Goal: Task Accomplishment & Management: Manage account settings

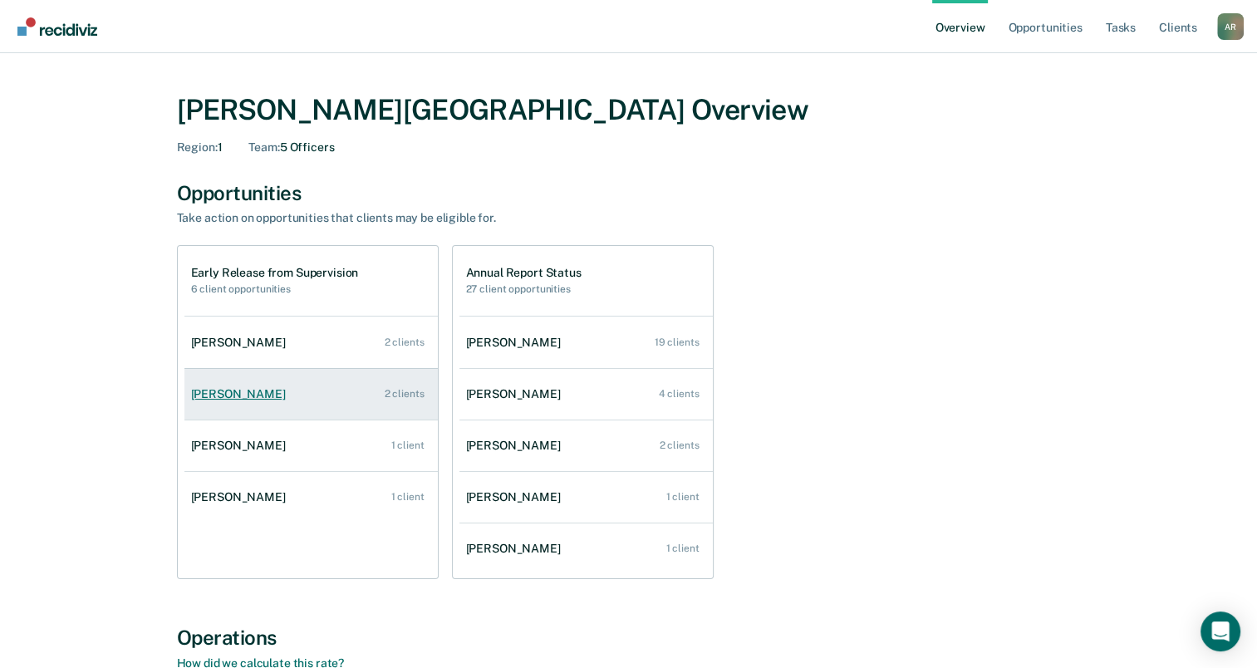
click at [274, 391] on link "[PERSON_NAME] 2 clients" at bounding box center [311, 394] width 253 height 47
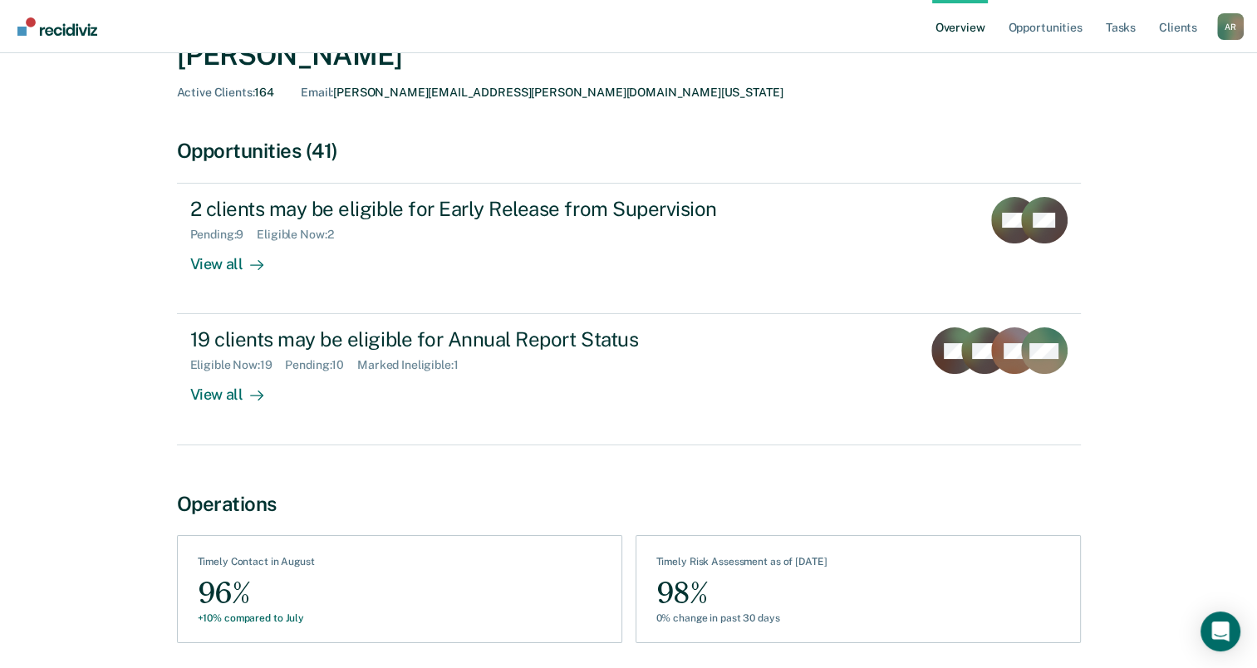
scroll to position [83, 0]
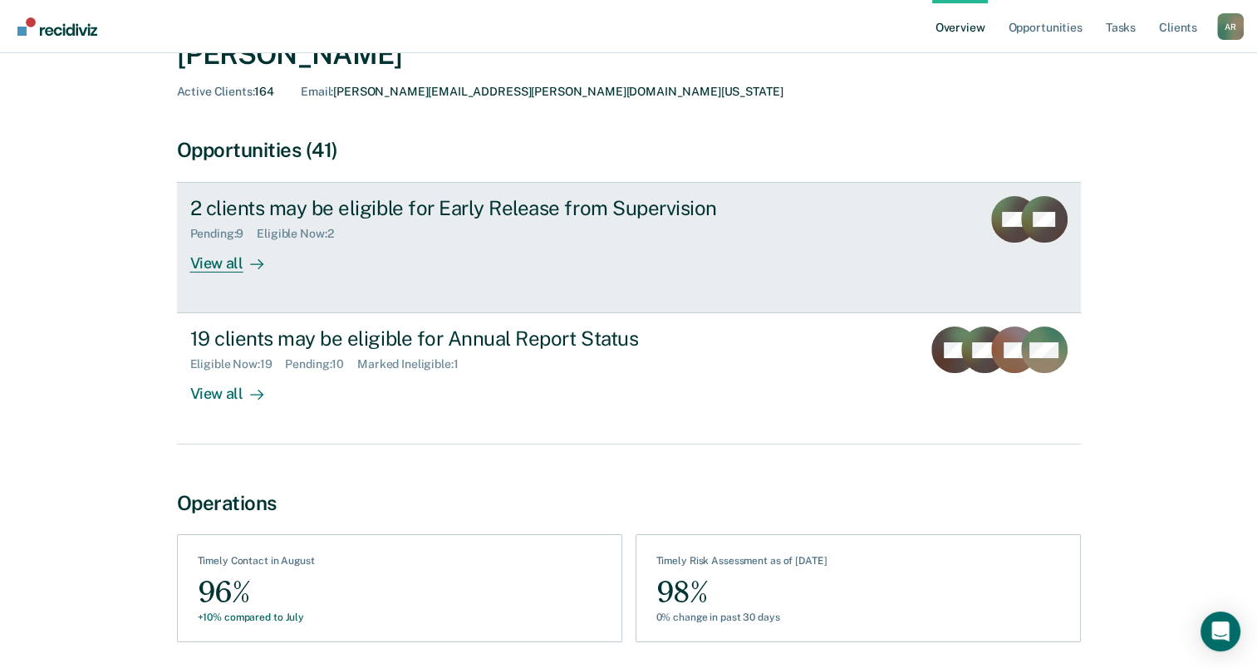
click at [421, 247] on div "2 clients may be eligible for Early Release from Supervision Pending : 9 Eligib…" at bounding box center [501, 234] width 623 height 76
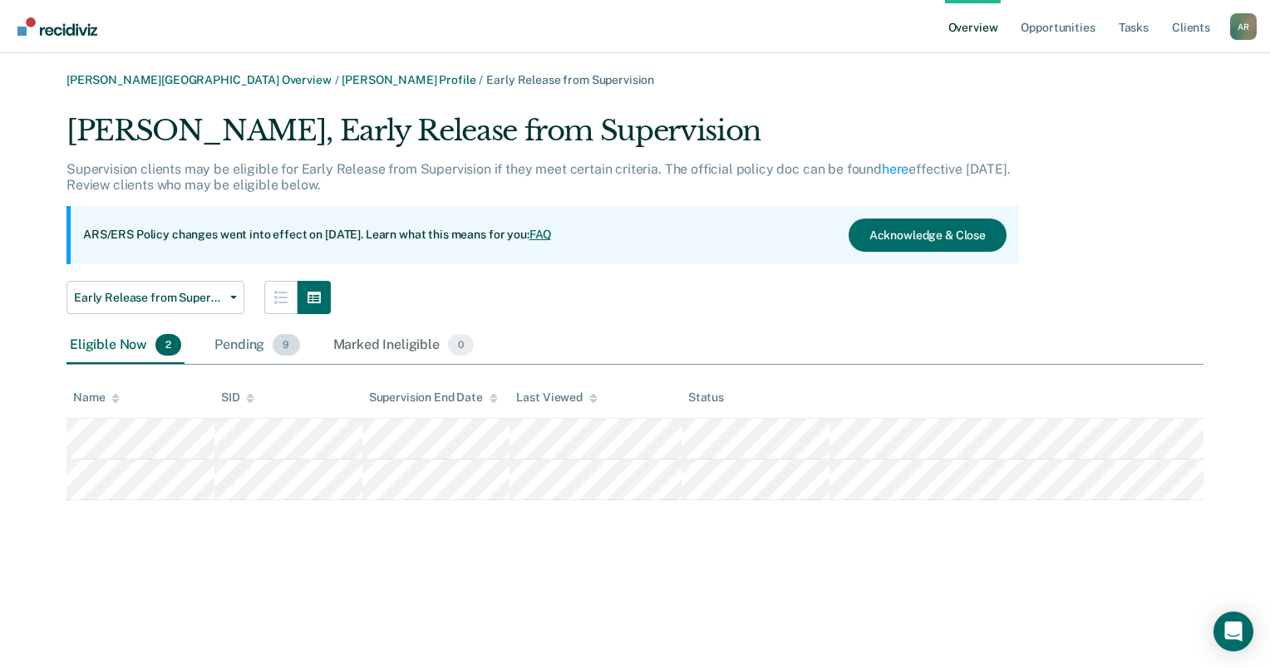
click at [243, 348] on div "Pending 9" at bounding box center [256, 345] width 91 height 37
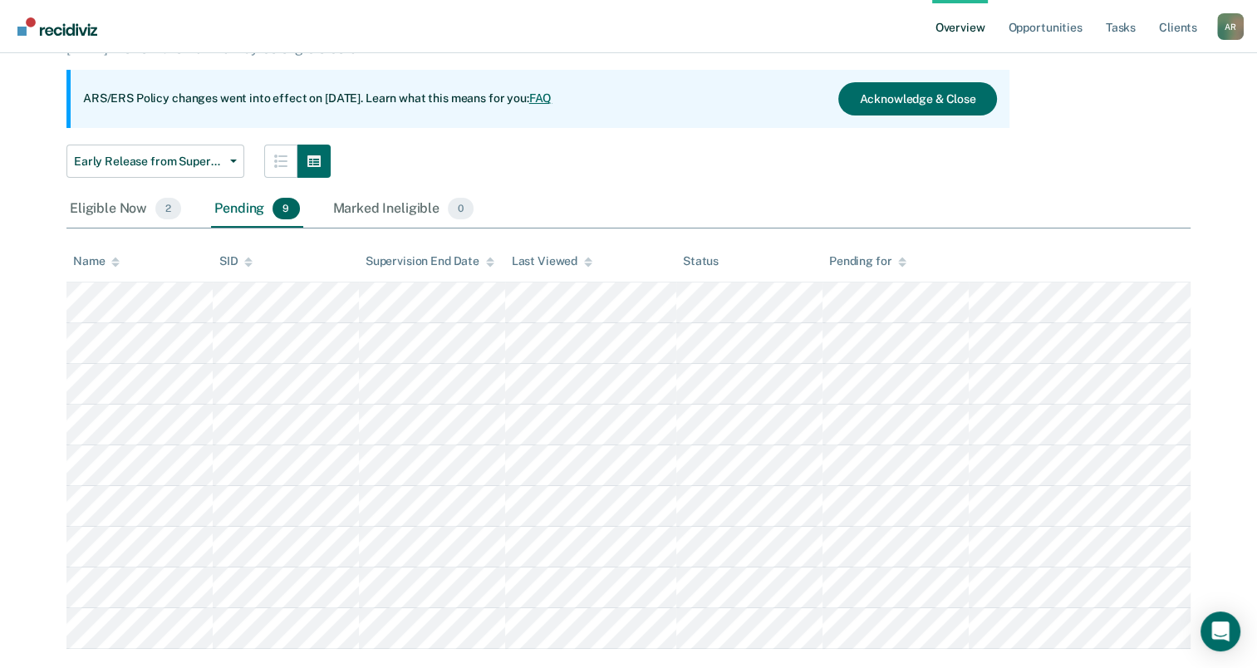
scroll to position [166, 0]
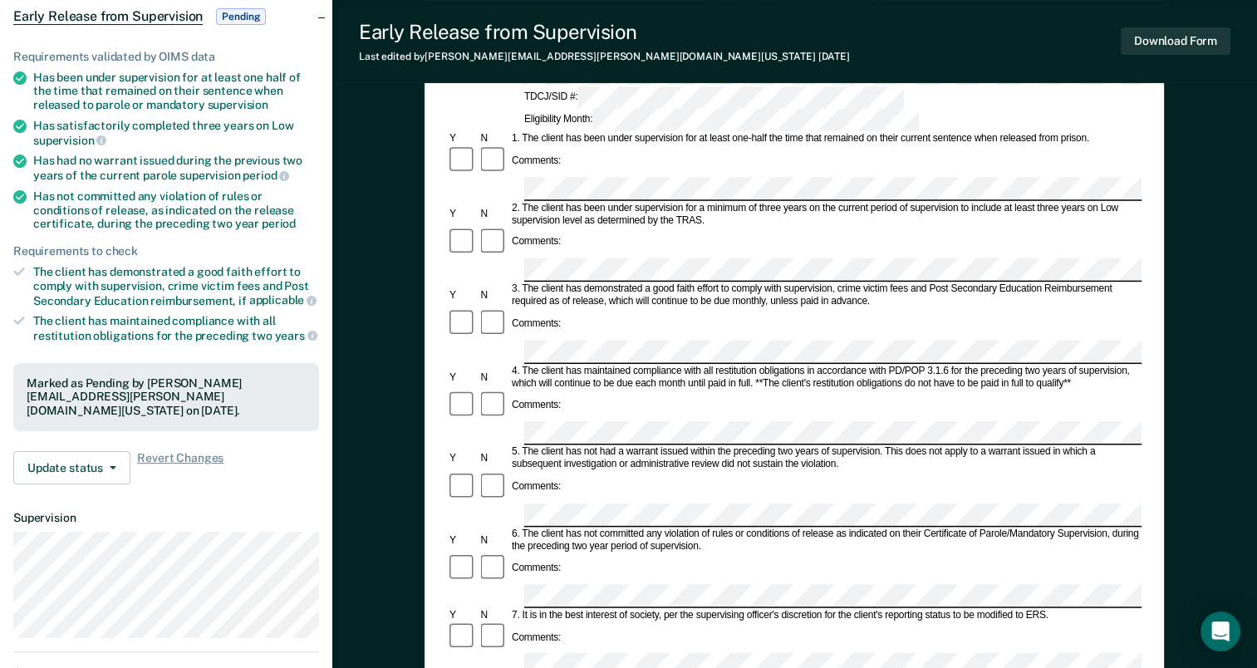
scroll to position [249, 0]
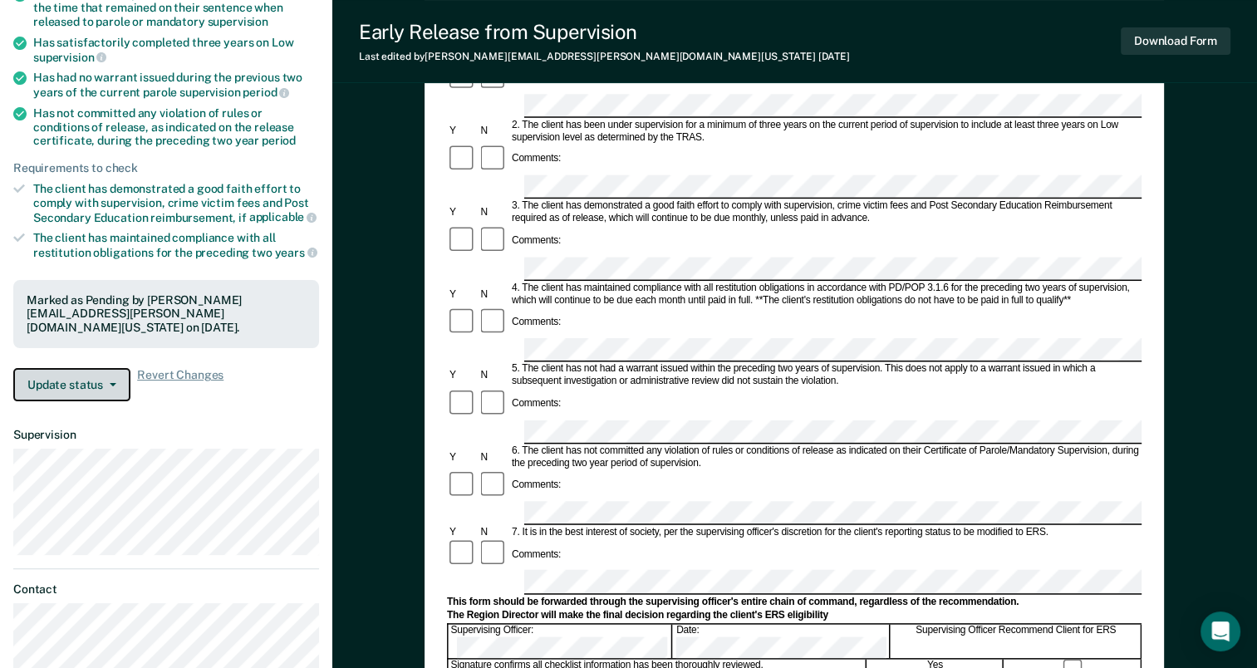
click at [107, 368] on button "Update status" at bounding box center [71, 384] width 117 height 33
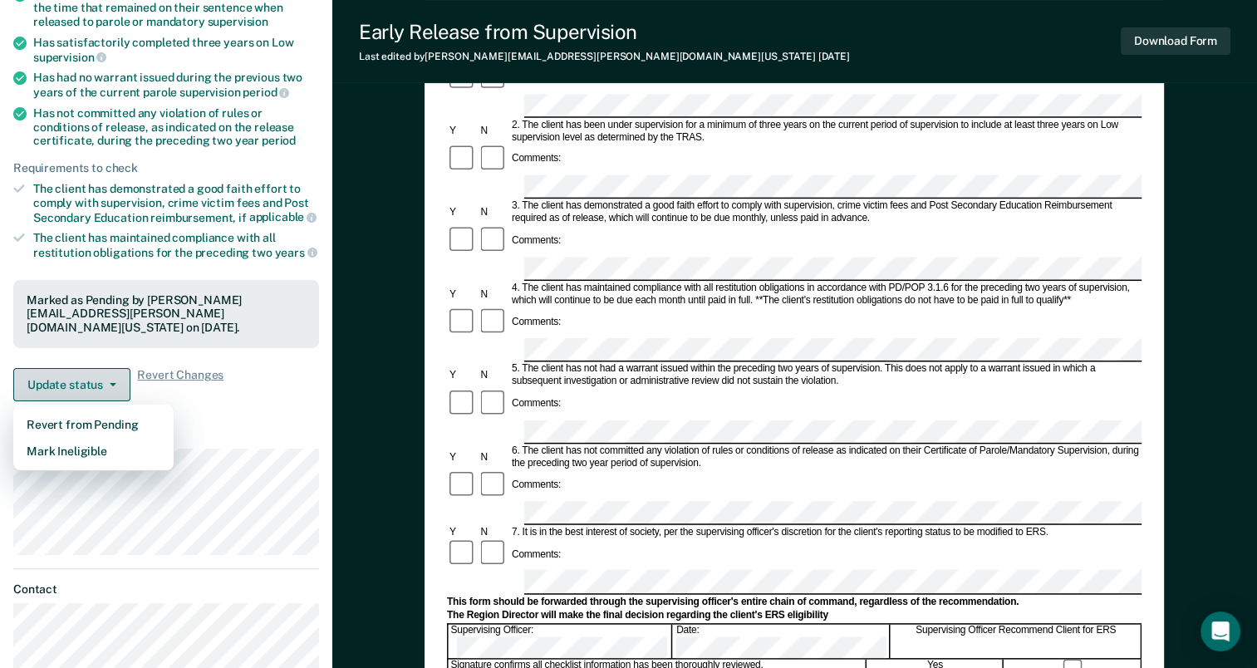
click at [116, 368] on button "Update status" at bounding box center [71, 384] width 117 height 33
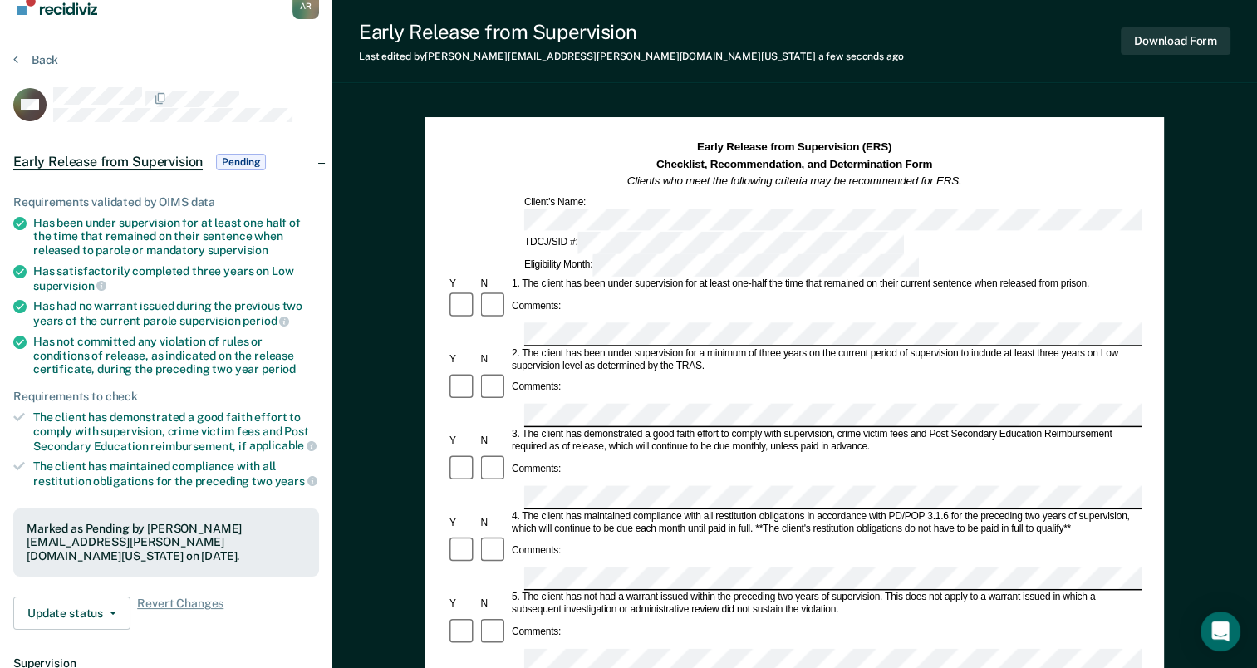
scroll to position [0, 0]
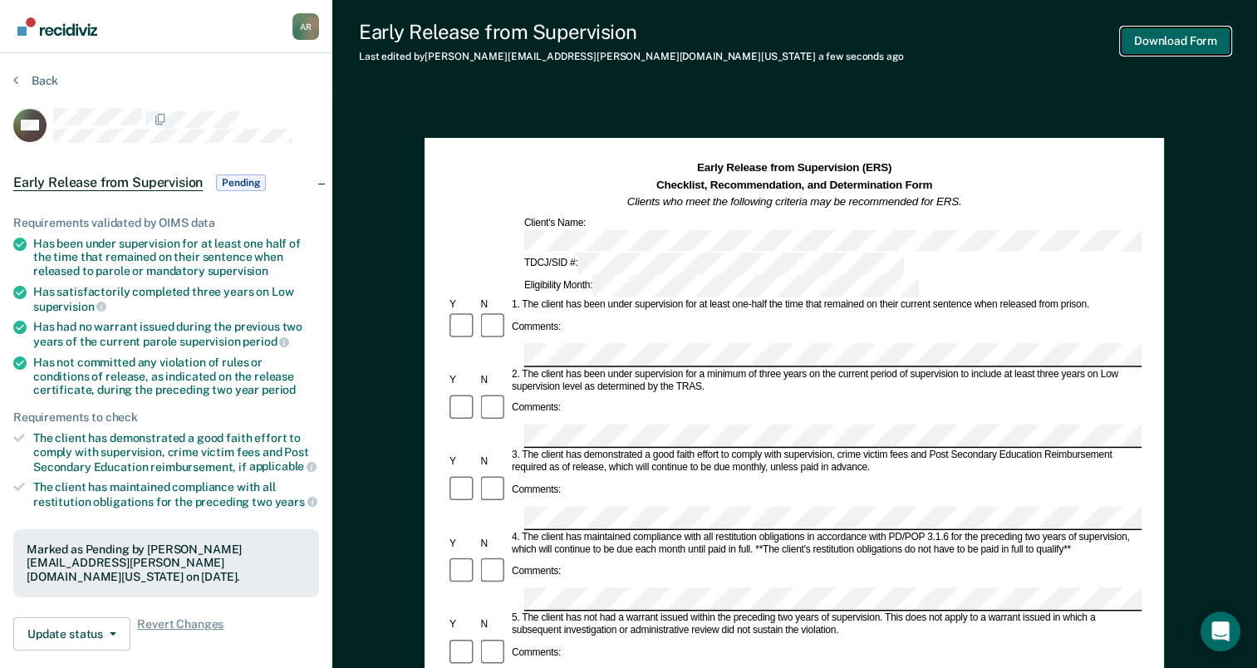
click at [1154, 42] on button "Download Form" at bounding box center [1176, 40] width 110 height 27
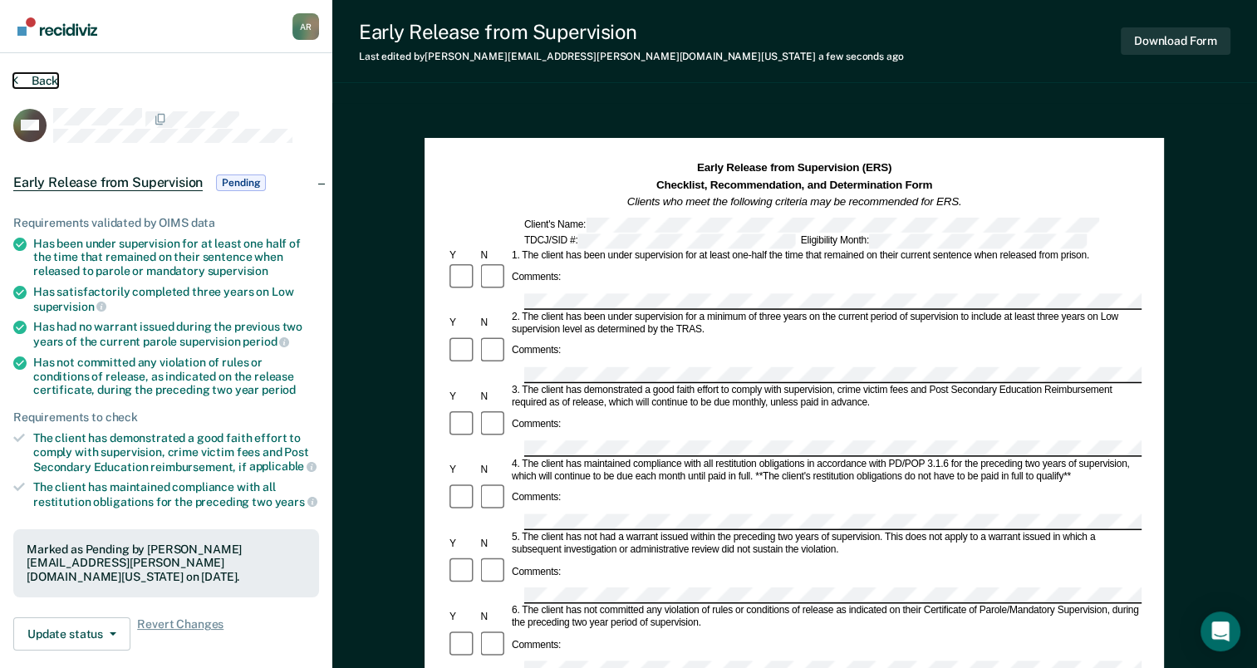
click at [39, 84] on button "Back" at bounding box center [35, 80] width 45 height 15
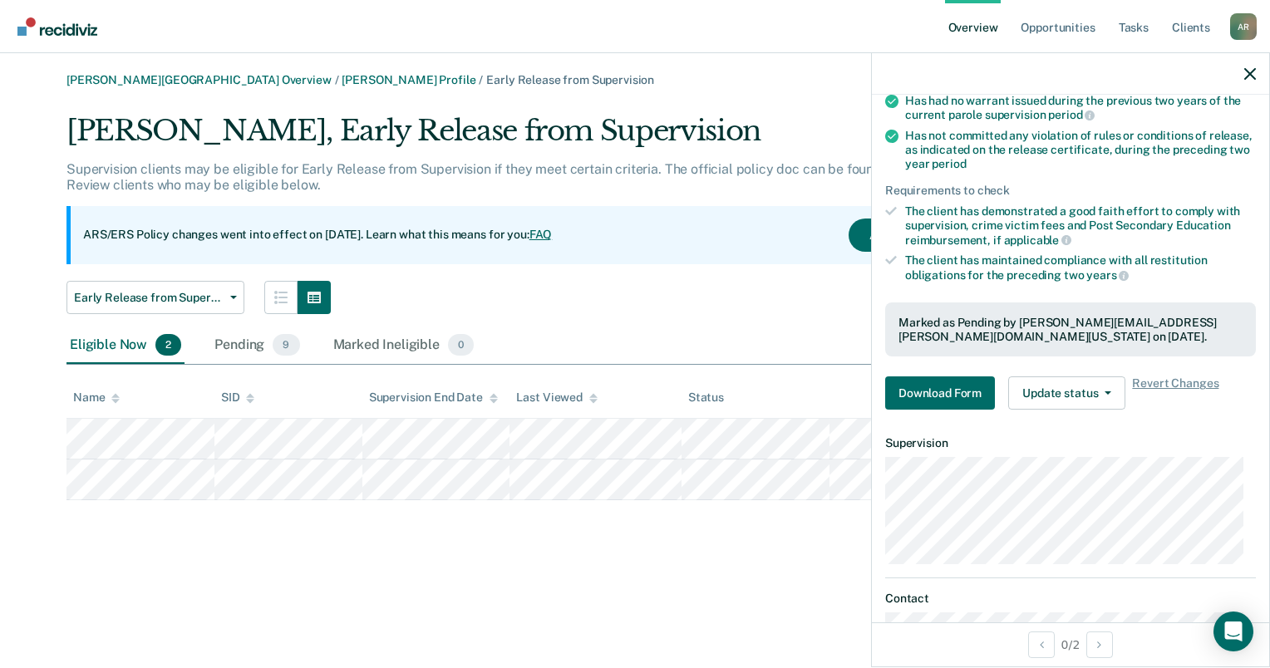
scroll to position [249, 0]
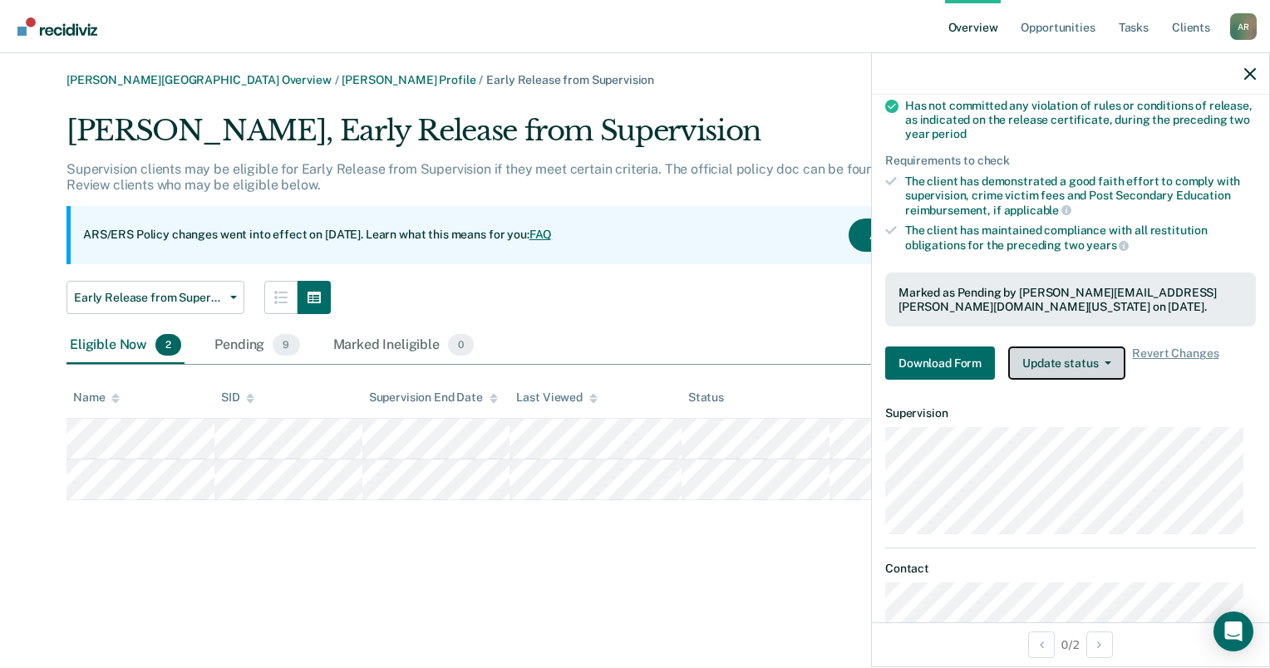
click at [1110, 362] on button "Update status" at bounding box center [1066, 363] width 117 height 33
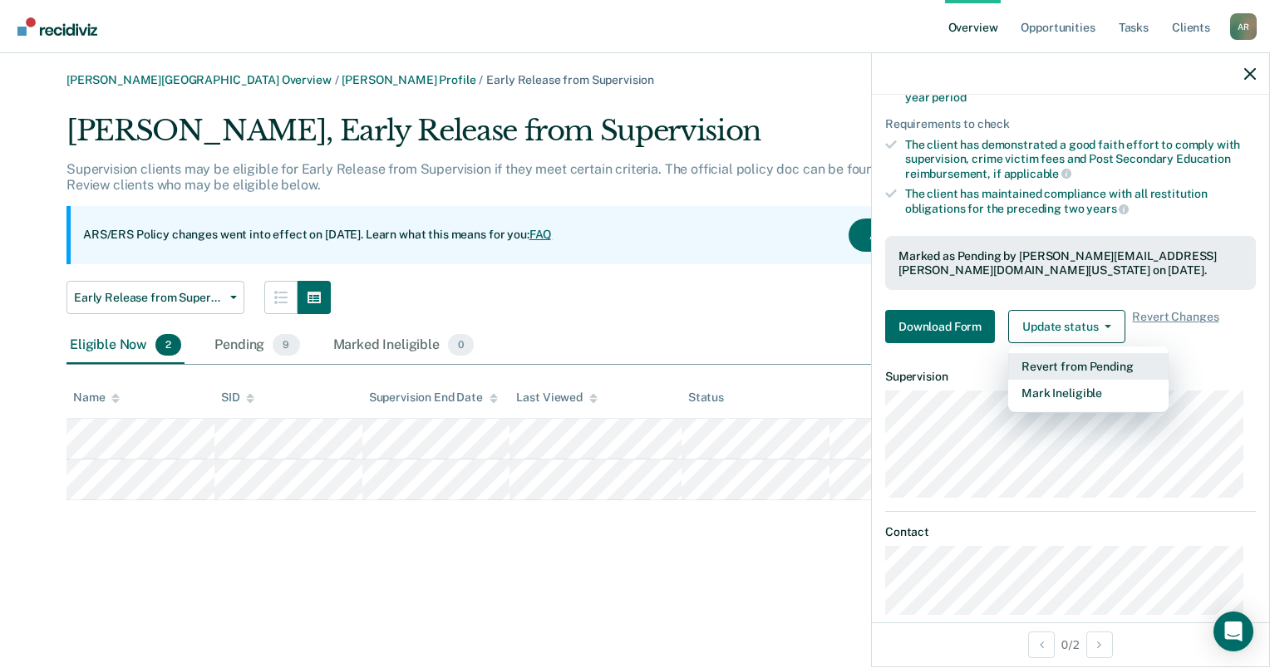
scroll to position [306, 0]
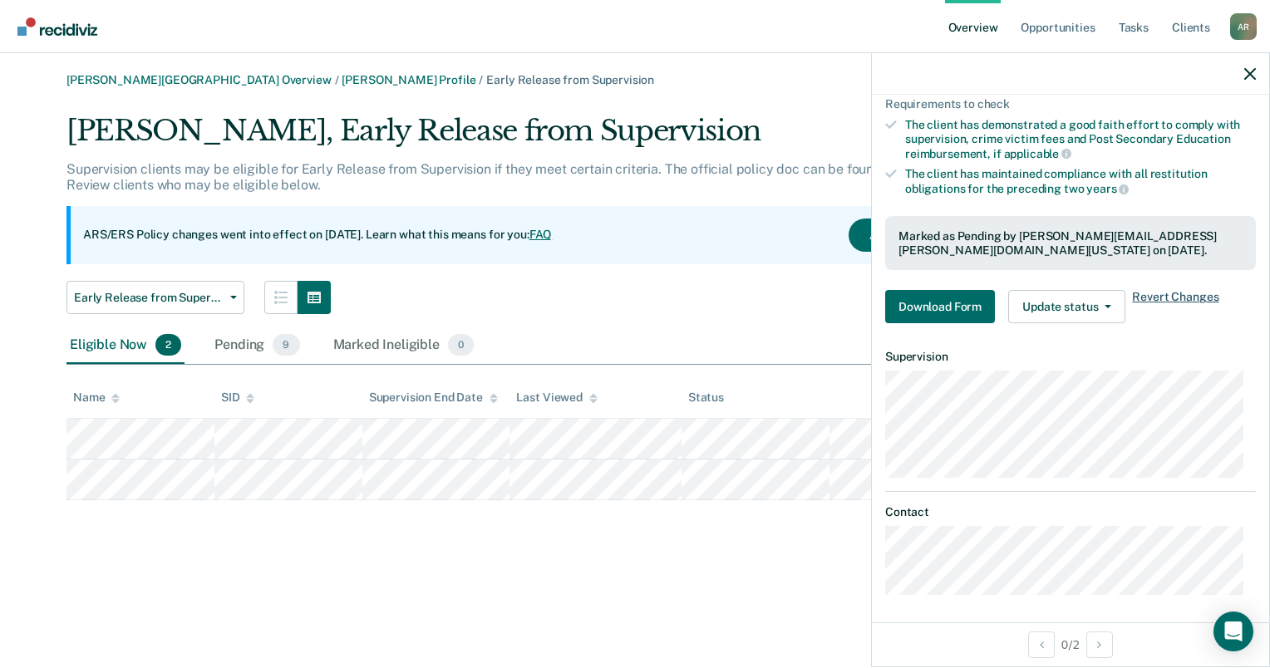
click at [1183, 297] on span "Revert Changes" at bounding box center [1175, 306] width 86 height 33
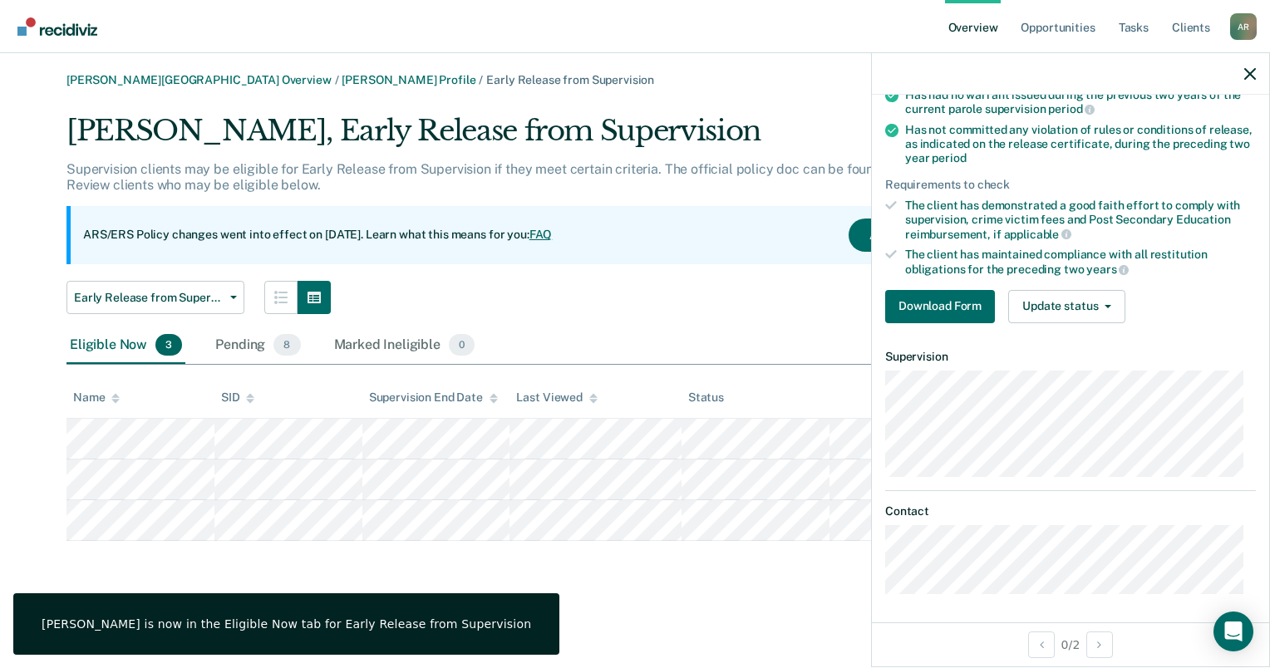
scroll to position [142, 0]
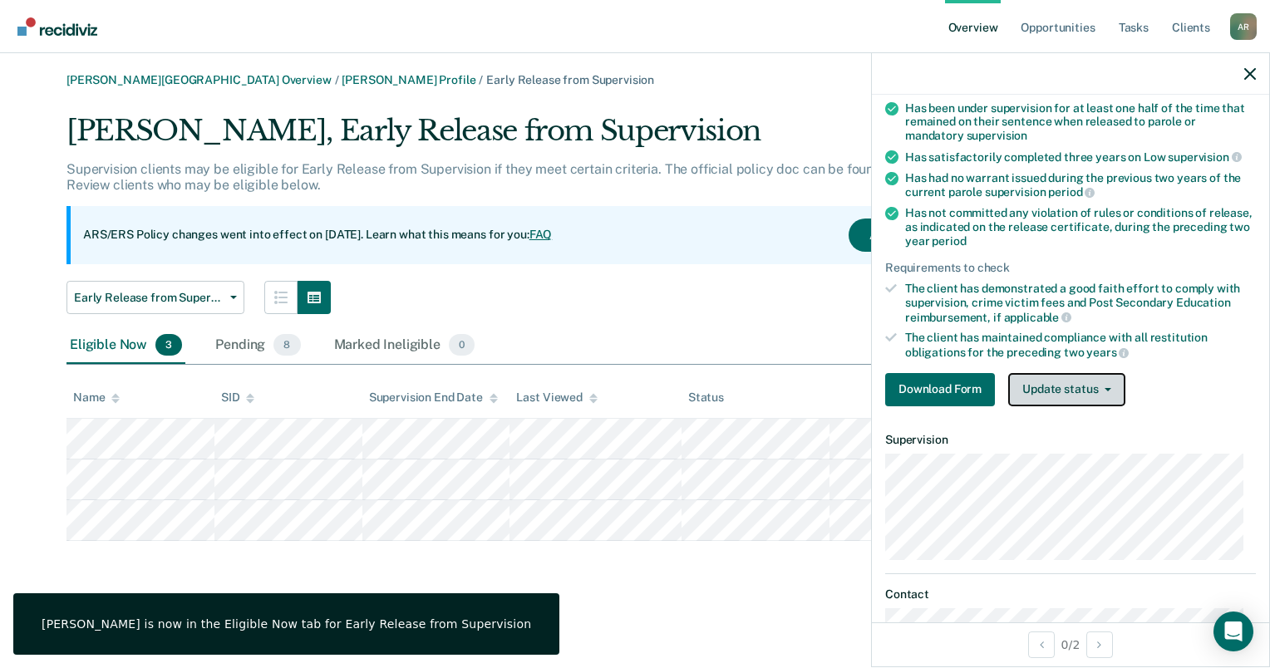
click at [1105, 388] on button "Update status" at bounding box center [1066, 389] width 117 height 33
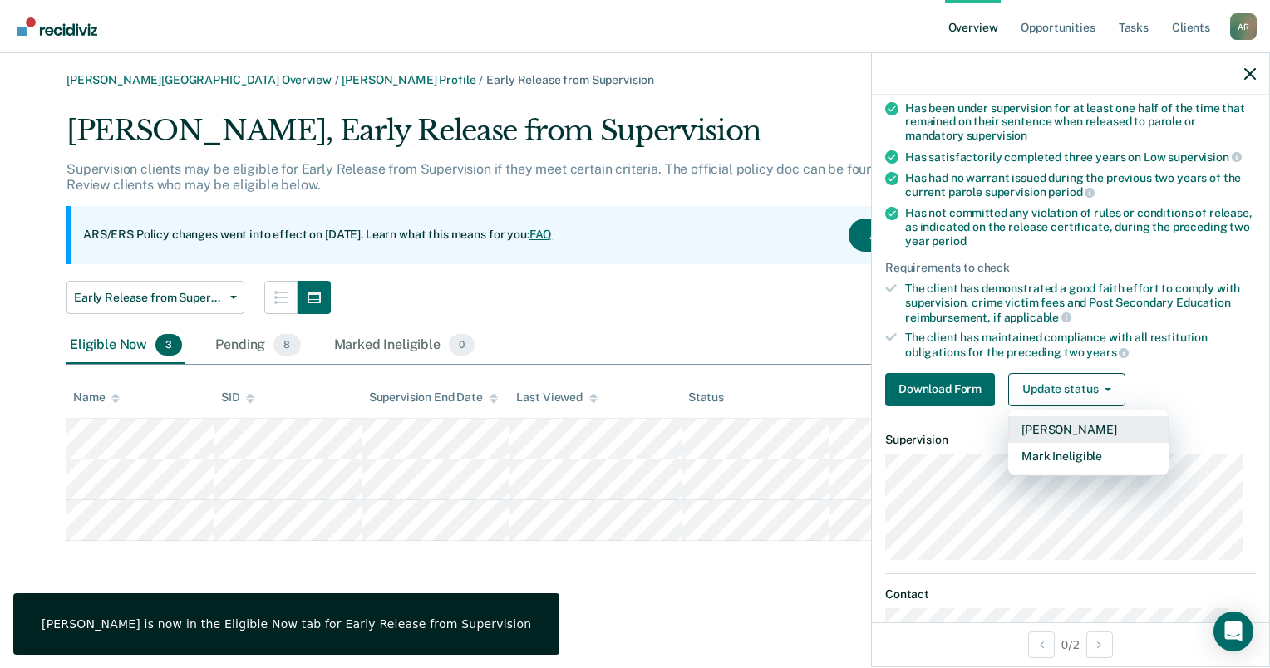
click at [1095, 426] on button "[PERSON_NAME]" at bounding box center [1088, 429] width 160 height 27
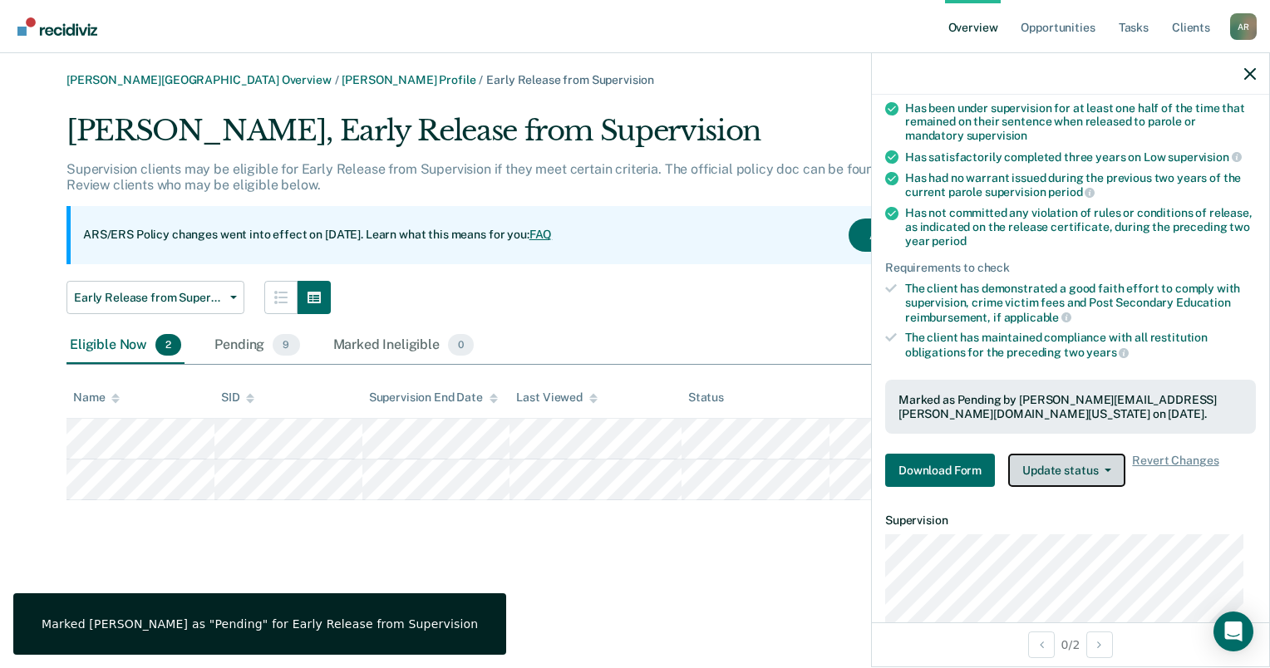
click at [1111, 471] on button "Update status" at bounding box center [1066, 470] width 117 height 33
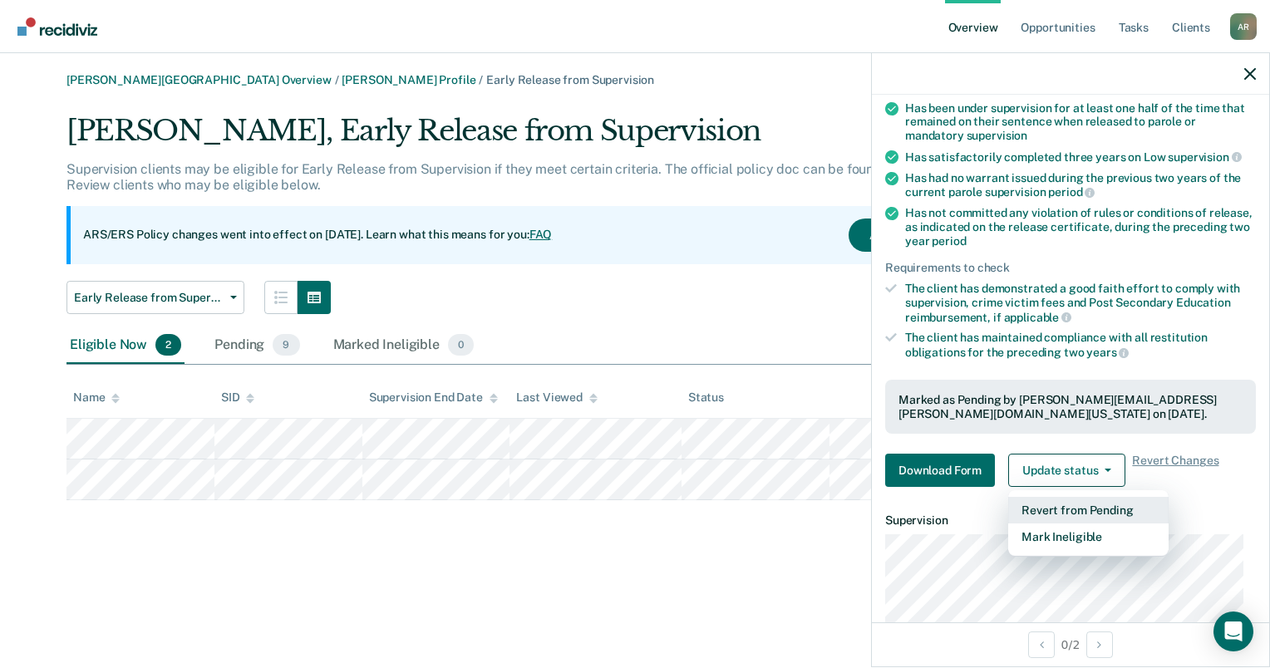
click at [1106, 512] on button "Revert from Pending" at bounding box center [1088, 510] width 160 height 27
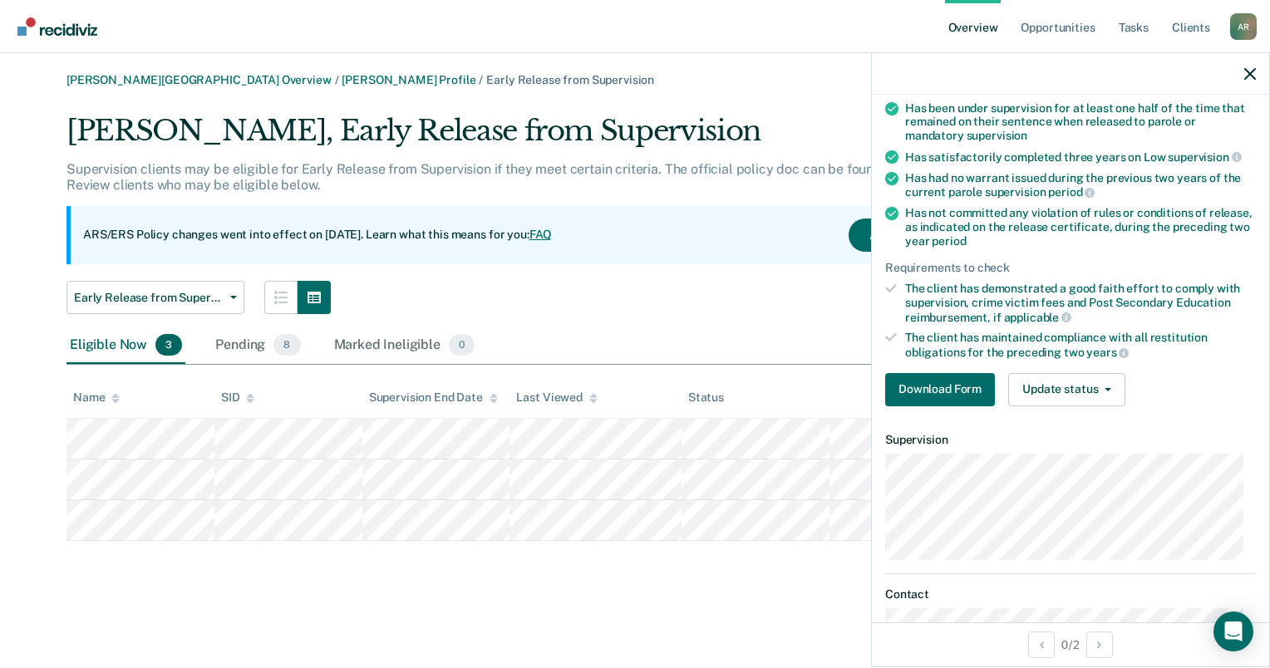
click at [702, 614] on div "[PERSON_NAME] Overview / [PERSON_NAME] Profile / Early Release from Supervision…" at bounding box center [635, 344] width 1230 height 542
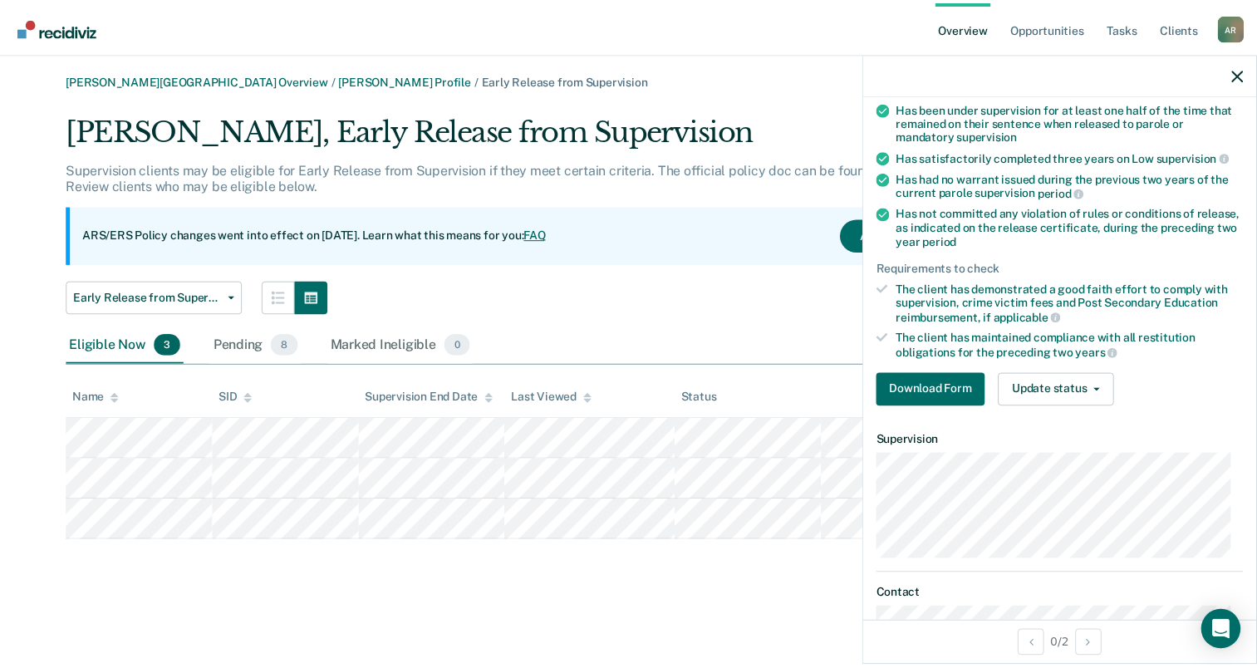
scroll to position [225, 0]
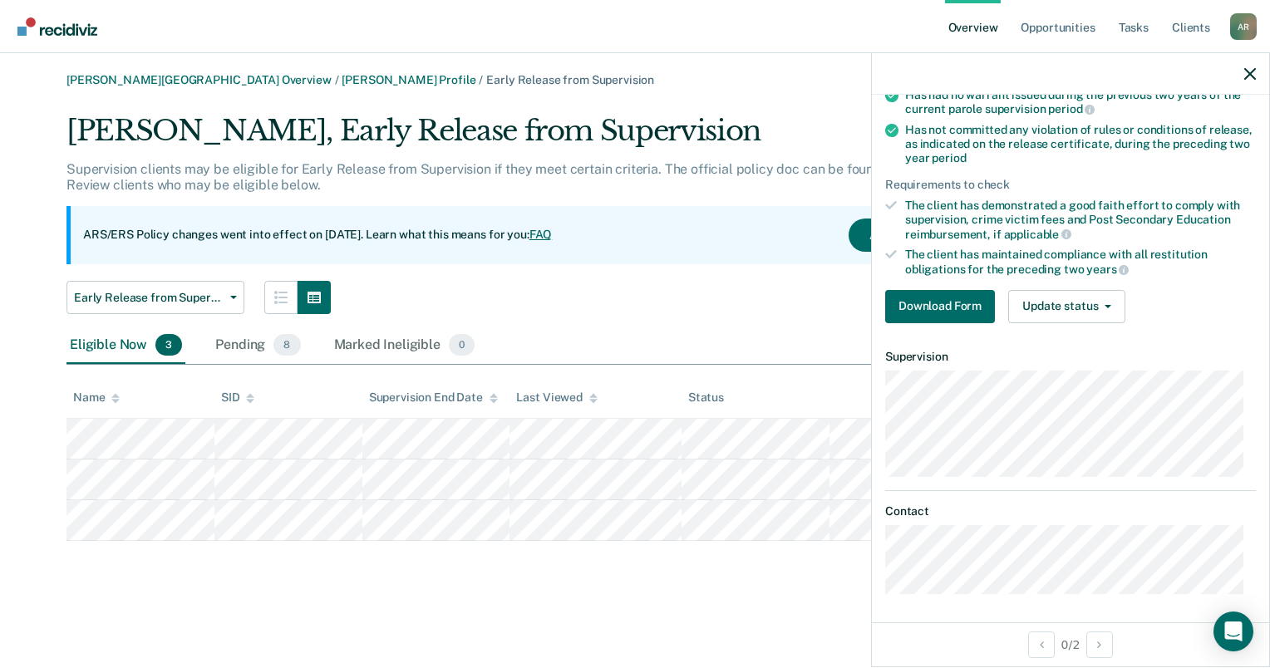
click at [1257, 74] on div at bounding box center [1070, 74] width 397 height 42
click at [1253, 72] on icon "button" at bounding box center [1250, 74] width 12 height 12
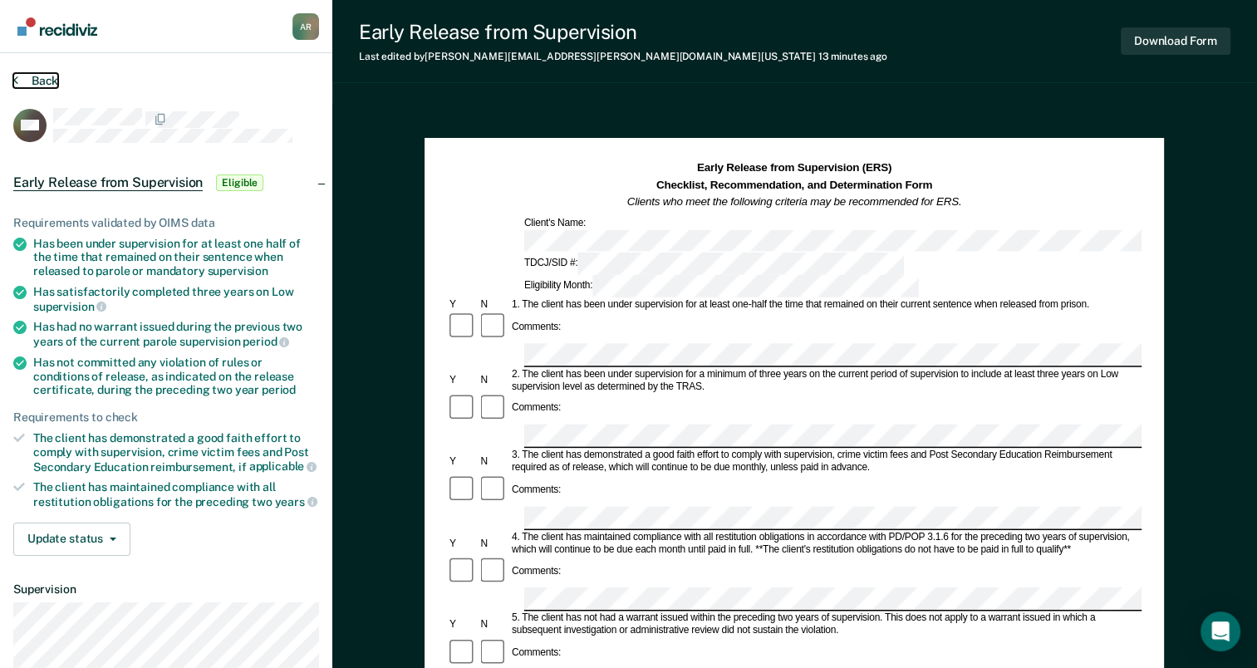
click at [30, 80] on button "Back" at bounding box center [35, 80] width 45 height 15
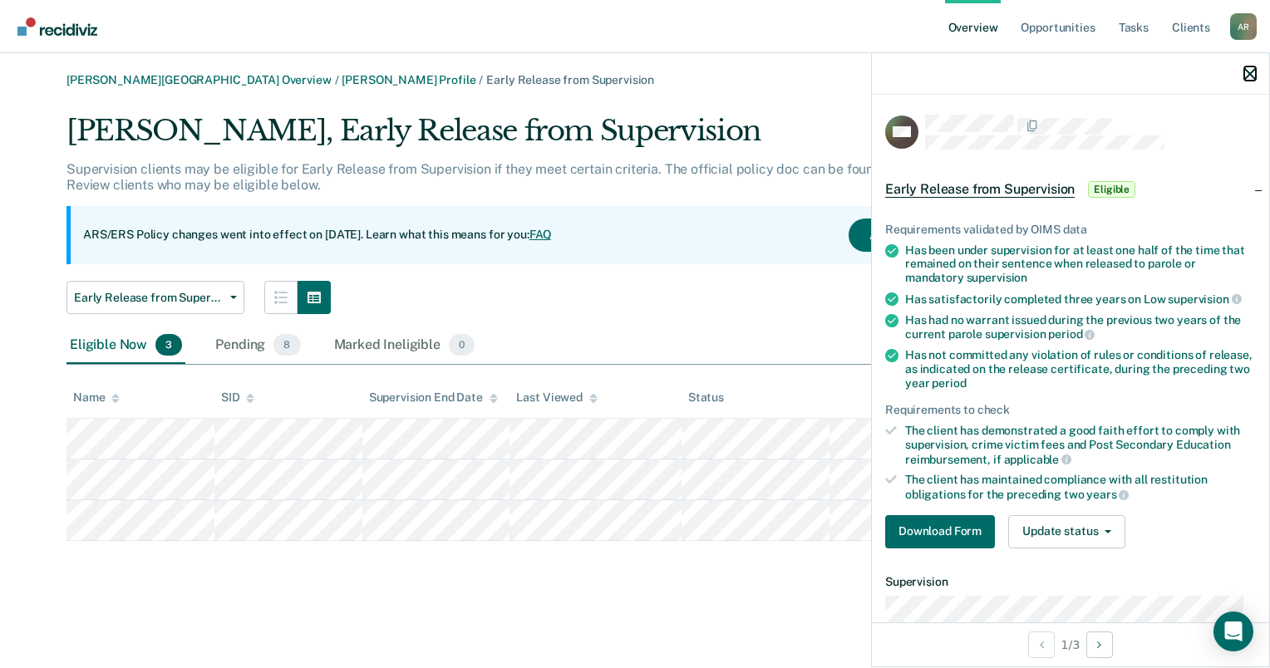
click at [1251, 76] on icon "button" at bounding box center [1250, 74] width 12 height 12
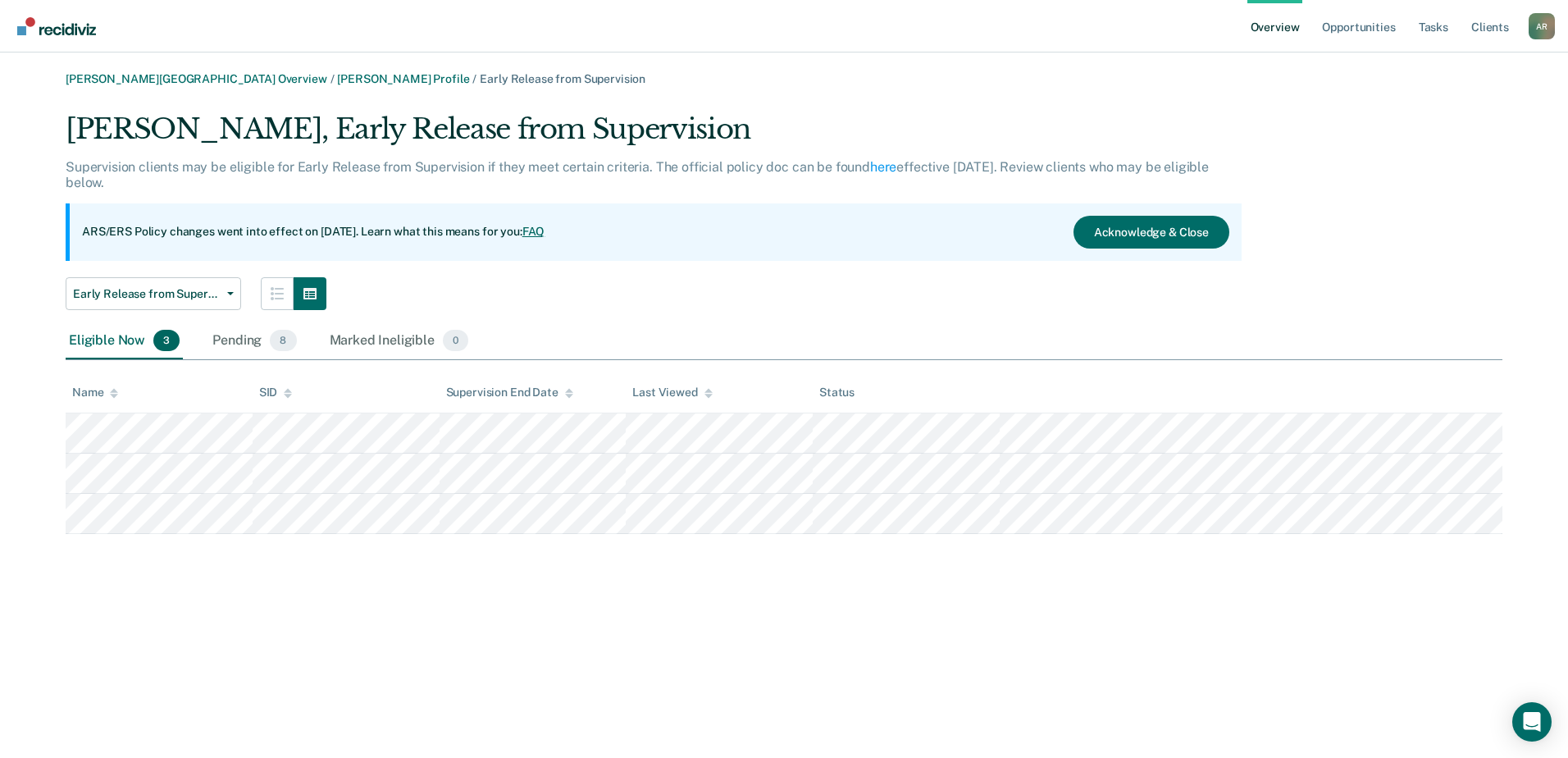
click at [1252, 33] on link "Overview" at bounding box center [1275, 26] width 56 height 52
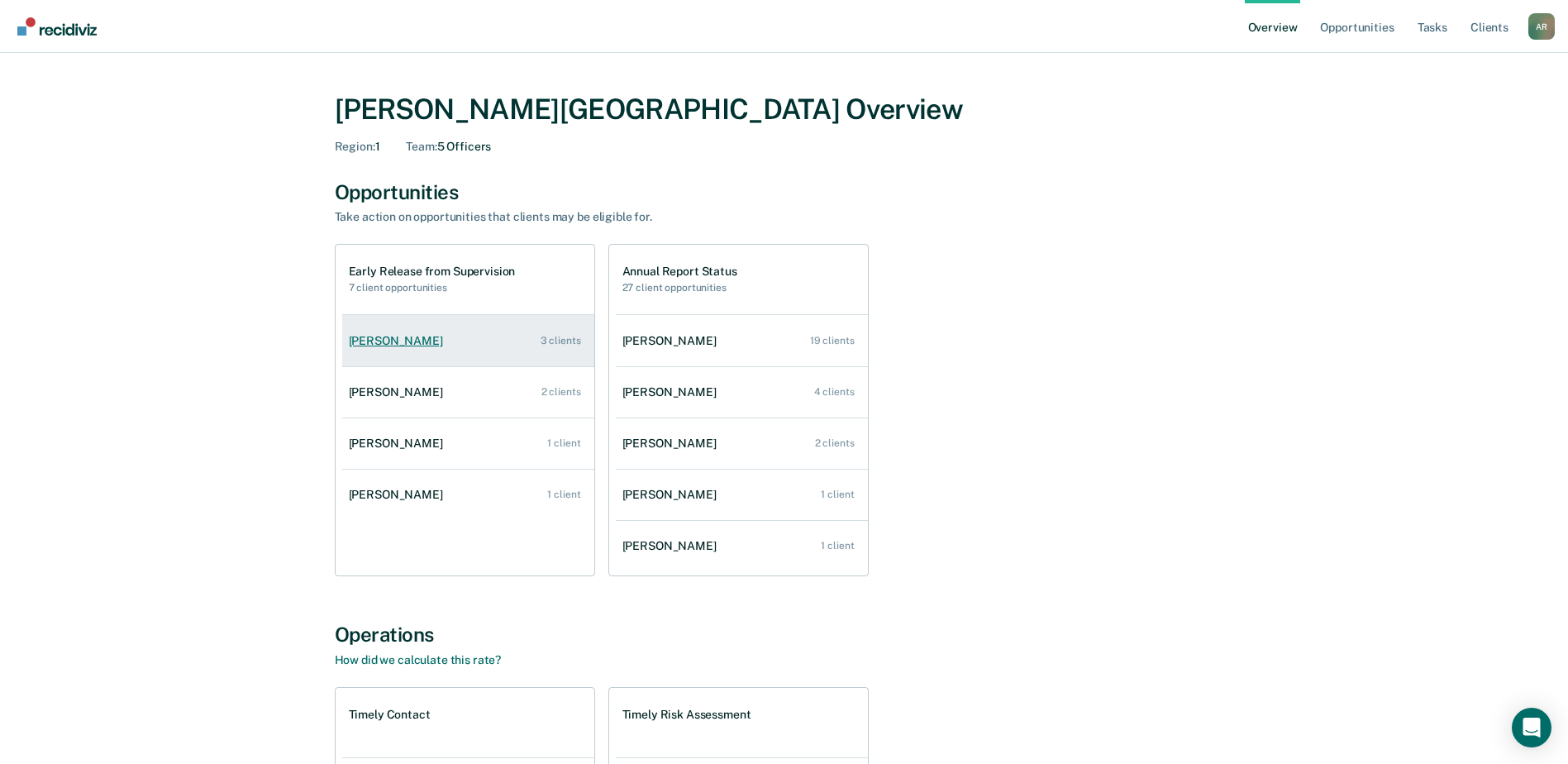
click at [408, 337] on div "[PERSON_NAME]" at bounding box center [399, 341] width 100 height 14
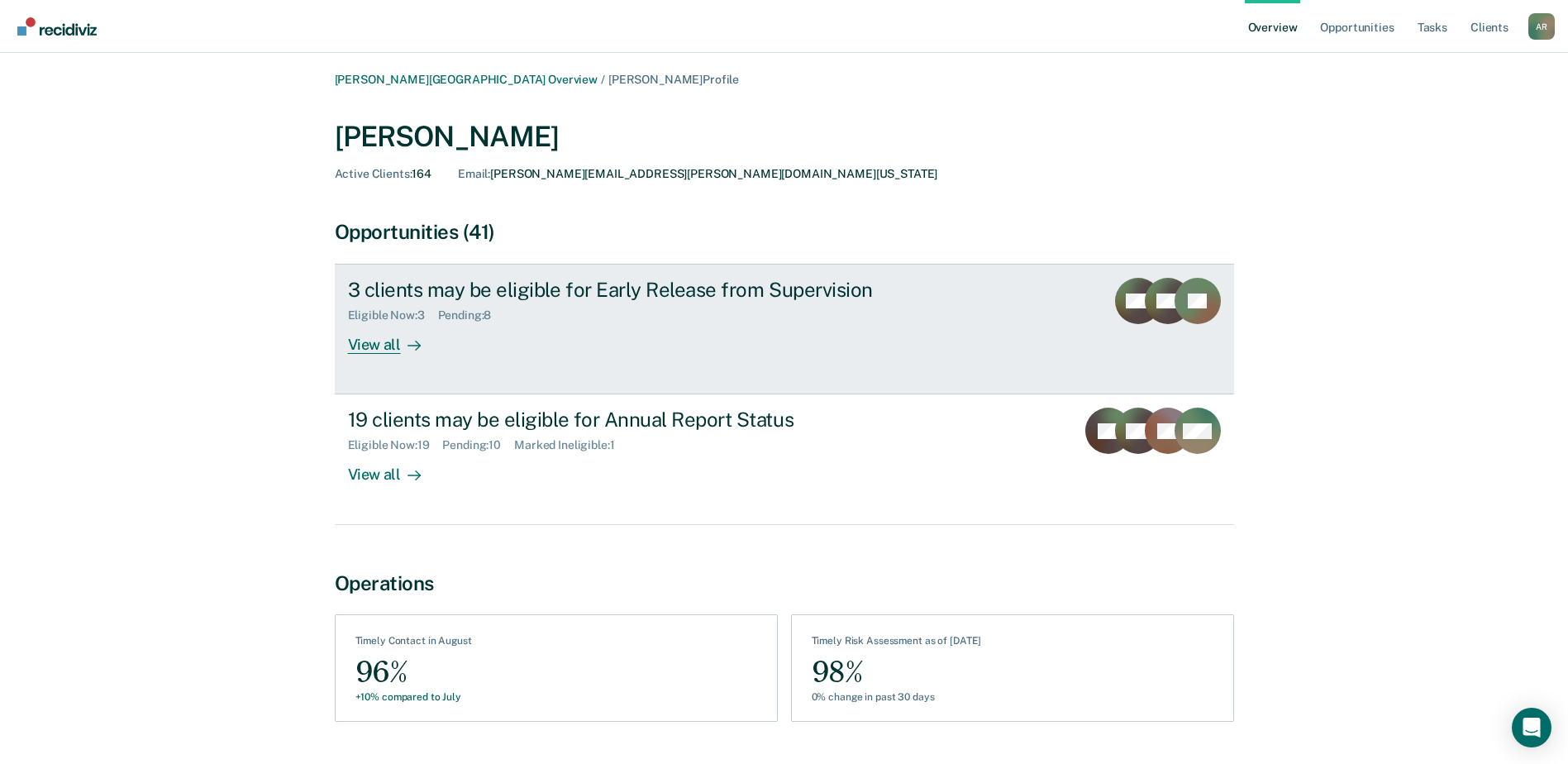
click at [487, 323] on div "3 clients may be eligible for Early Release from Supervision Eligible Now : 3 P…" at bounding box center [657, 315] width 619 height 76
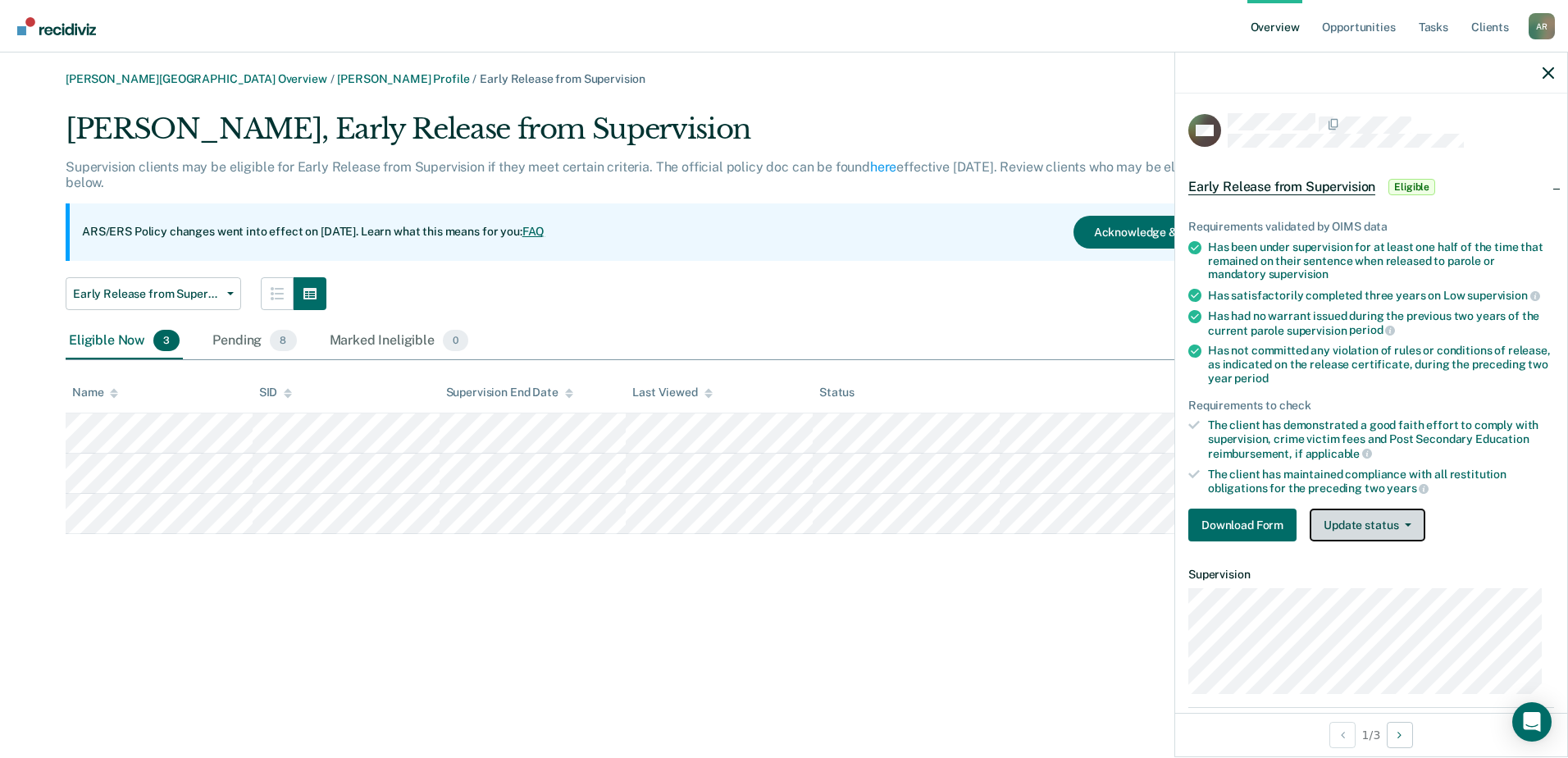
click at [1252, 520] on button "Update status" at bounding box center [1367, 524] width 115 height 33
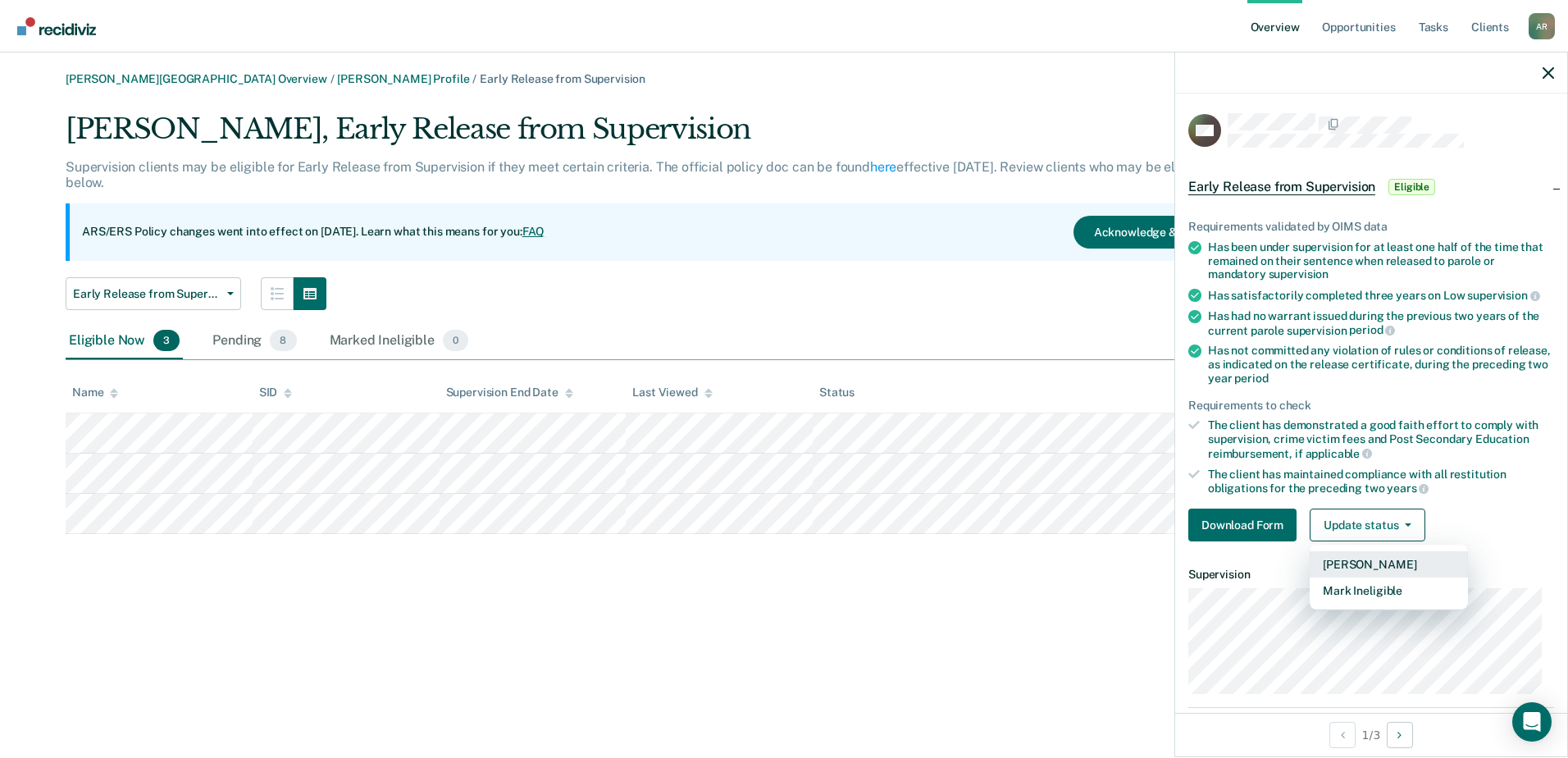
click at [1252, 562] on button "[PERSON_NAME]" at bounding box center [1388, 564] width 158 height 27
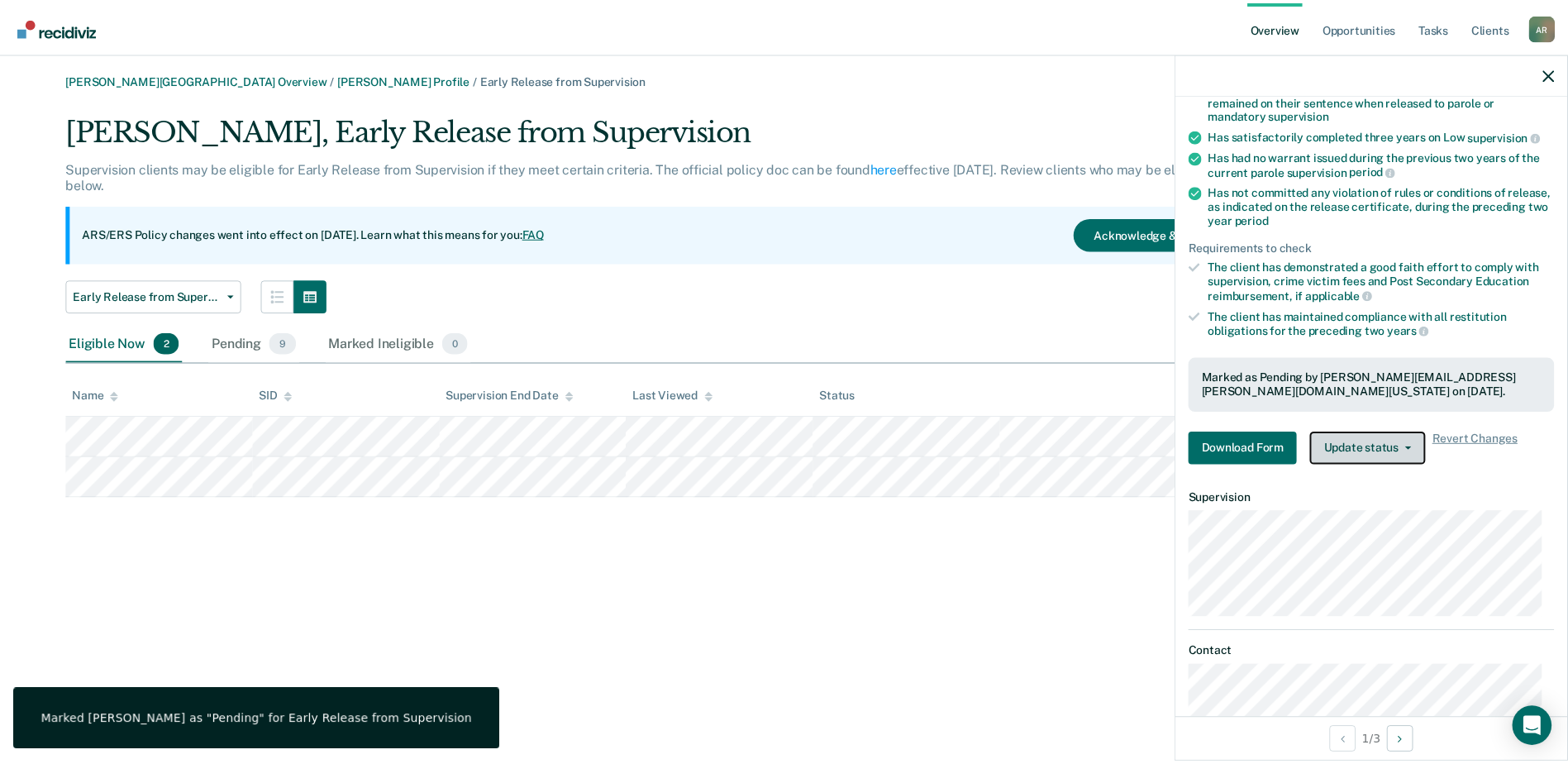
scroll to position [165, 0]
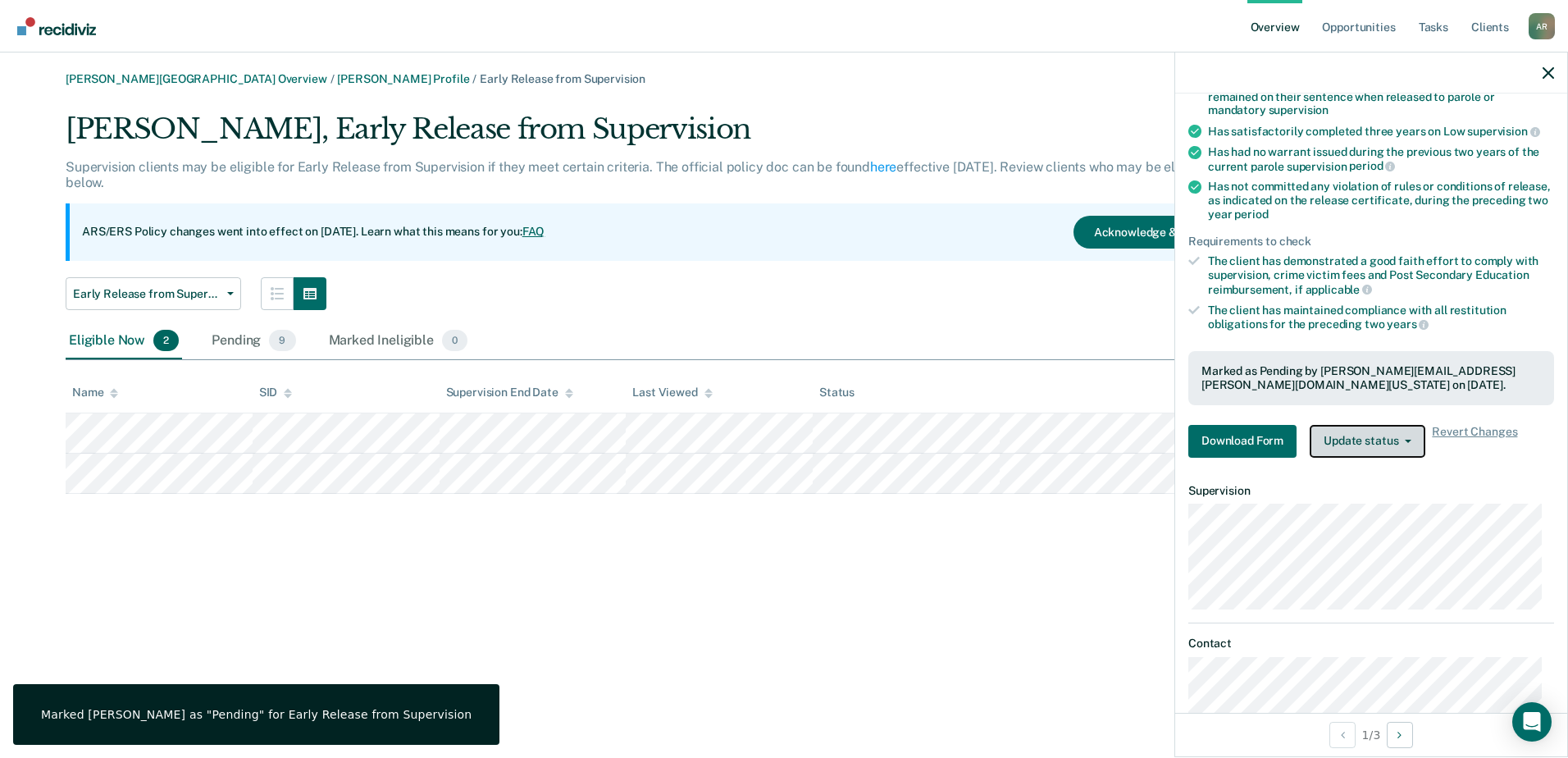
click at [1252, 443] on button "Update status" at bounding box center [1367, 441] width 115 height 33
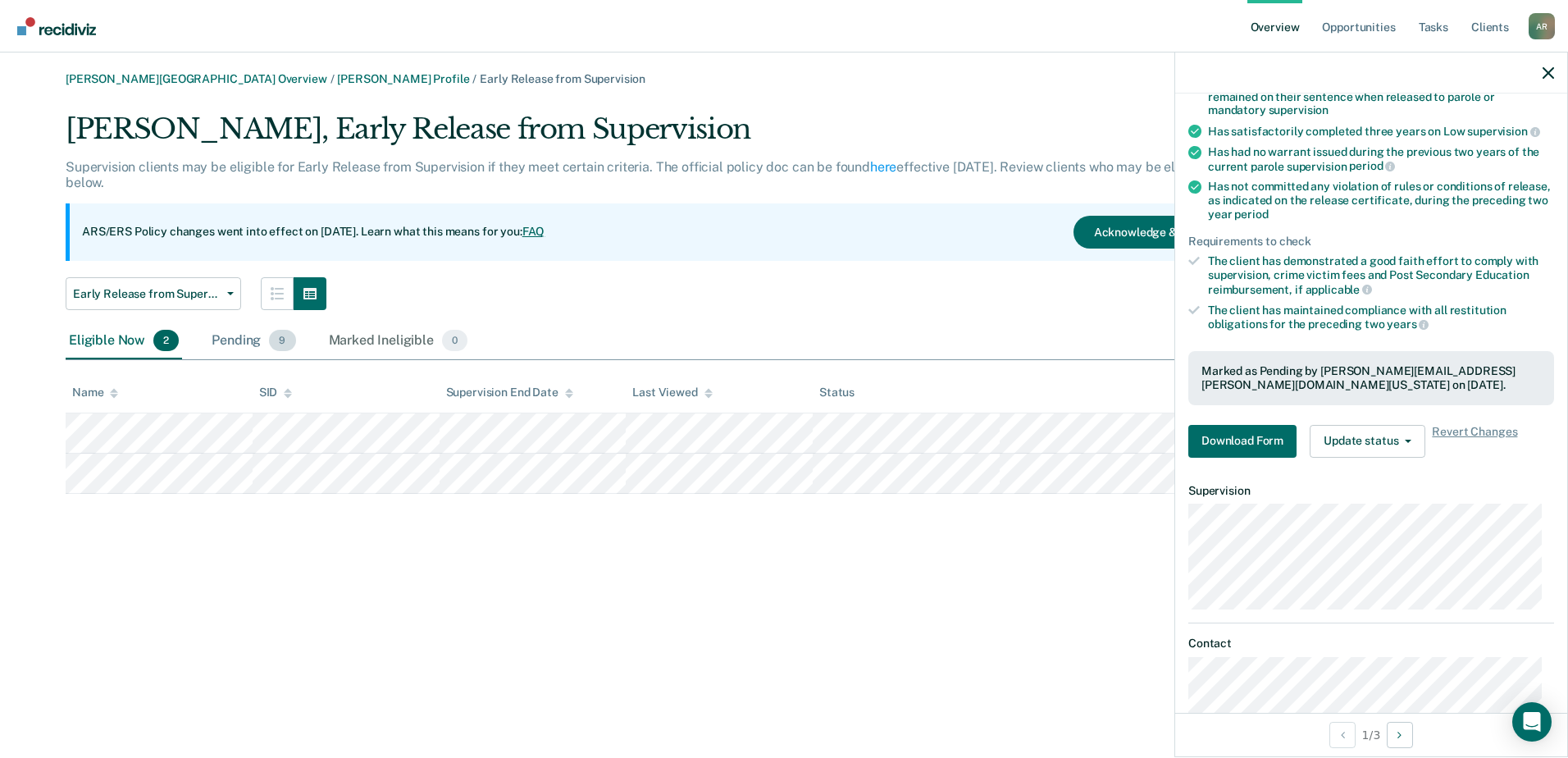
click at [250, 333] on div "Pending 9" at bounding box center [253, 341] width 90 height 37
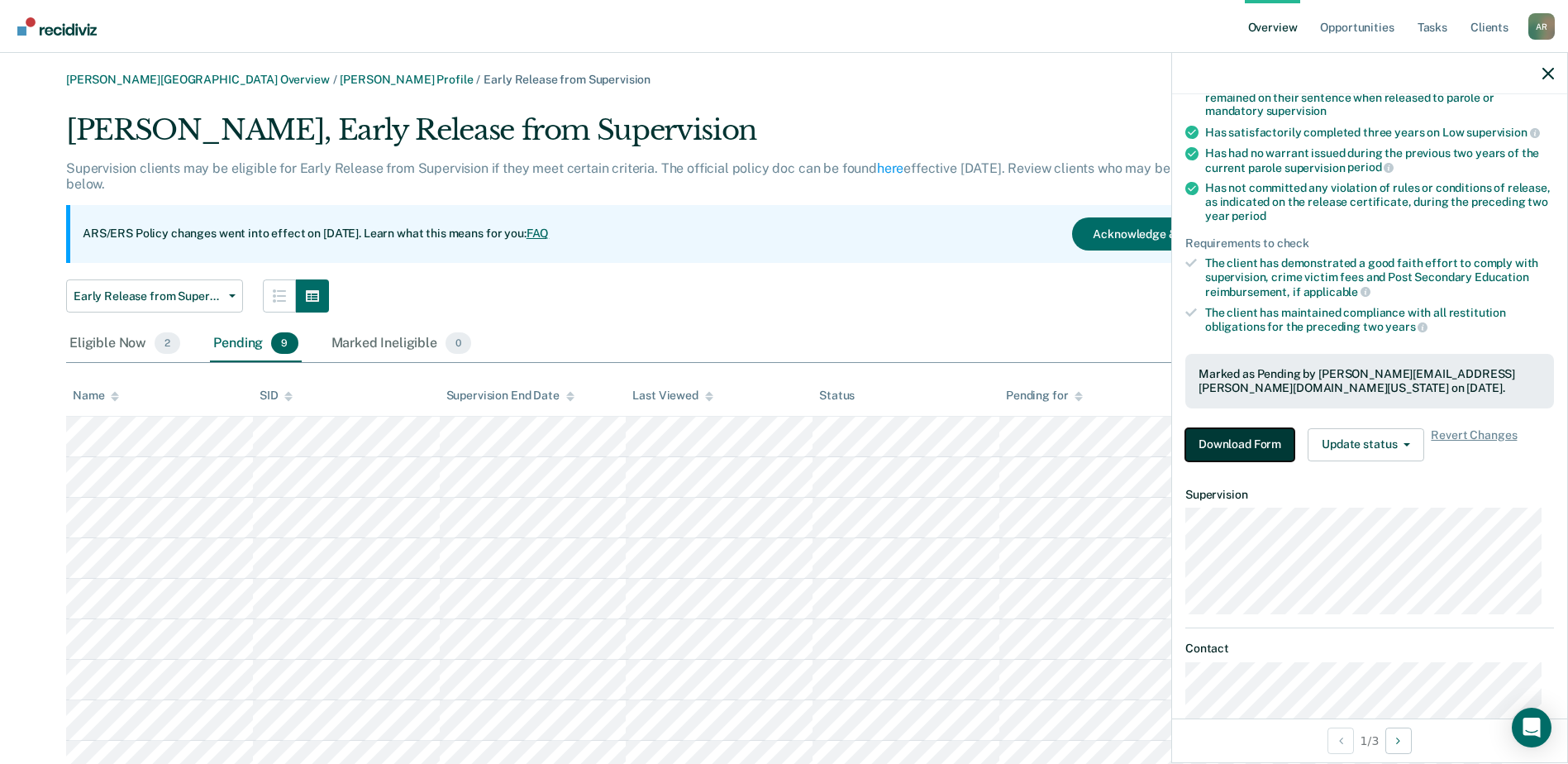
click at [1216, 439] on button "Download Form" at bounding box center [1240, 445] width 109 height 33
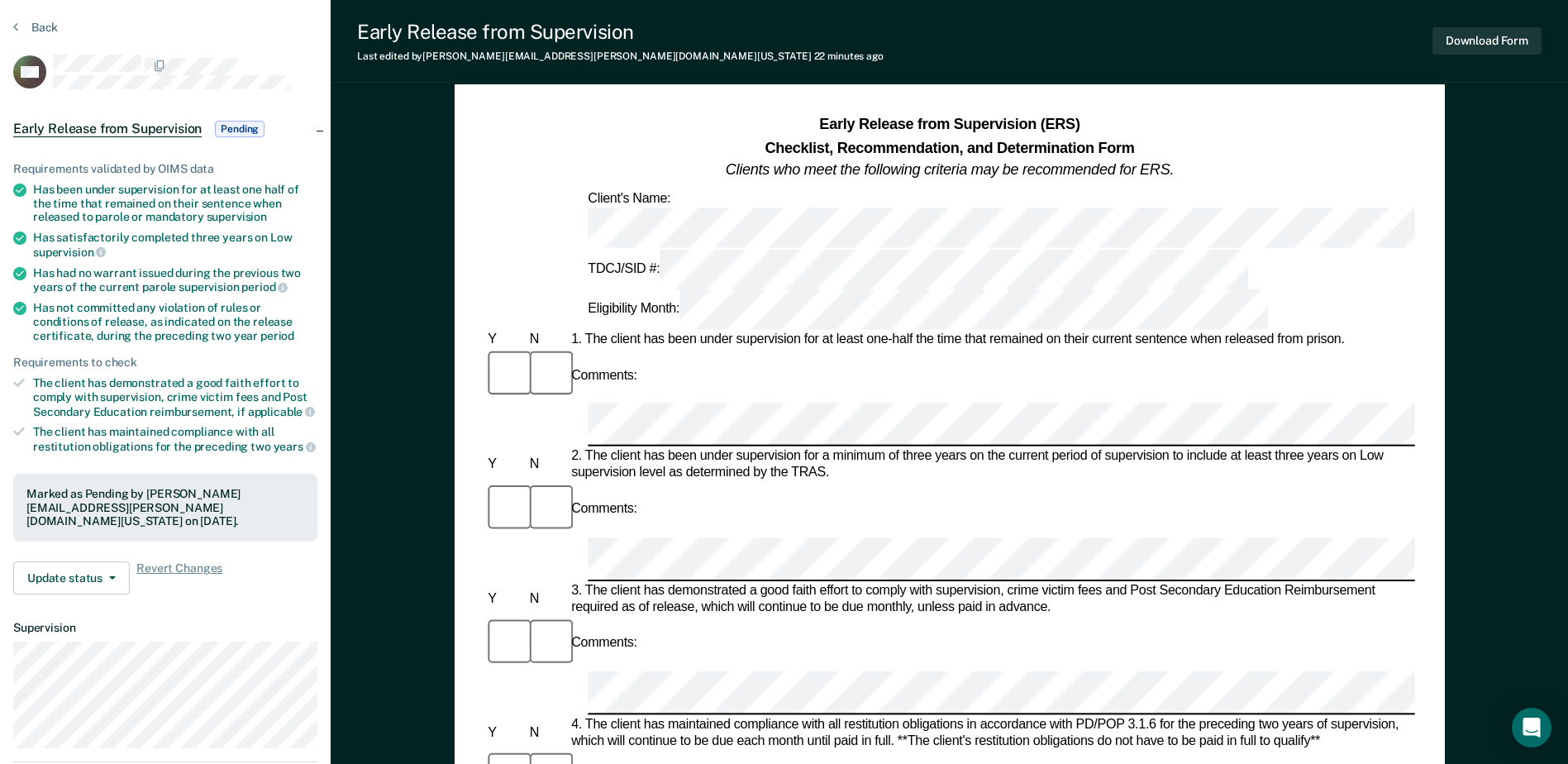
scroll to position [83, 0]
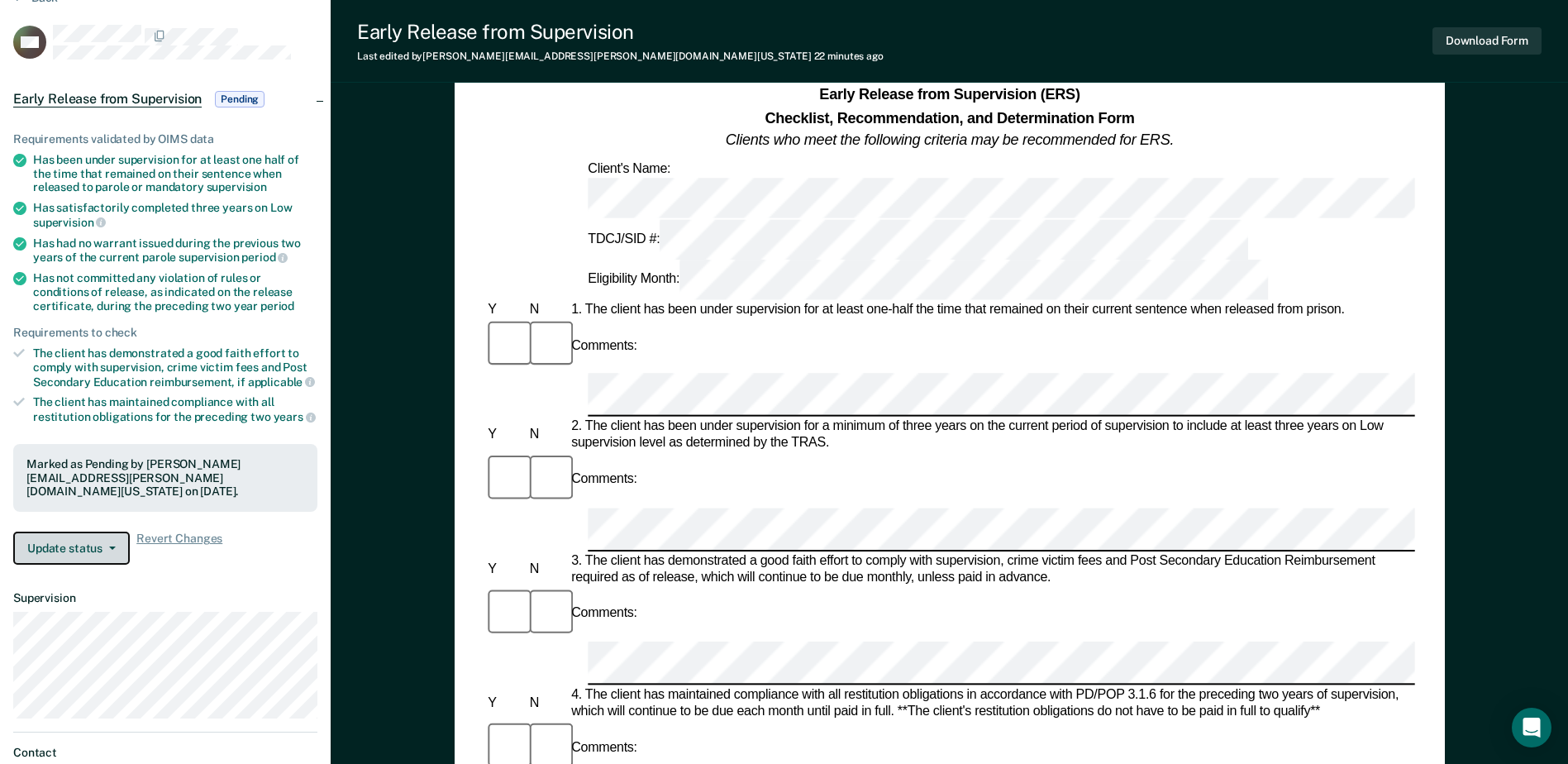
click at [115, 531] on button "Update status" at bounding box center [71, 547] width 116 height 33
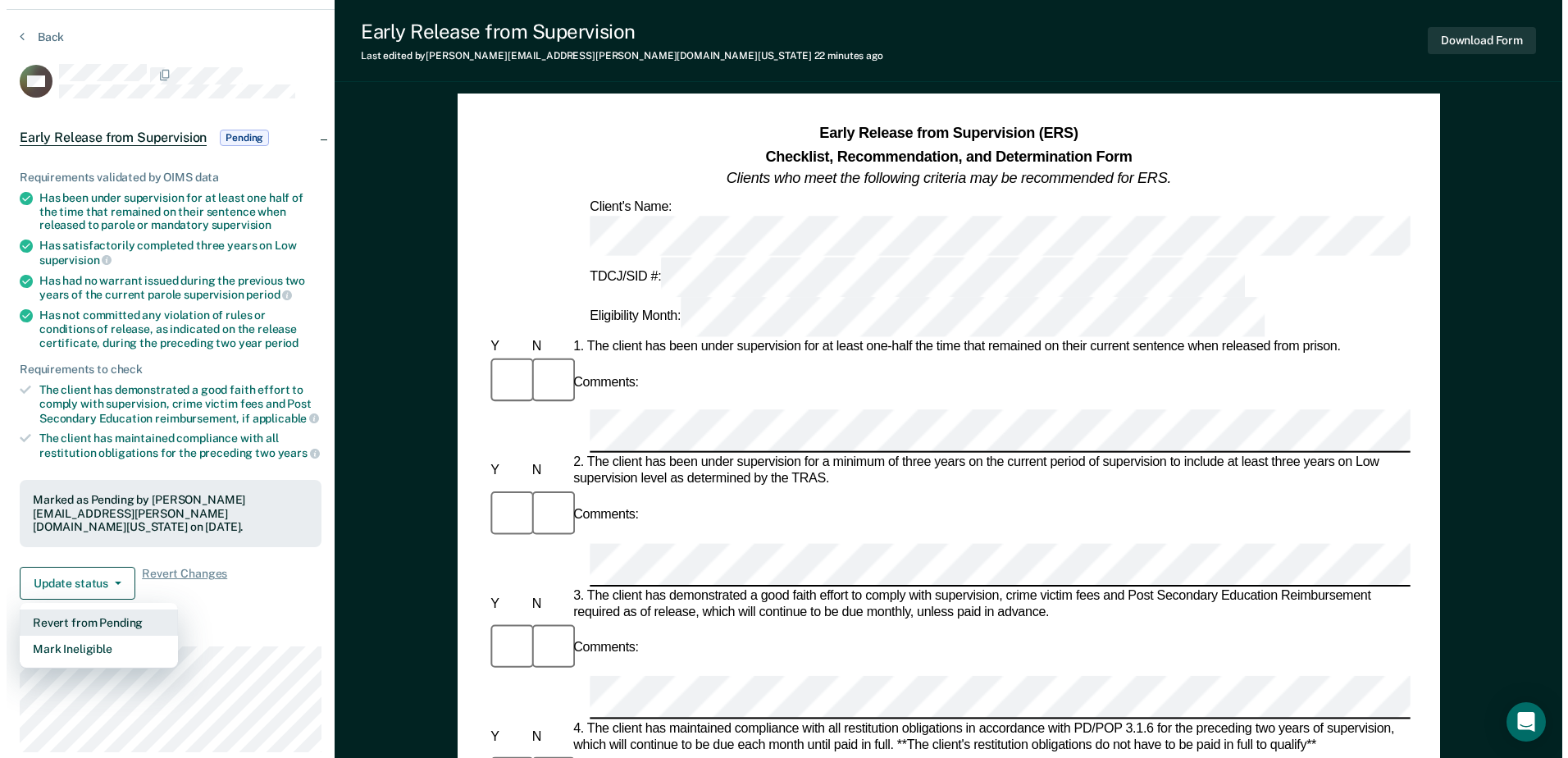
scroll to position [0, 0]
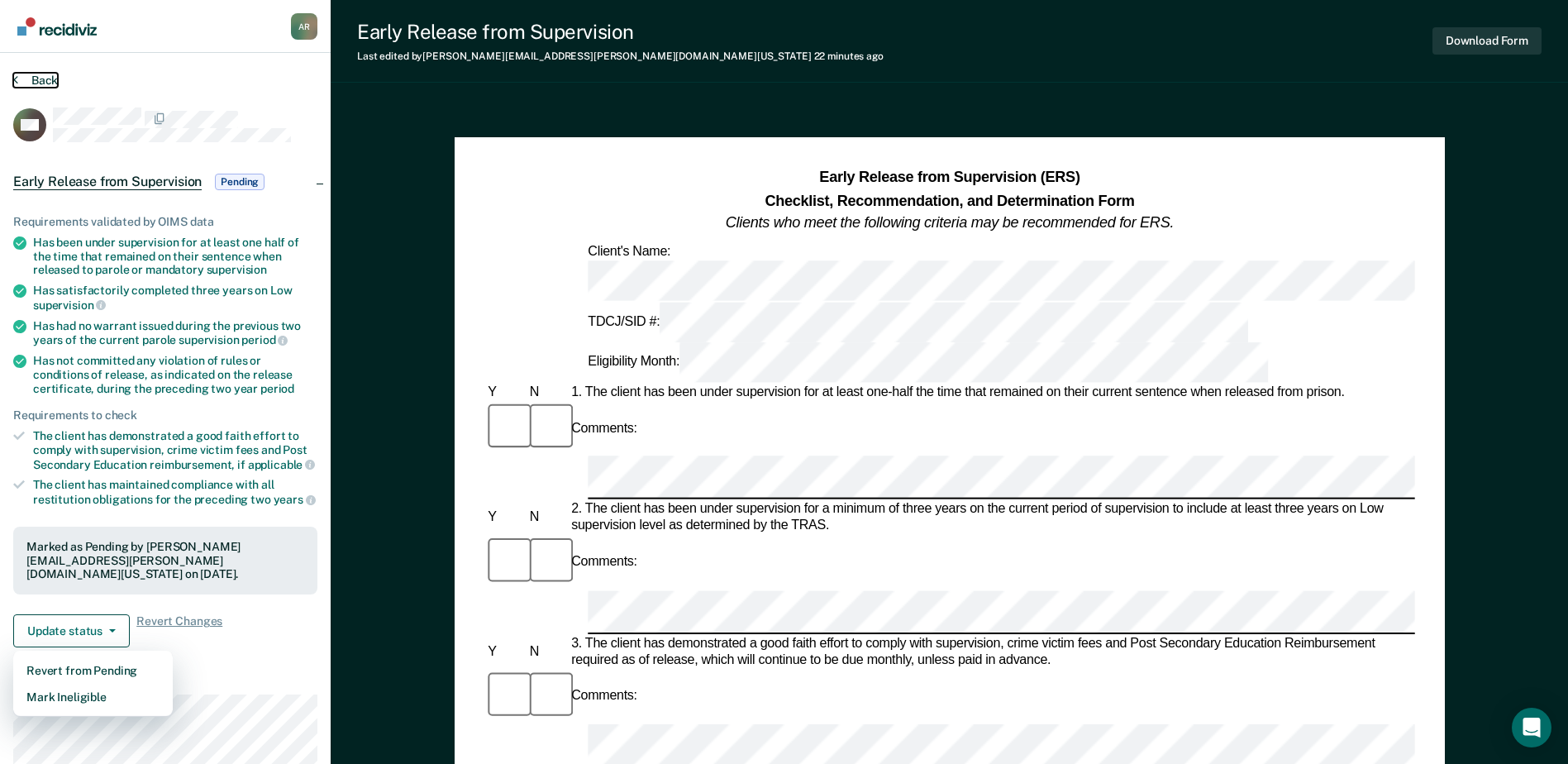
click at [46, 80] on button "Back" at bounding box center [35, 80] width 45 height 15
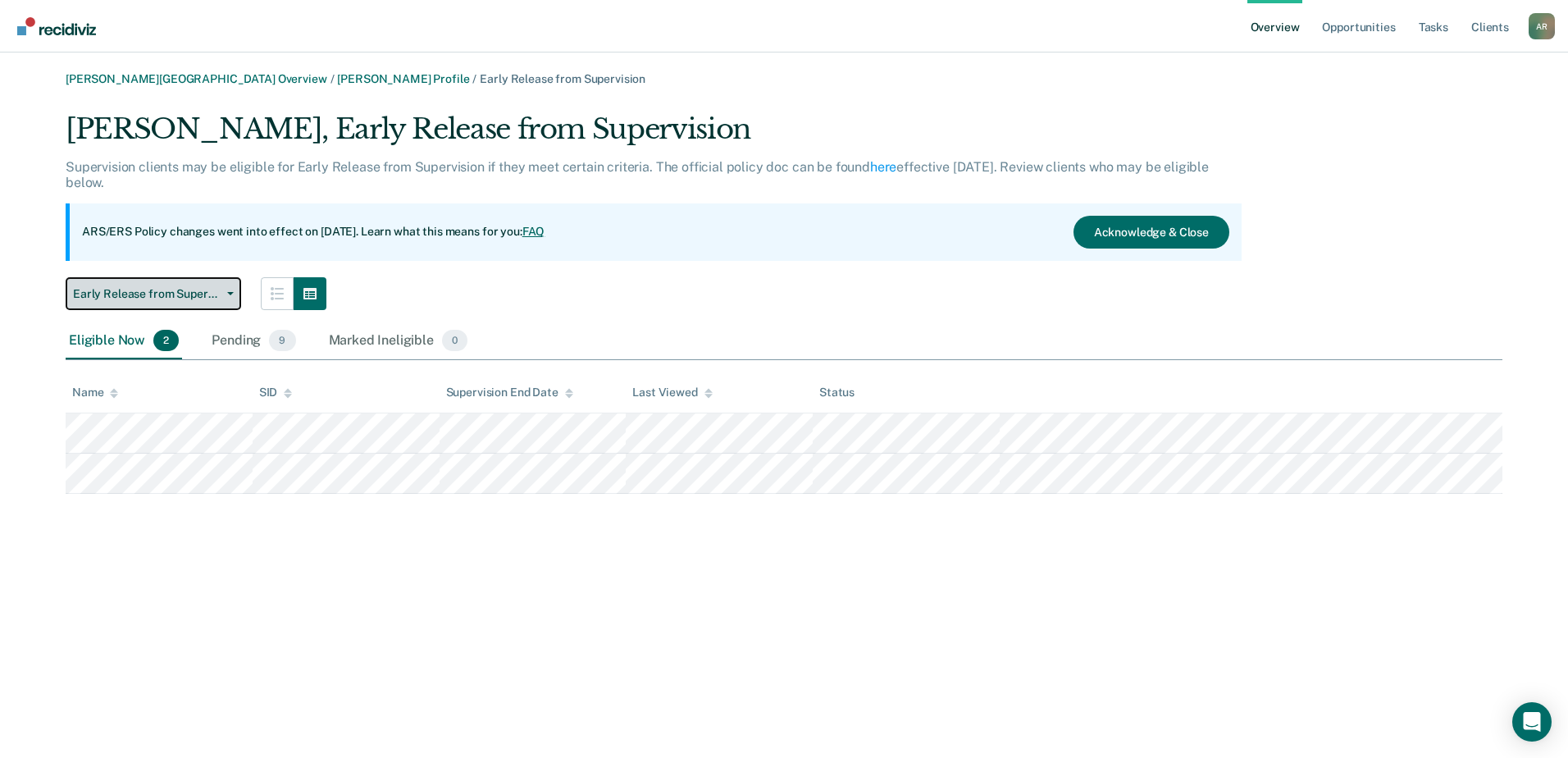
click at [233, 293] on icon "button" at bounding box center [230, 293] width 7 height 3
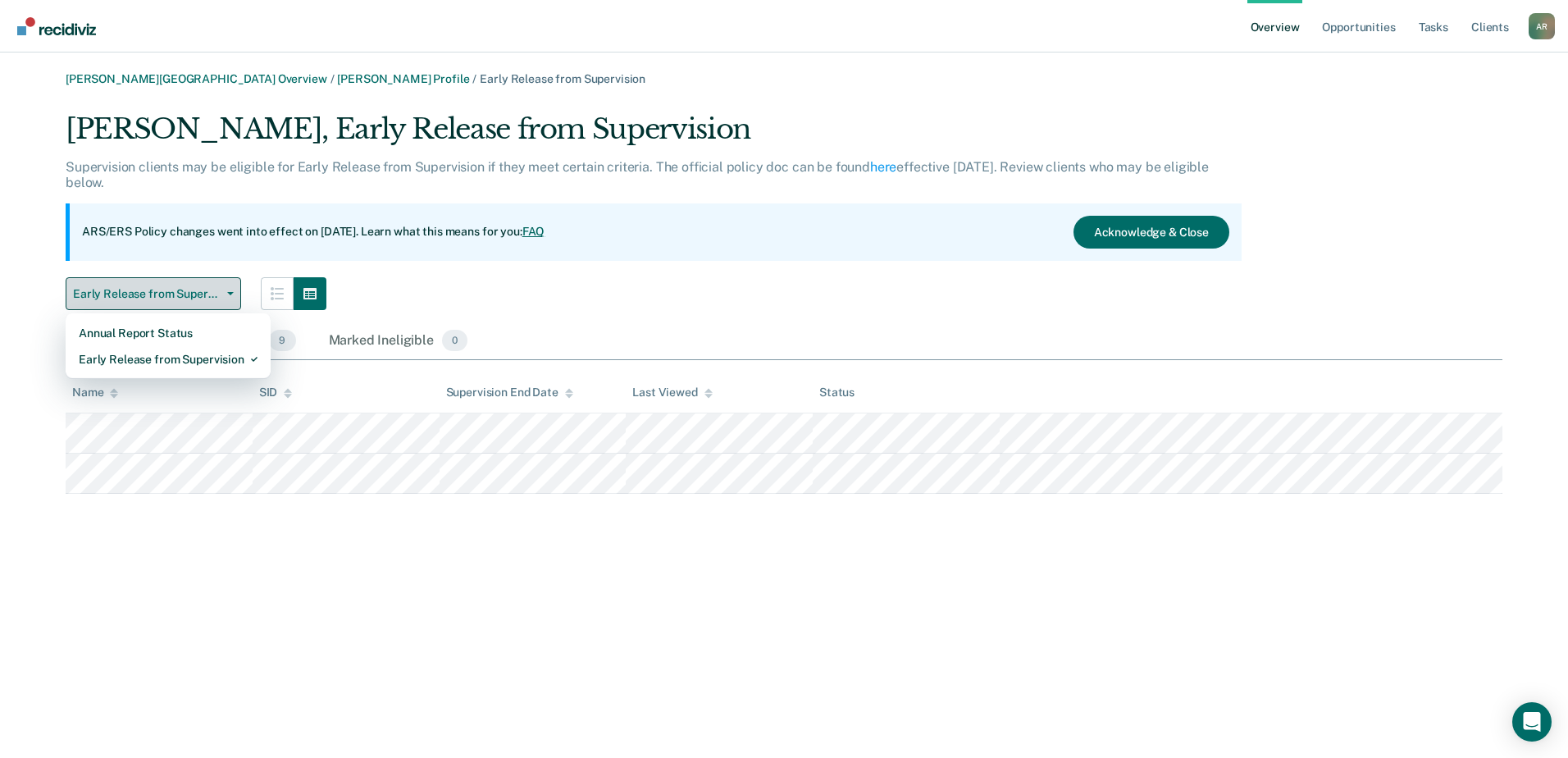
click at [233, 293] on icon "button" at bounding box center [230, 293] width 7 height 3
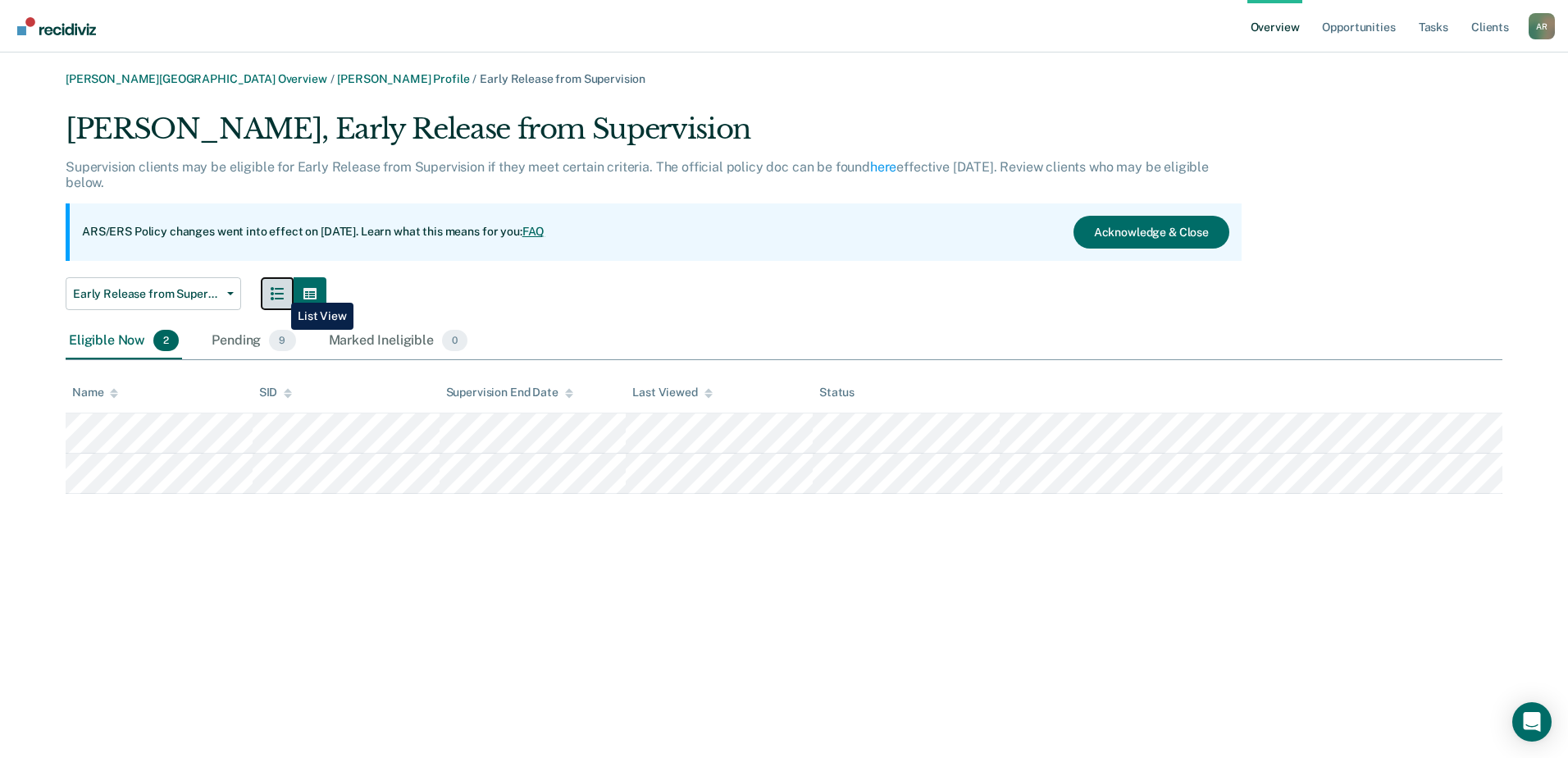
click at [279, 290] on icon "button" at bounding box center [276, 293] width 13 height 13
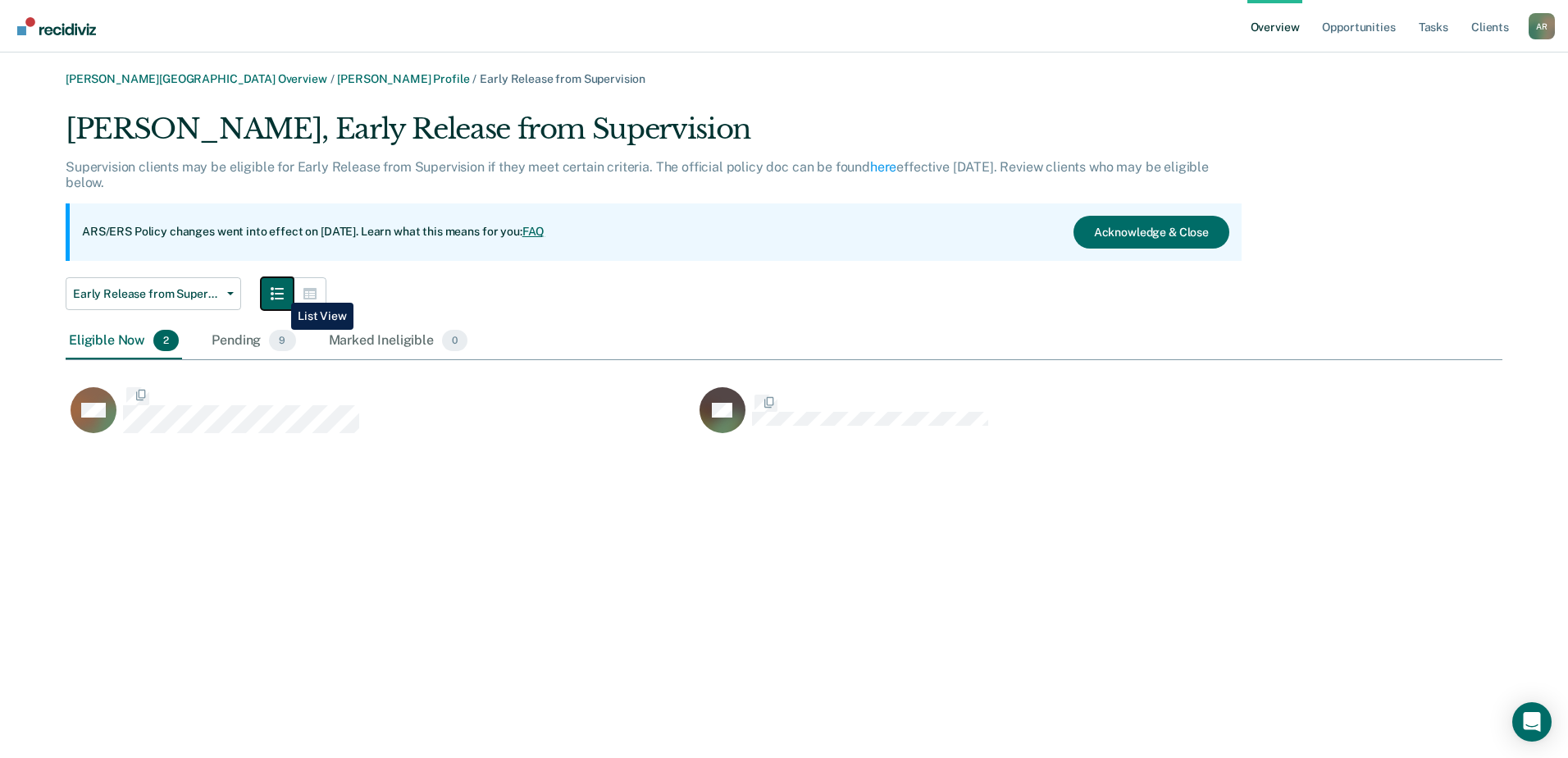
scroll to position [328, 1425]
click at [279, 290] on icon "button" at bounding box center [276, 293] width 13 height 13
click at [314, 295] on icon "button" at bounding box center [310, 294] width 13 height 12
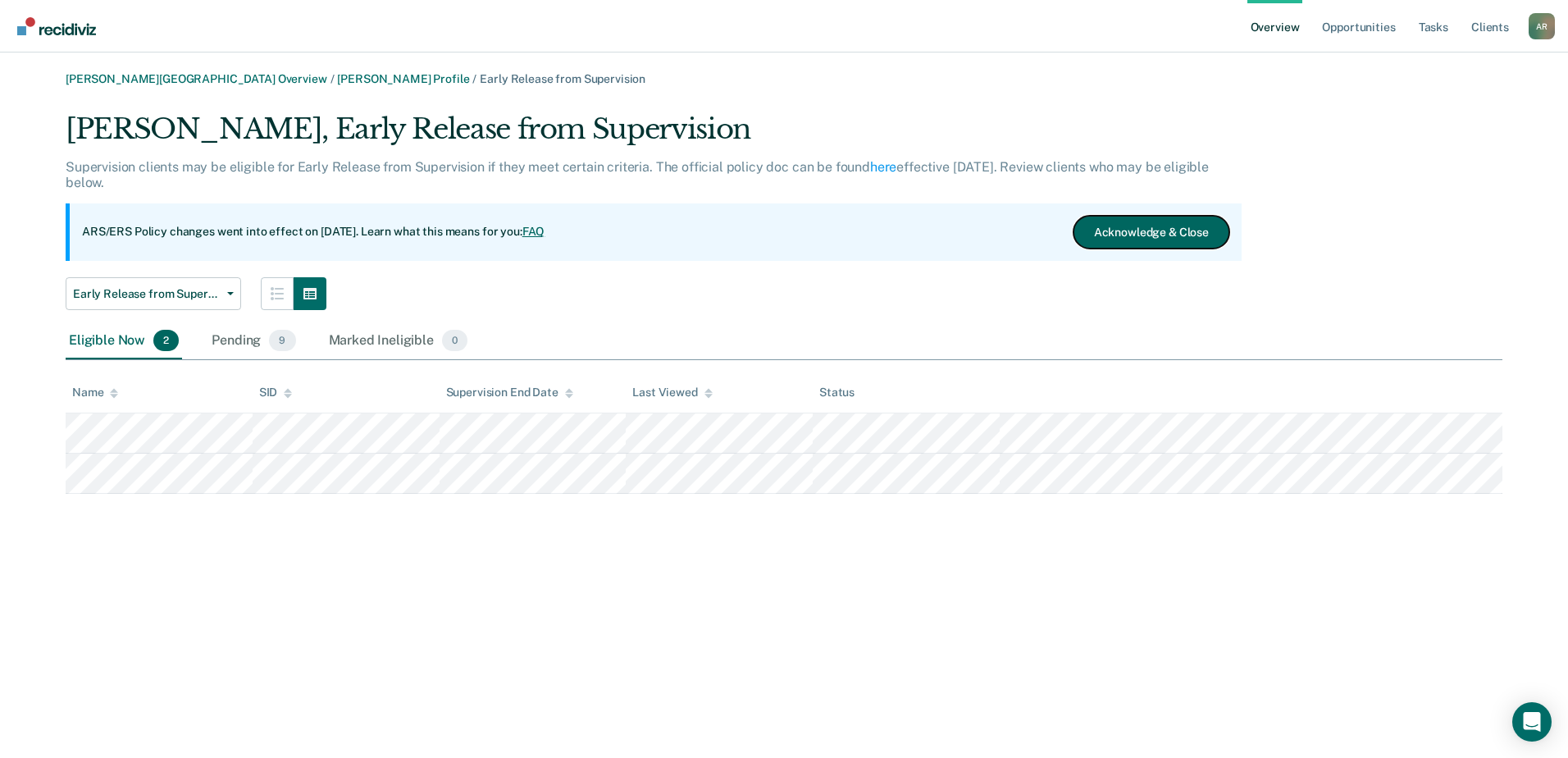
click at [1146, 235] on button "Acknowledge & Close" at bounding box center [1152, 232] width 156 height 33
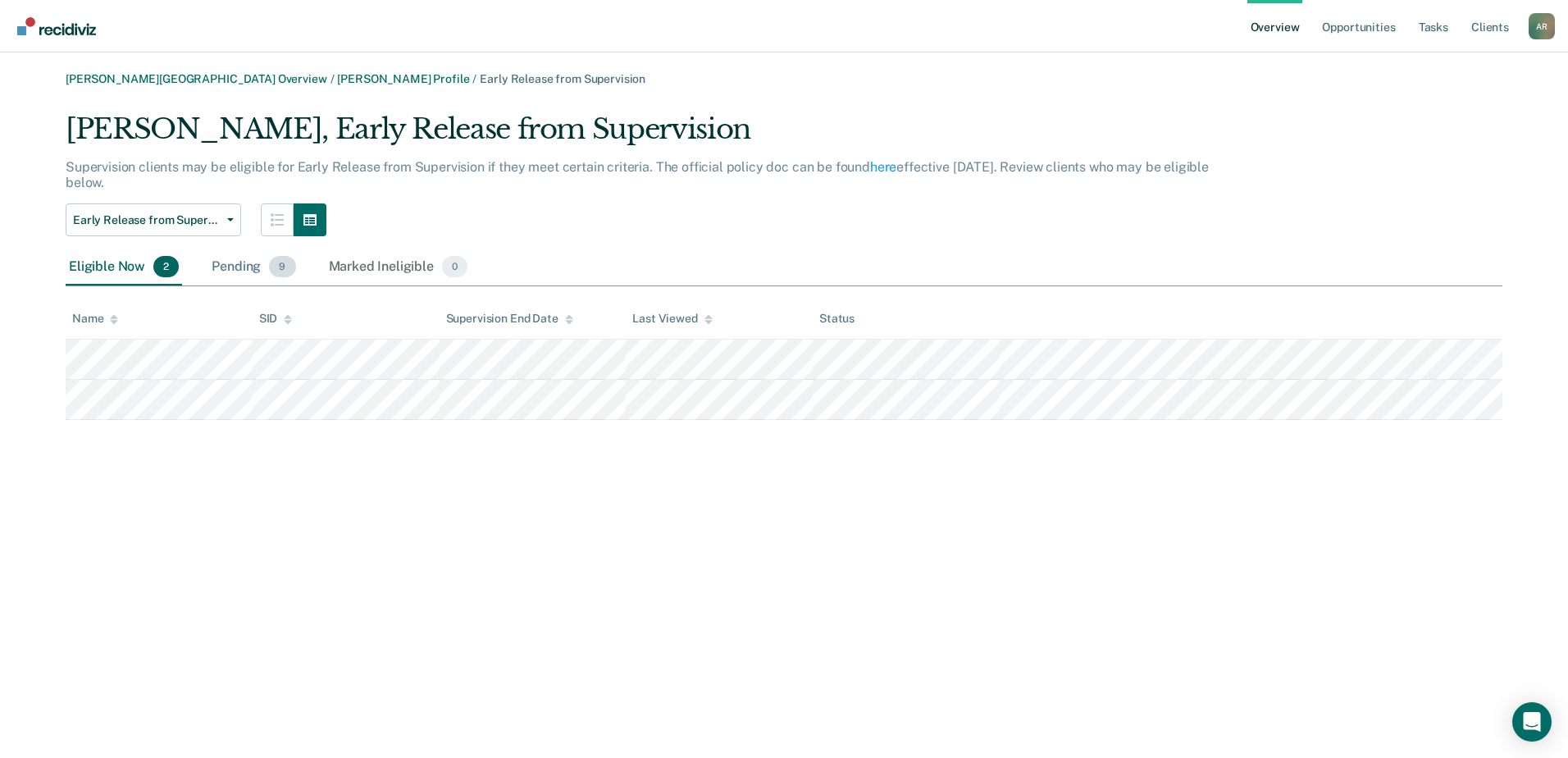
click at [230, 272] on div "Pending 9" at bounding box center [253, 267] width 90 height 37
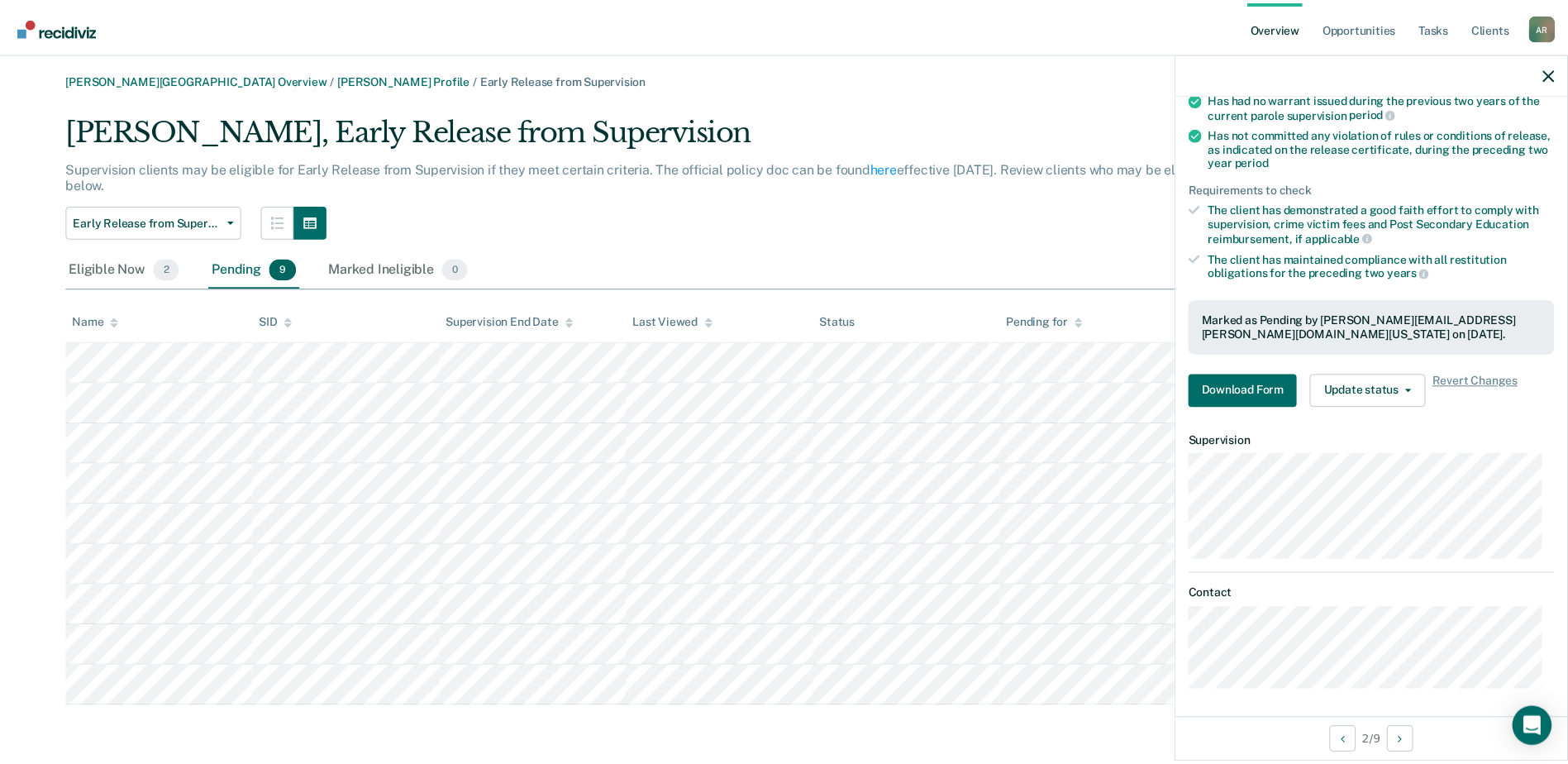
scroll to position [223, 0]
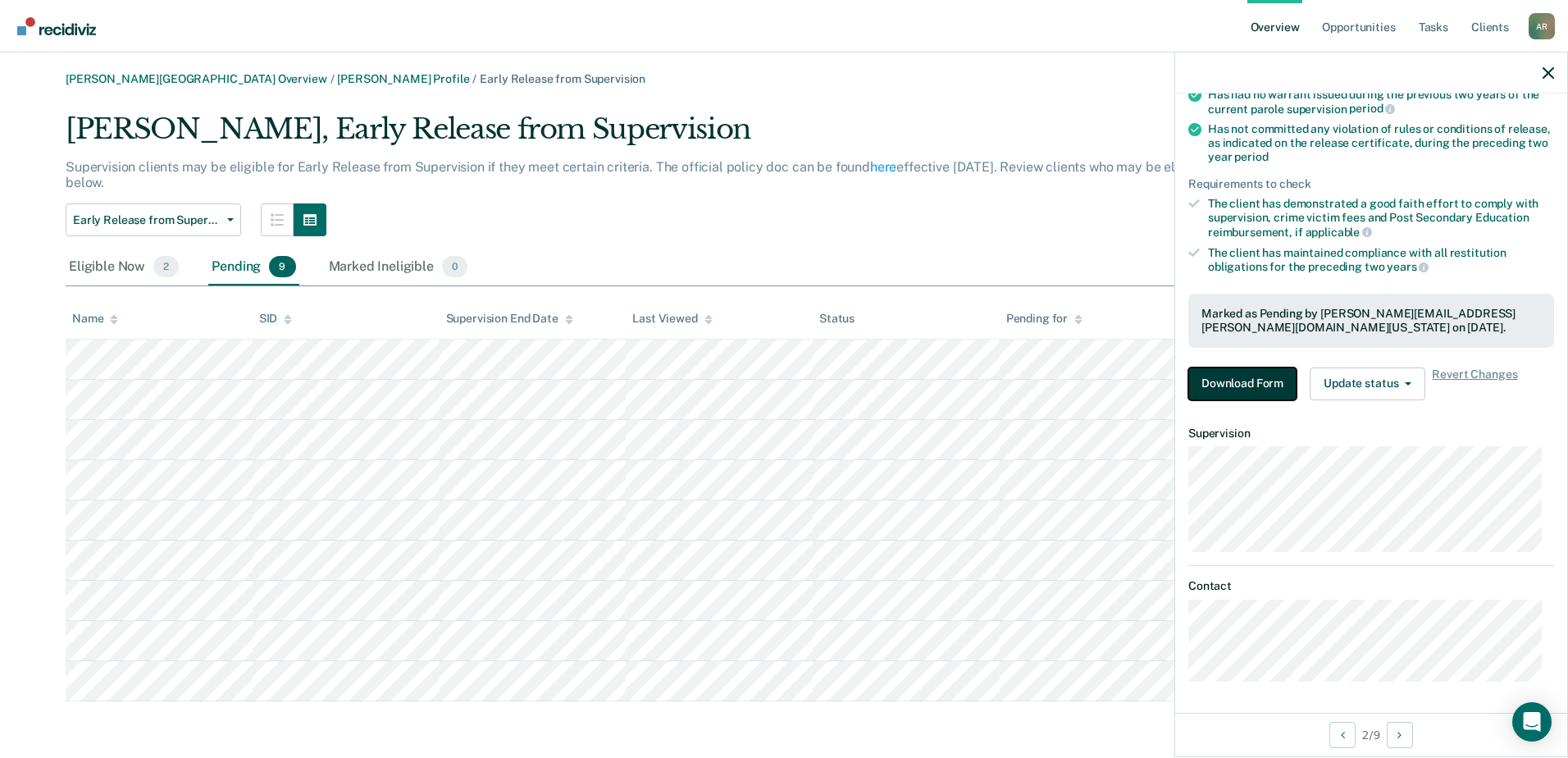
click at [1252, 372] on button "Download Form" at bounding box center [1242, 383] width 109 height 33
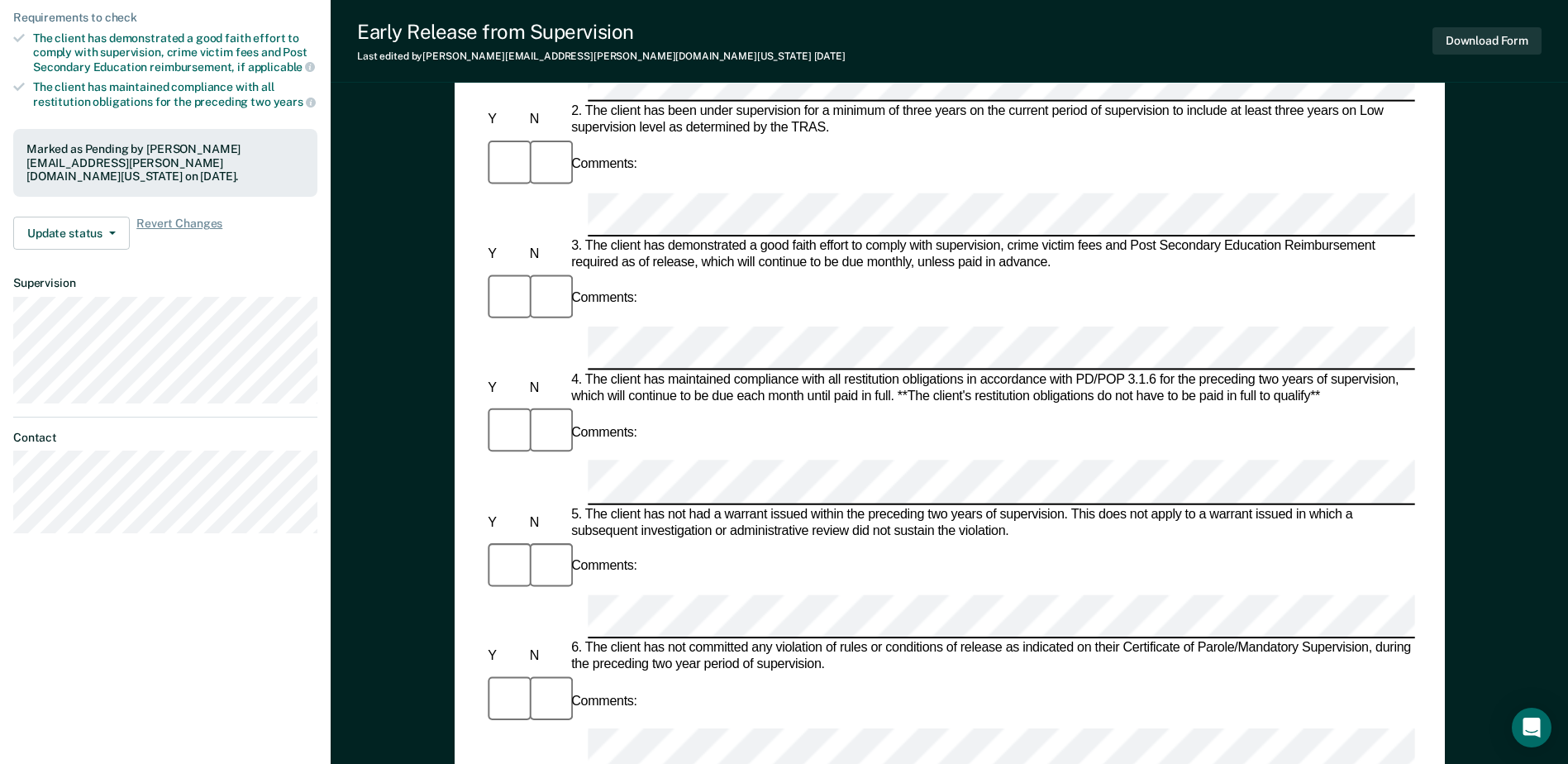
scroll to position [330, 0]
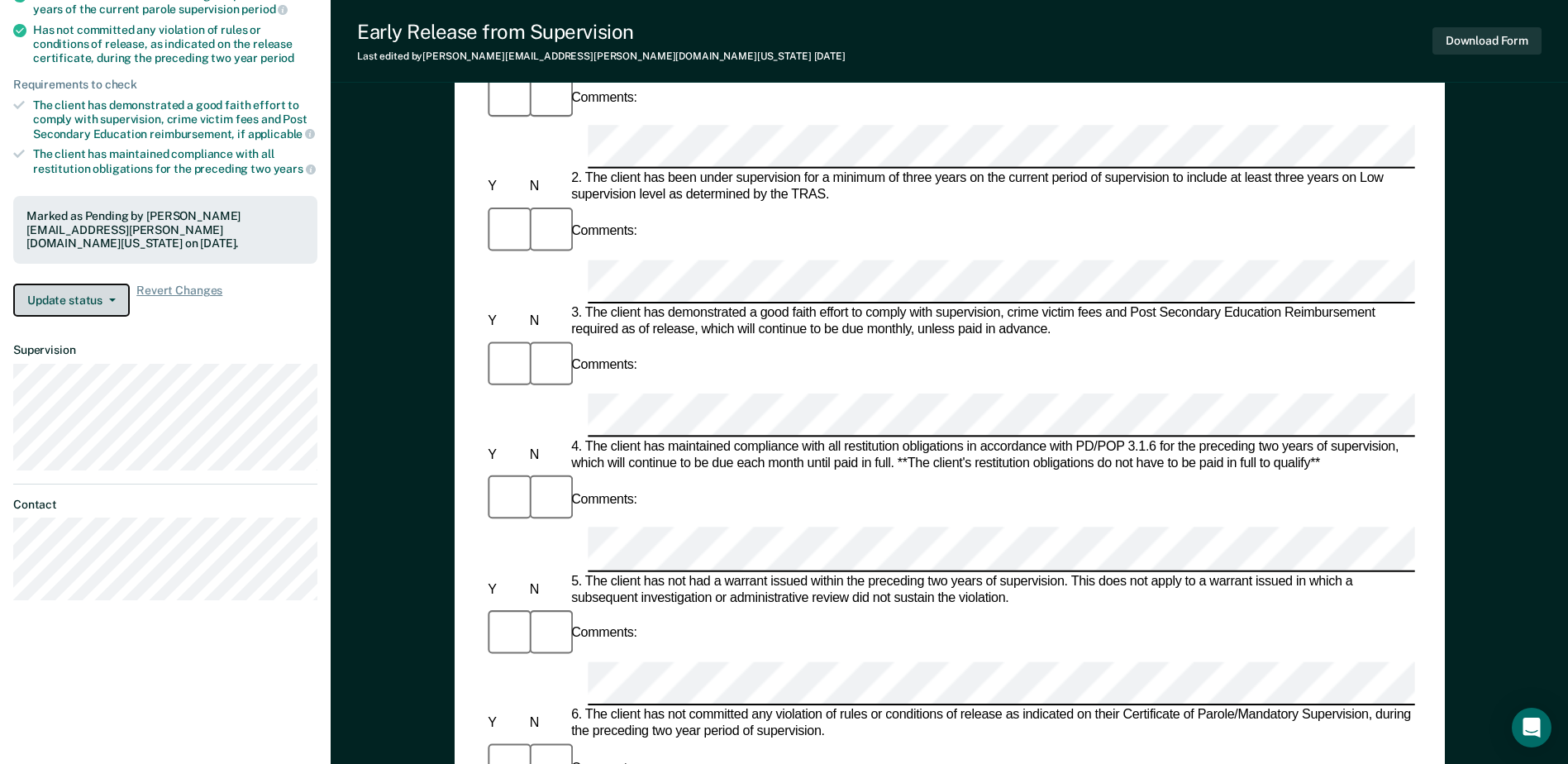
click at [104, 298] on span "button" at bounding box center [108, 299] width 13 height 3
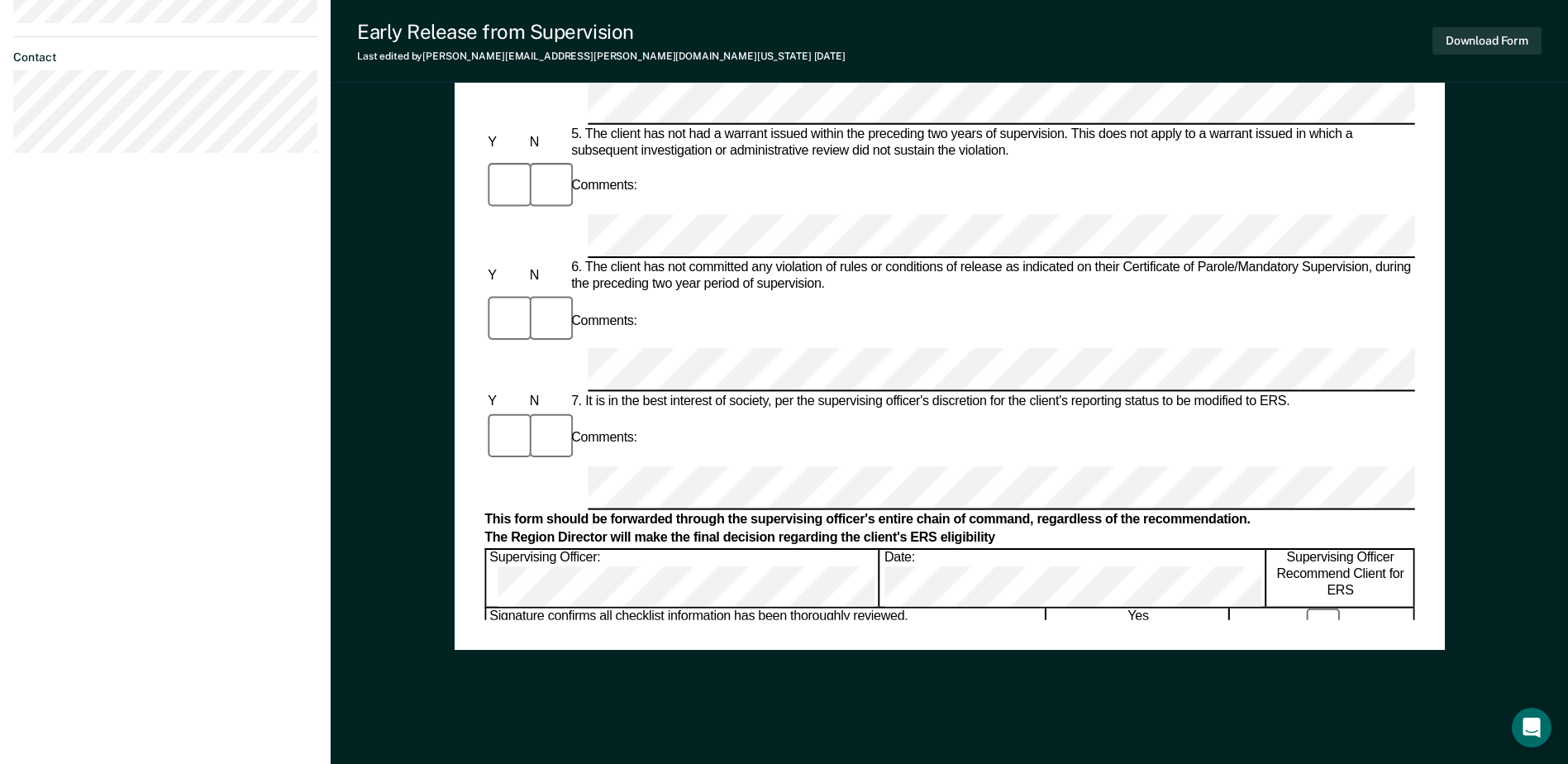
scroll to position [793, 0]
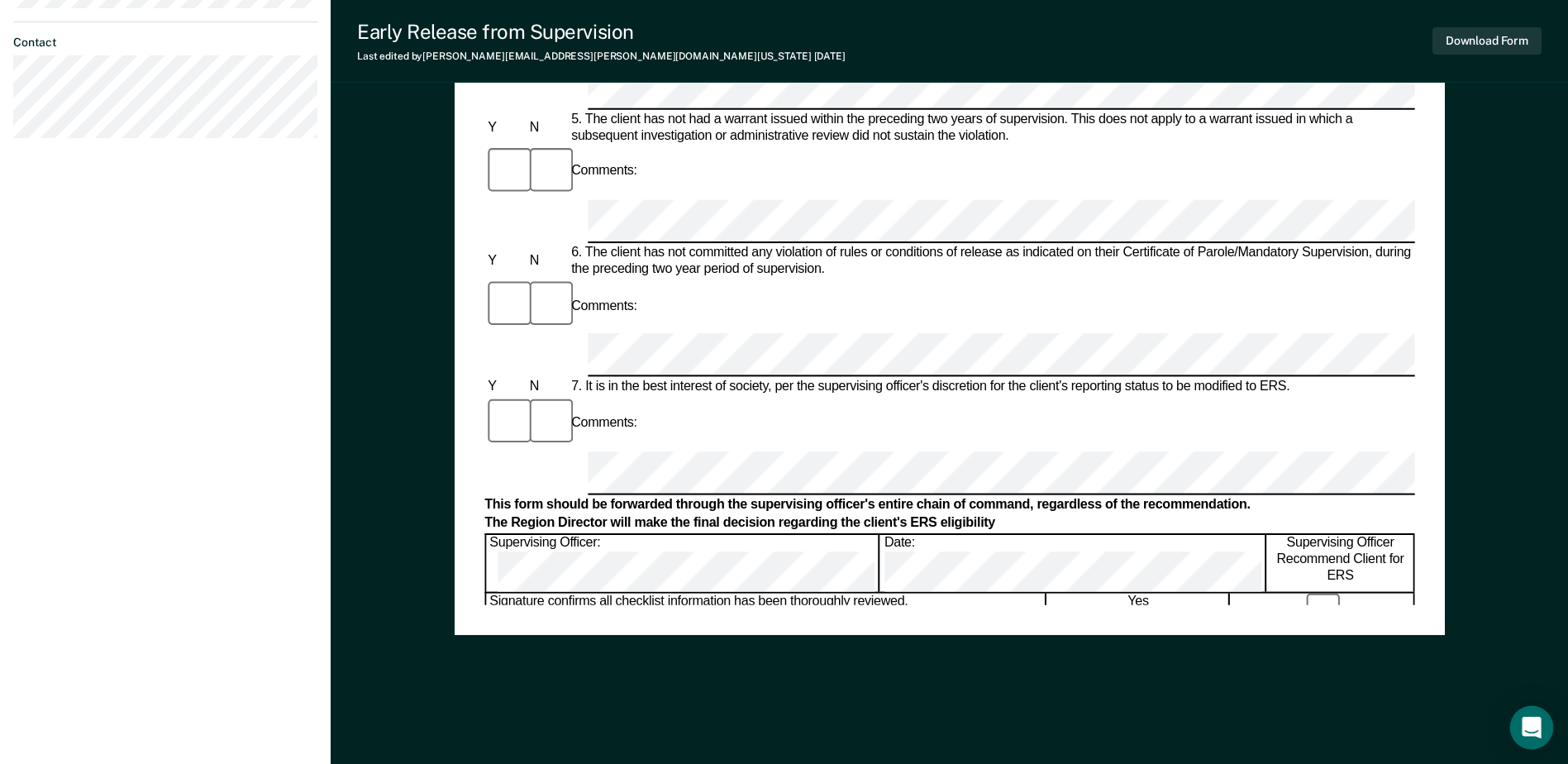
click at [1262, 664] on icon "Open Intercom Messenger" at bounding box center [1530, 728] width 19 height 22
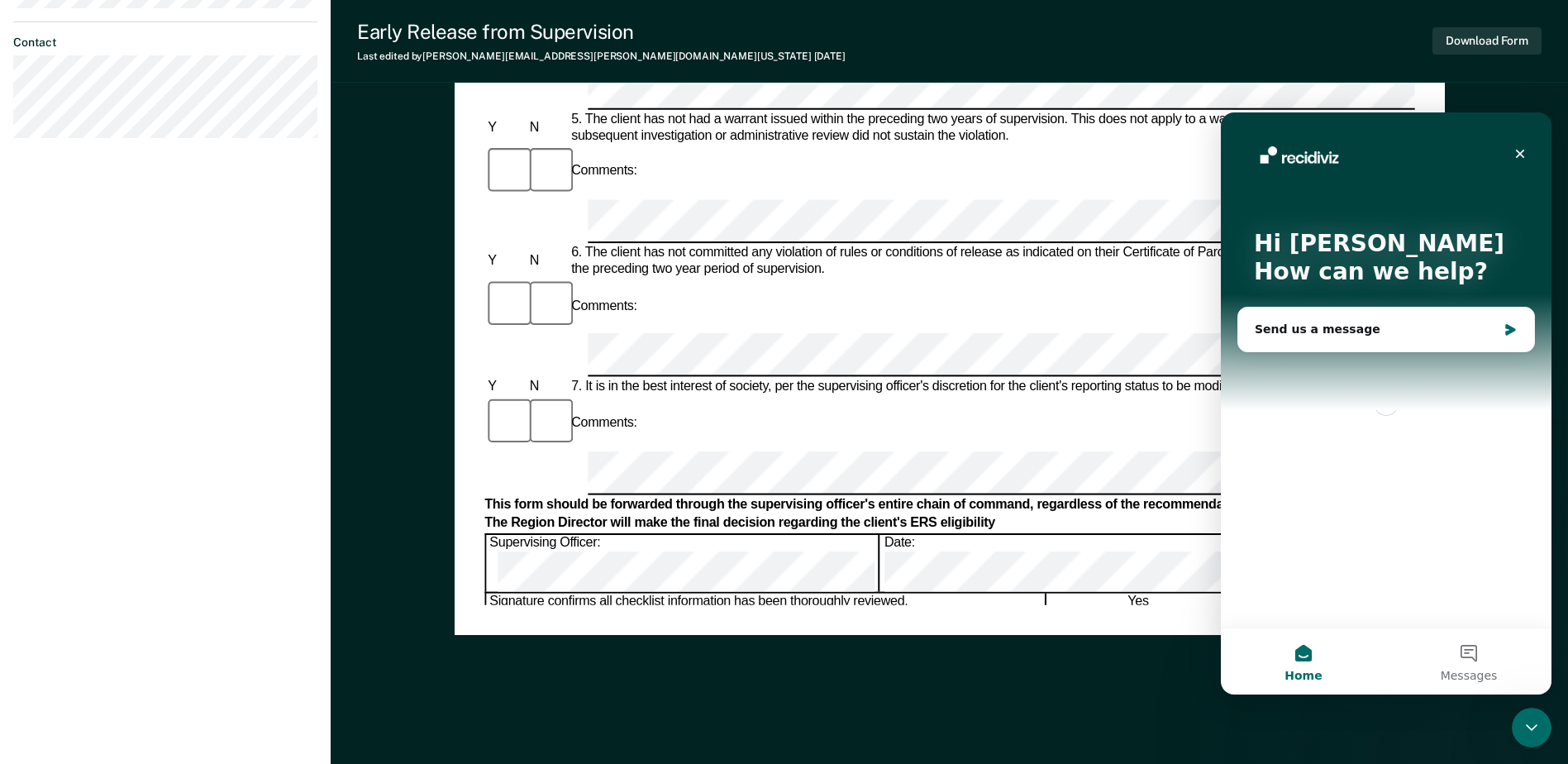
scroll to position [0, 0]
click at [1262, 652] on button "Messages" at bounding box center [1469, 662] width 165 height 66
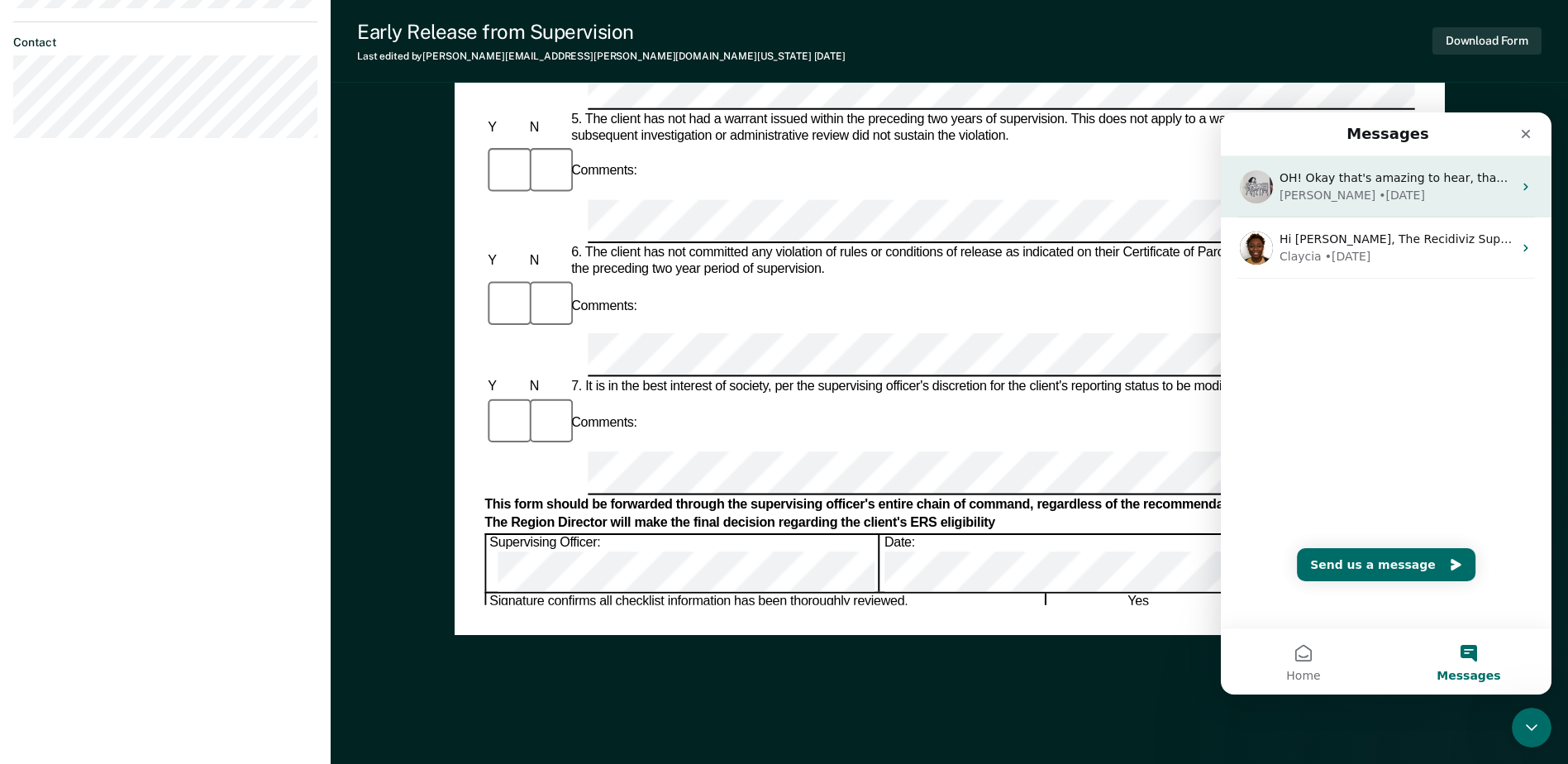
click at [1262, 189] on div "[PERSON_NAME] • [DATE]" at bounding box center [1396, 195] width 233 height 17
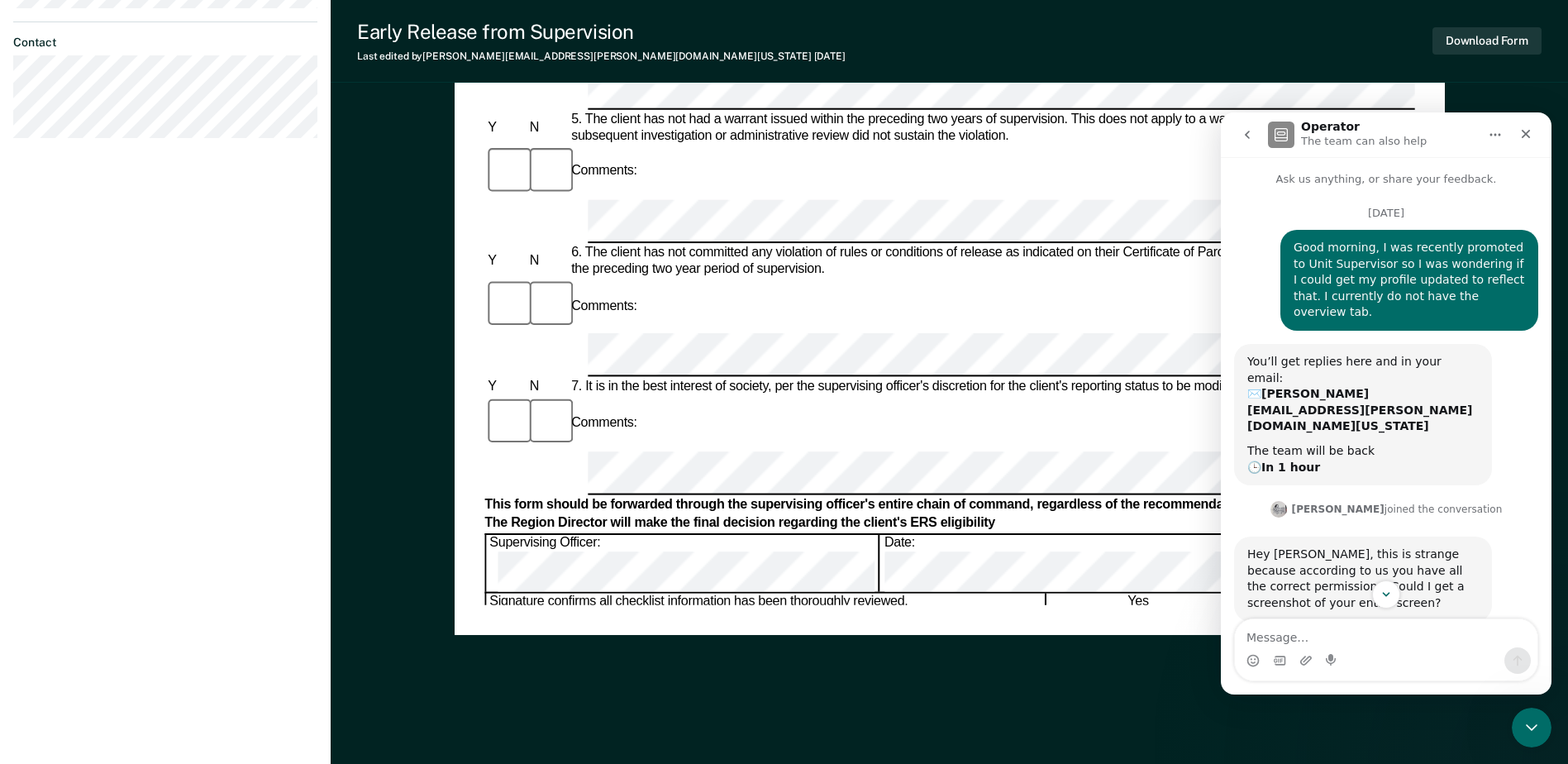
click at [1244, 131] on icon "go back" at bounding box center [1246, 134] width 13 height 13
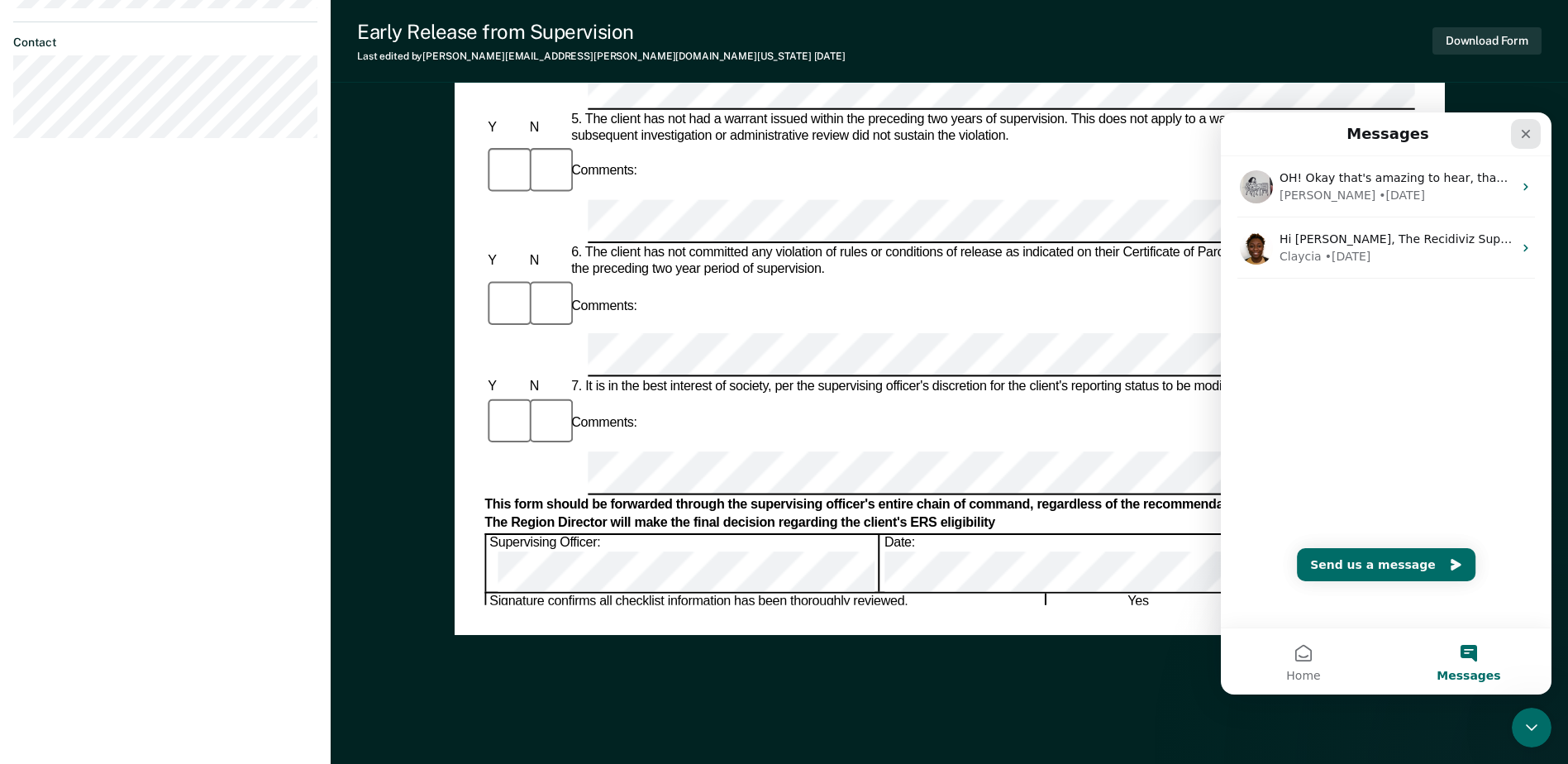
click at [1262, 129] on icon "Close" at bounding box center [1525, 133] width 13 height 13
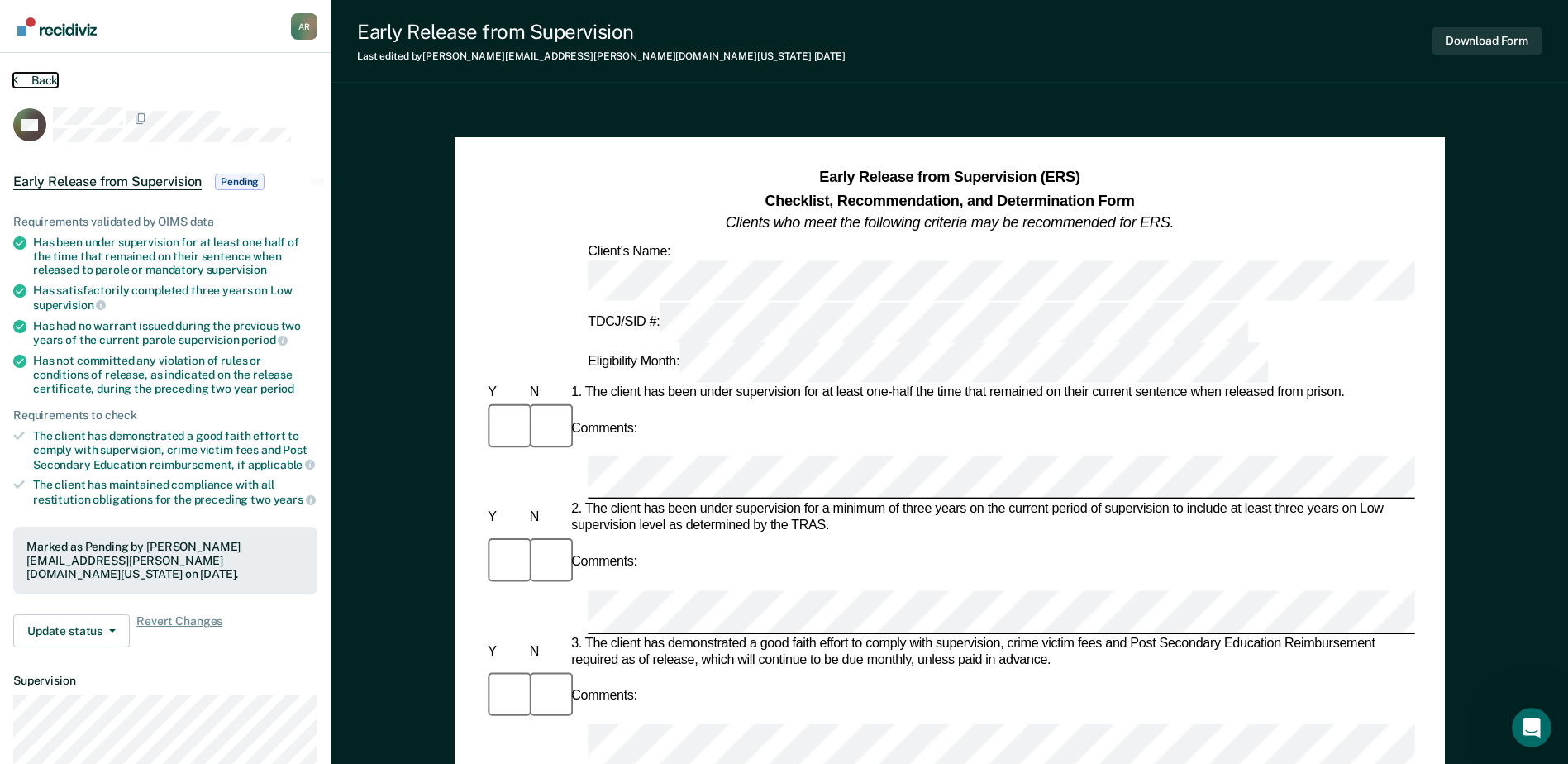
click at [41, 78] on button "Back" at bounding box center [35, 80] width 45 height 15
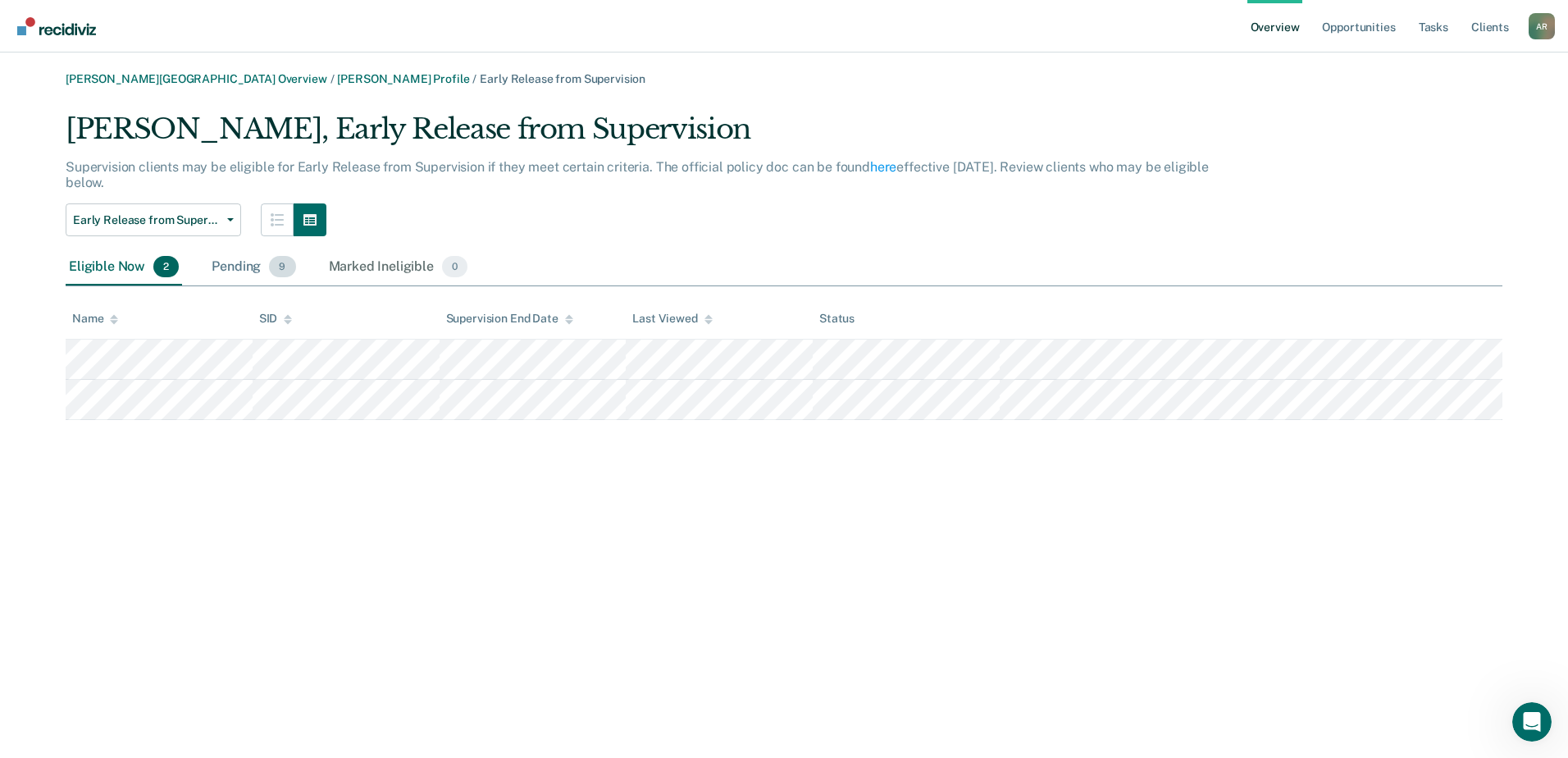
click at [226, 269] on div "Pending 9" at bounding box center [253, 267] width 90 height 37
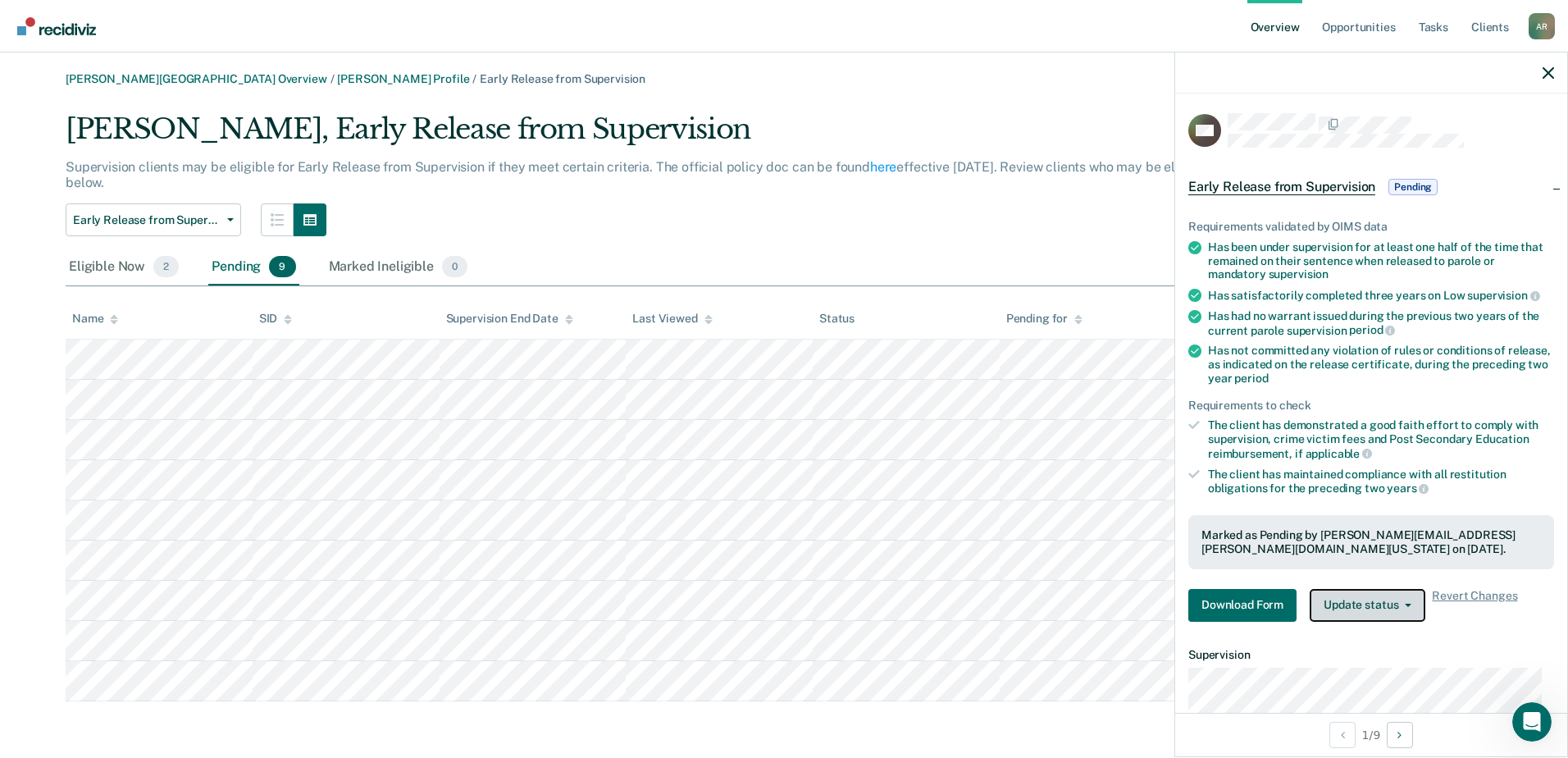
click at [1252, 609] on button "Update status" at bounding box center [1367, 605] width 115 height 33
click at [1241, 614] on button "Download Form" at bounding box center [1242, 605] width 109 height 33
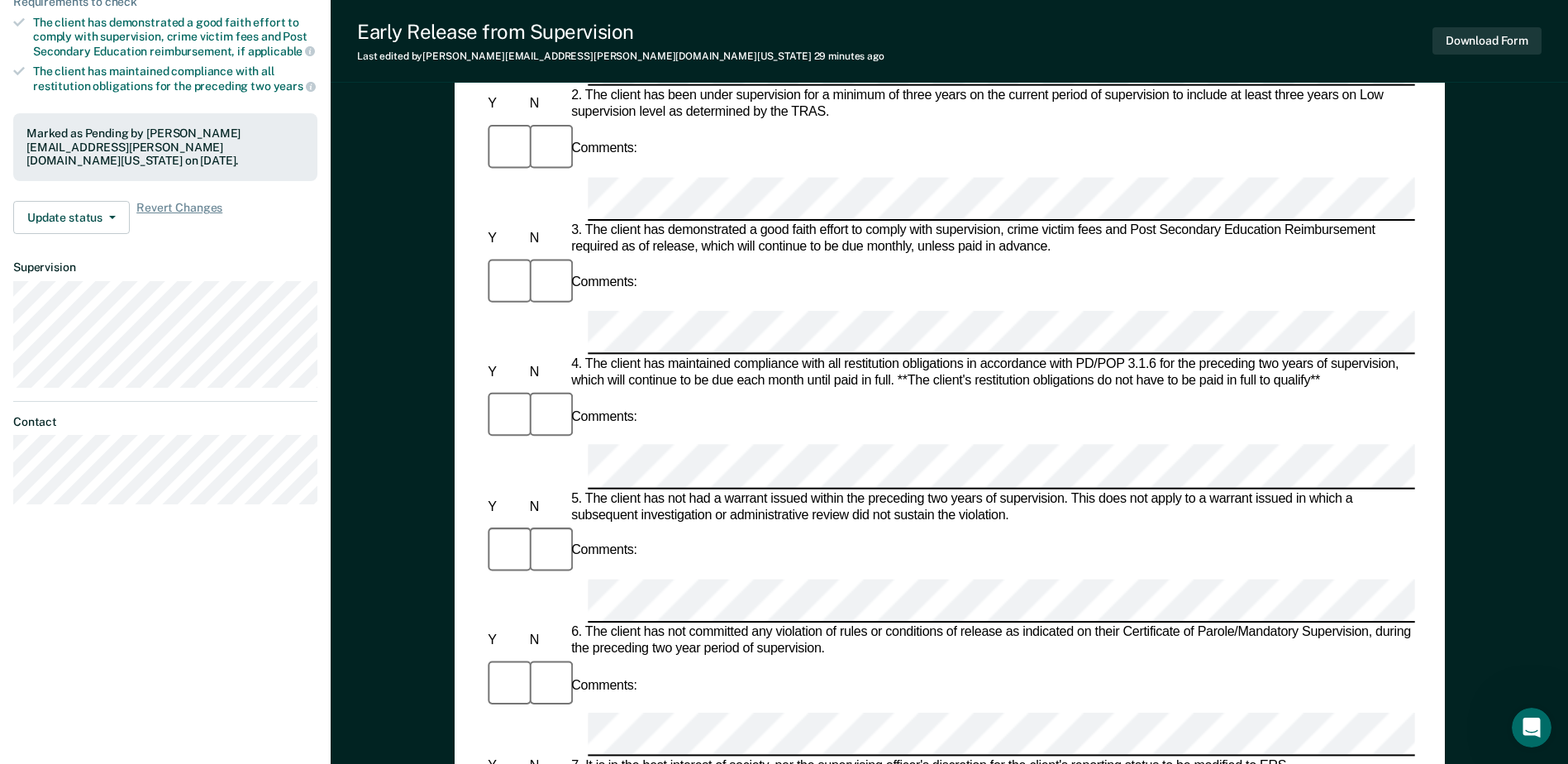
scroll to position [496, 0]
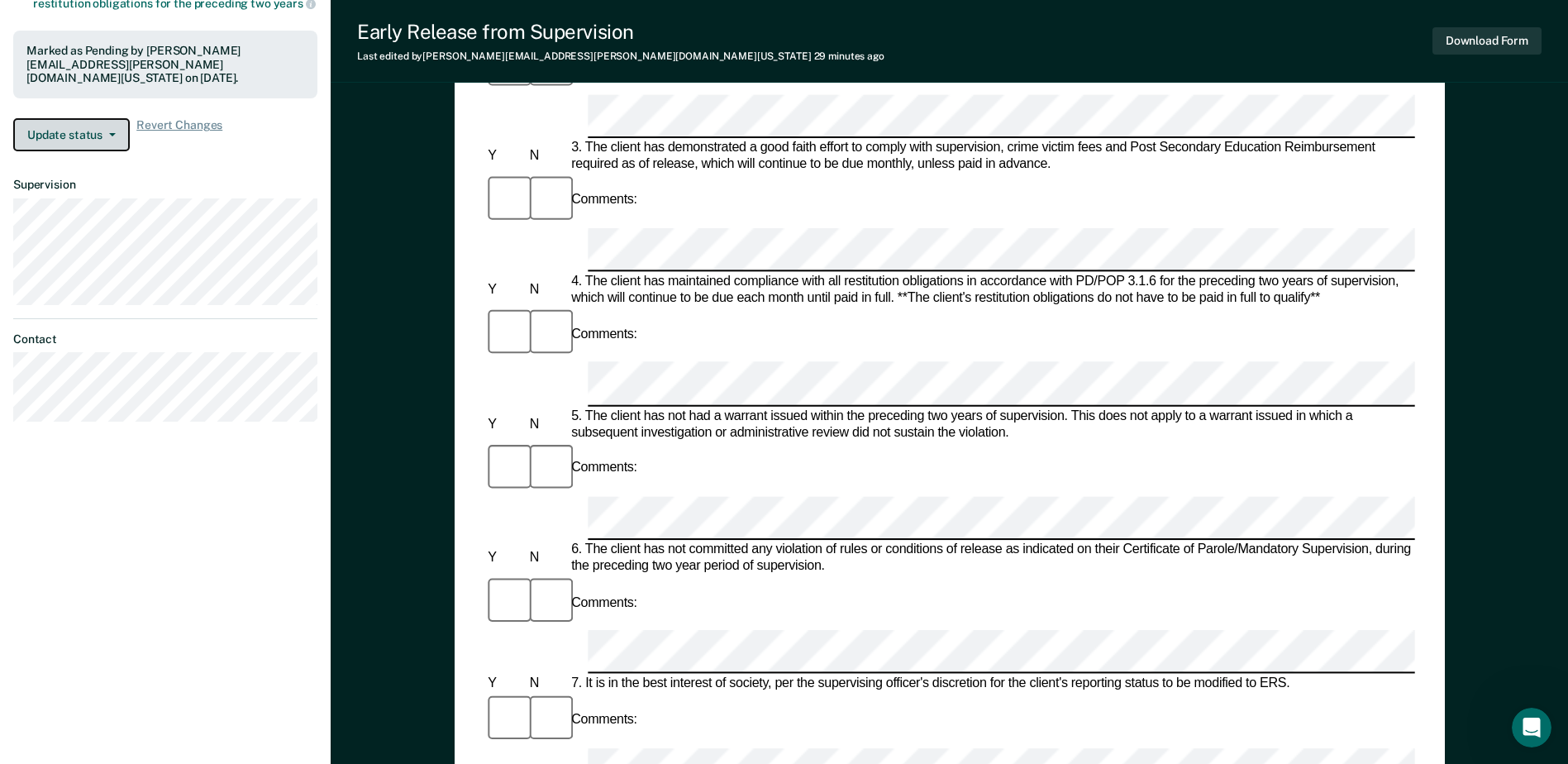
click at [113, 133] on icon "button" at bounding box center [112, 134] width 7 height 3
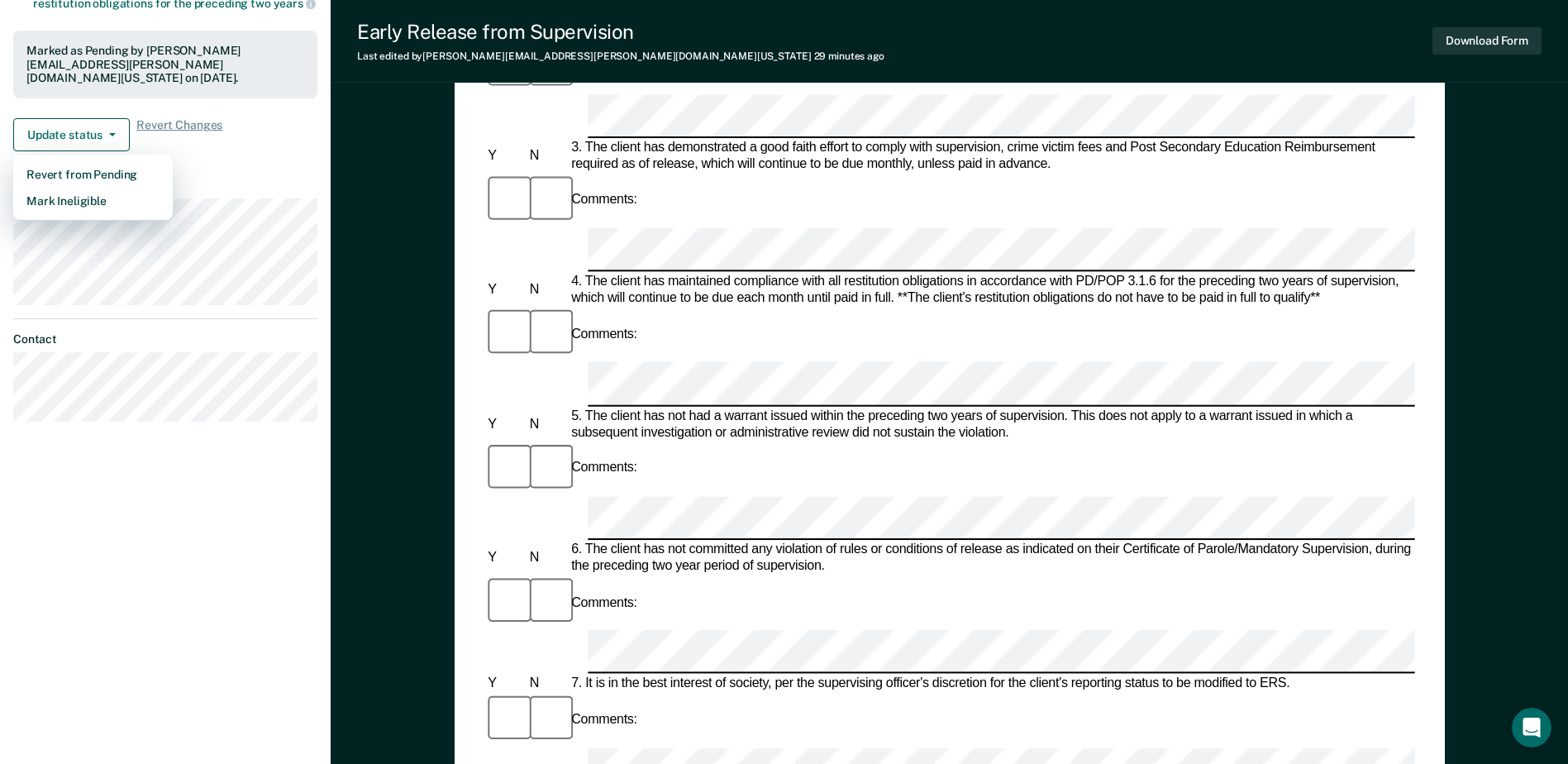
click at [409, 251] on div "Early Release from Supervision (ERS) Checklist, Recommendation, and Determinati…" at bounding box center [949, 333] width 1237 height 1454
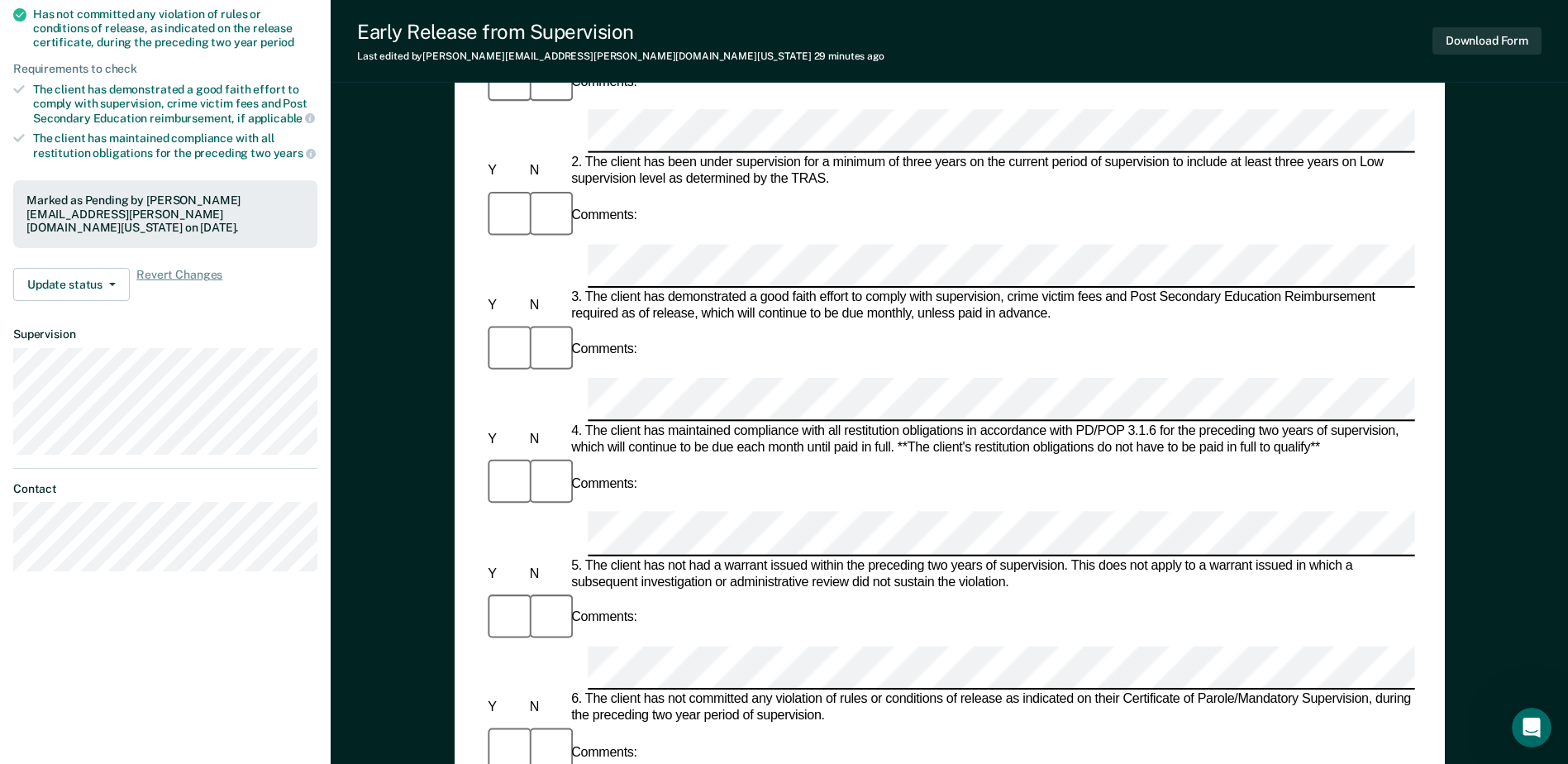
scroll to position [0, 0]
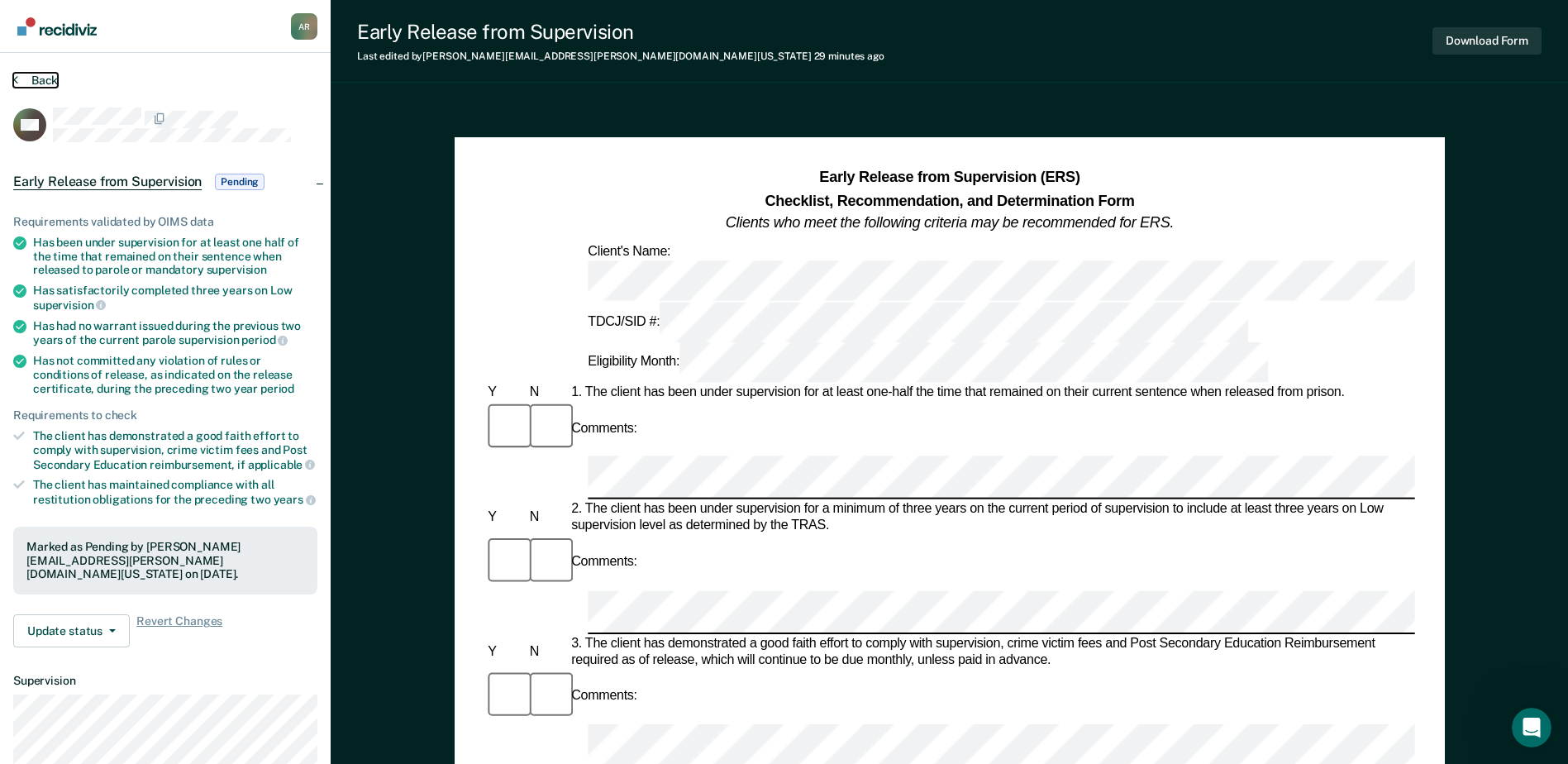
click at [41, 75] on button "Back" at bounding box center [35, 80] width 45 height 15
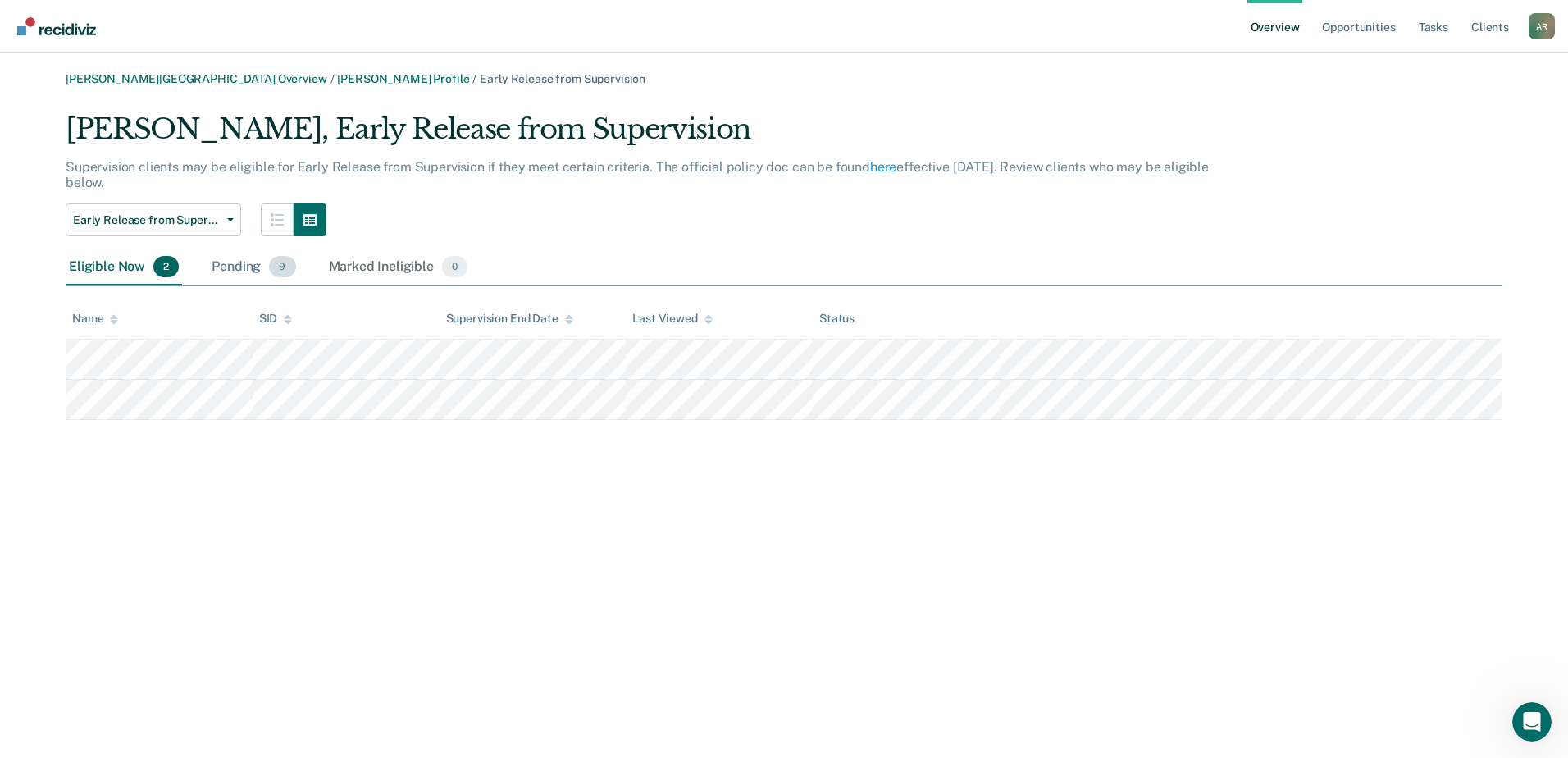
click at [243, 260] on div "Pending 9" at bounding box center [253, 267] width 90 height 37
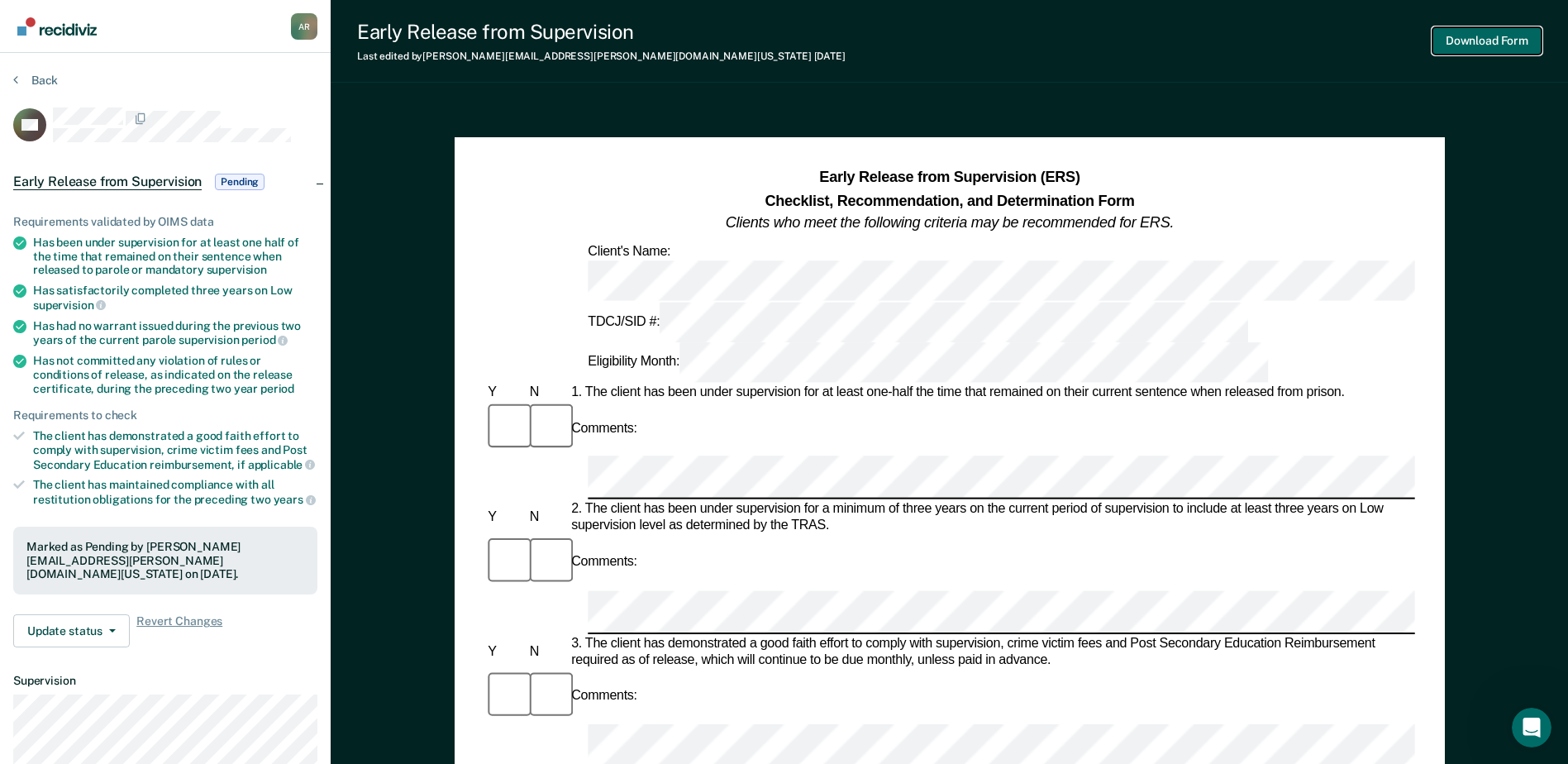
click at [1262, 39] on button "Download Form" at bounding box center [1486, 40] width 109 height 27
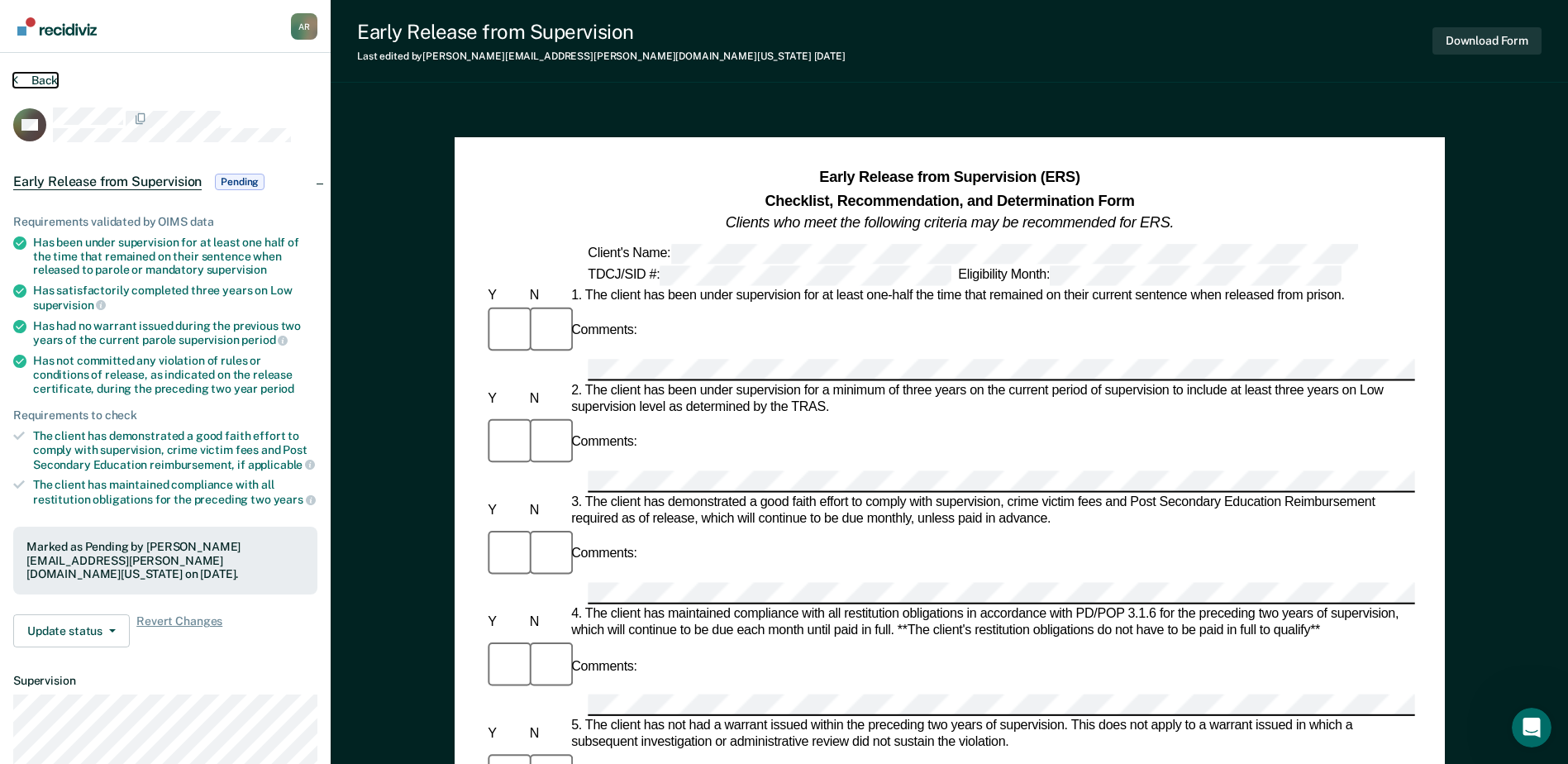
click at [37, 84] on button "Back" at bounding box center [35, 80] width 45 height 15
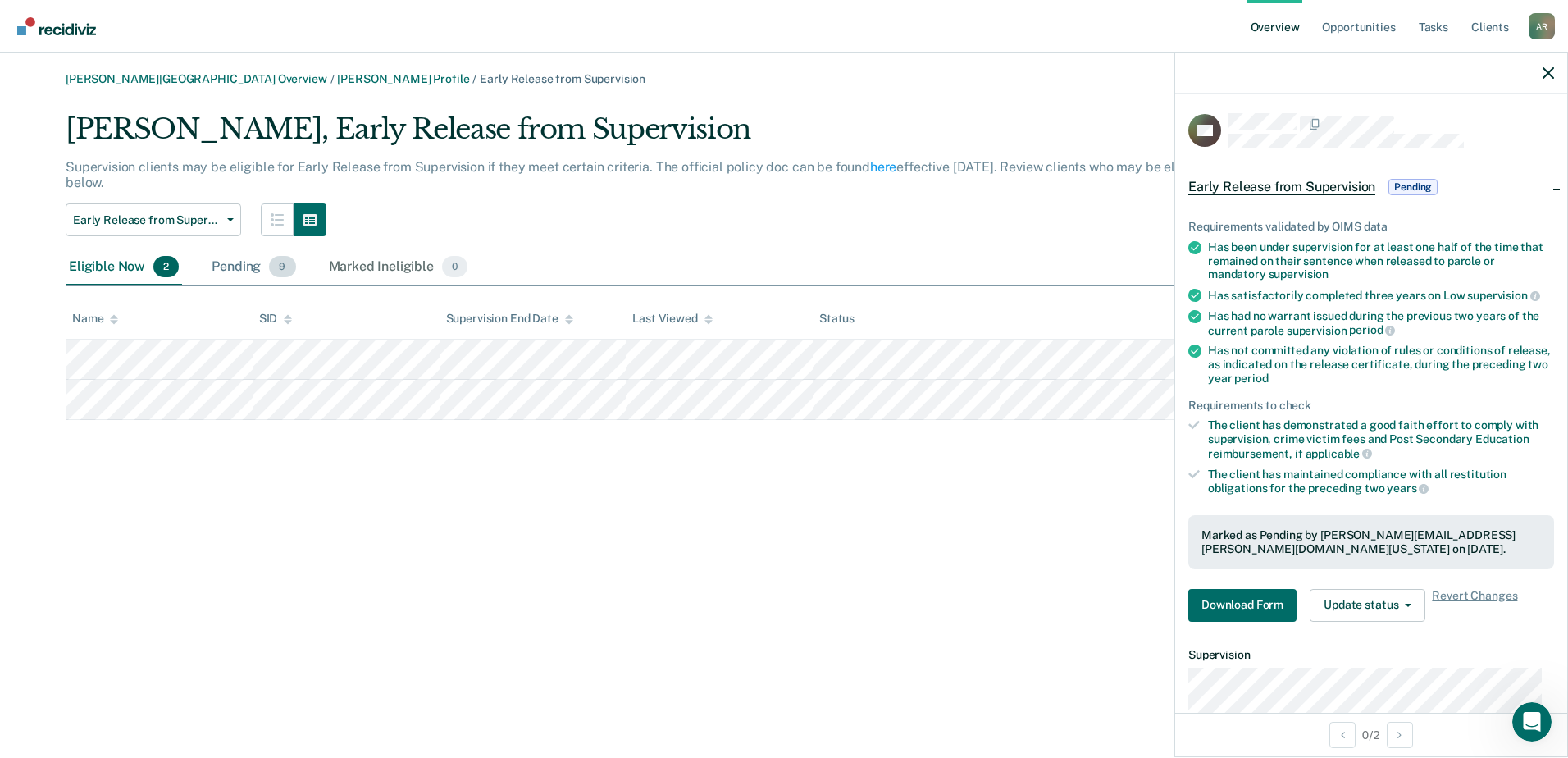
click at [247, 273] on div "Pending 9" at bounding box center [253, 267] width 90 height 37
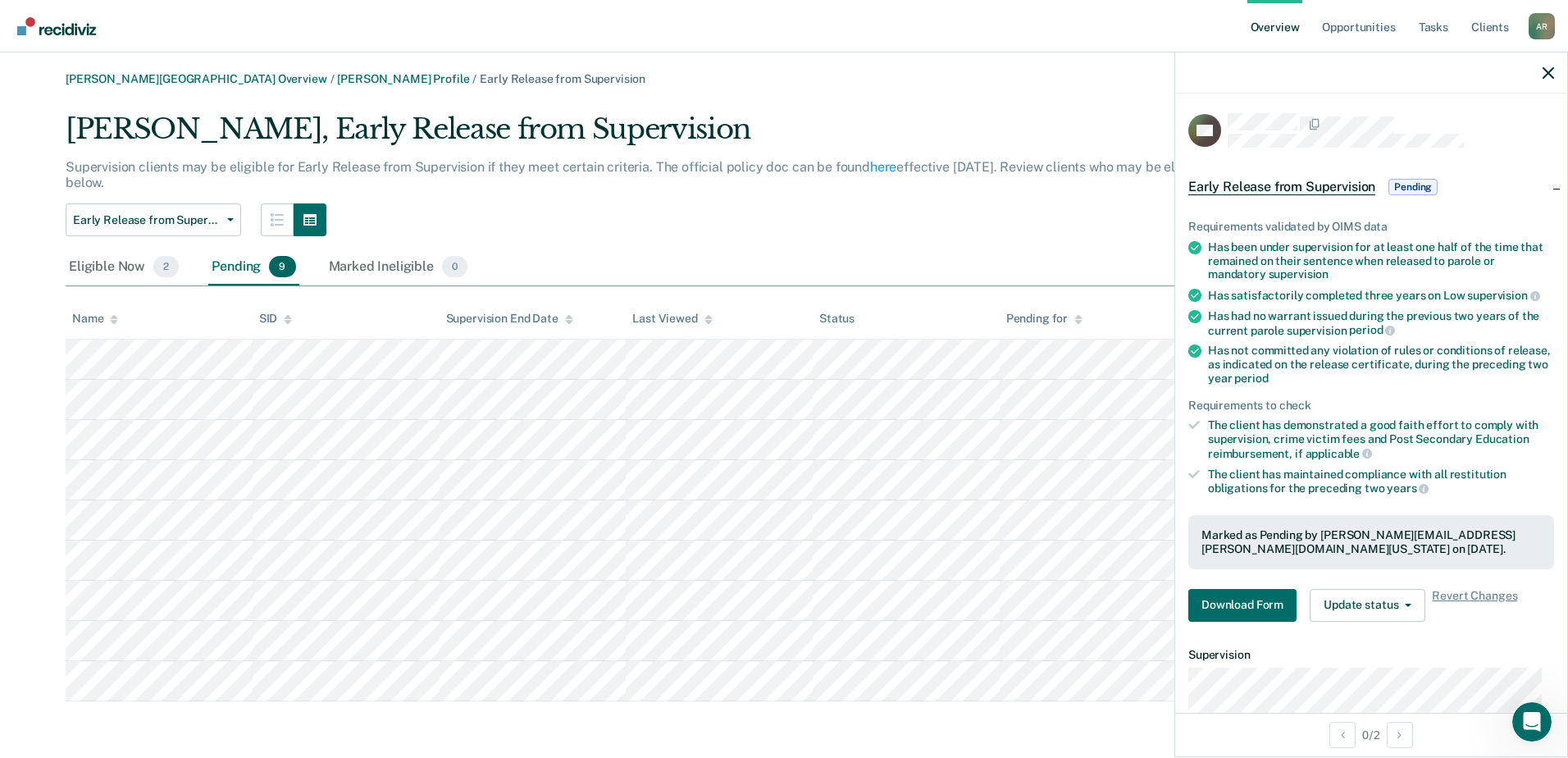
click at [890, 234] on div "Early Release from Supervision Annual Report Status Early Release from Supervis…" at bounding box center [653, 219] width 1176 height 33
click at [1252, 80] on div at bounding box center [1371, 73] width 392 height 41
click at [1252, 76] on icon "button" at bounding box center [1548, 73] width 12 height 12
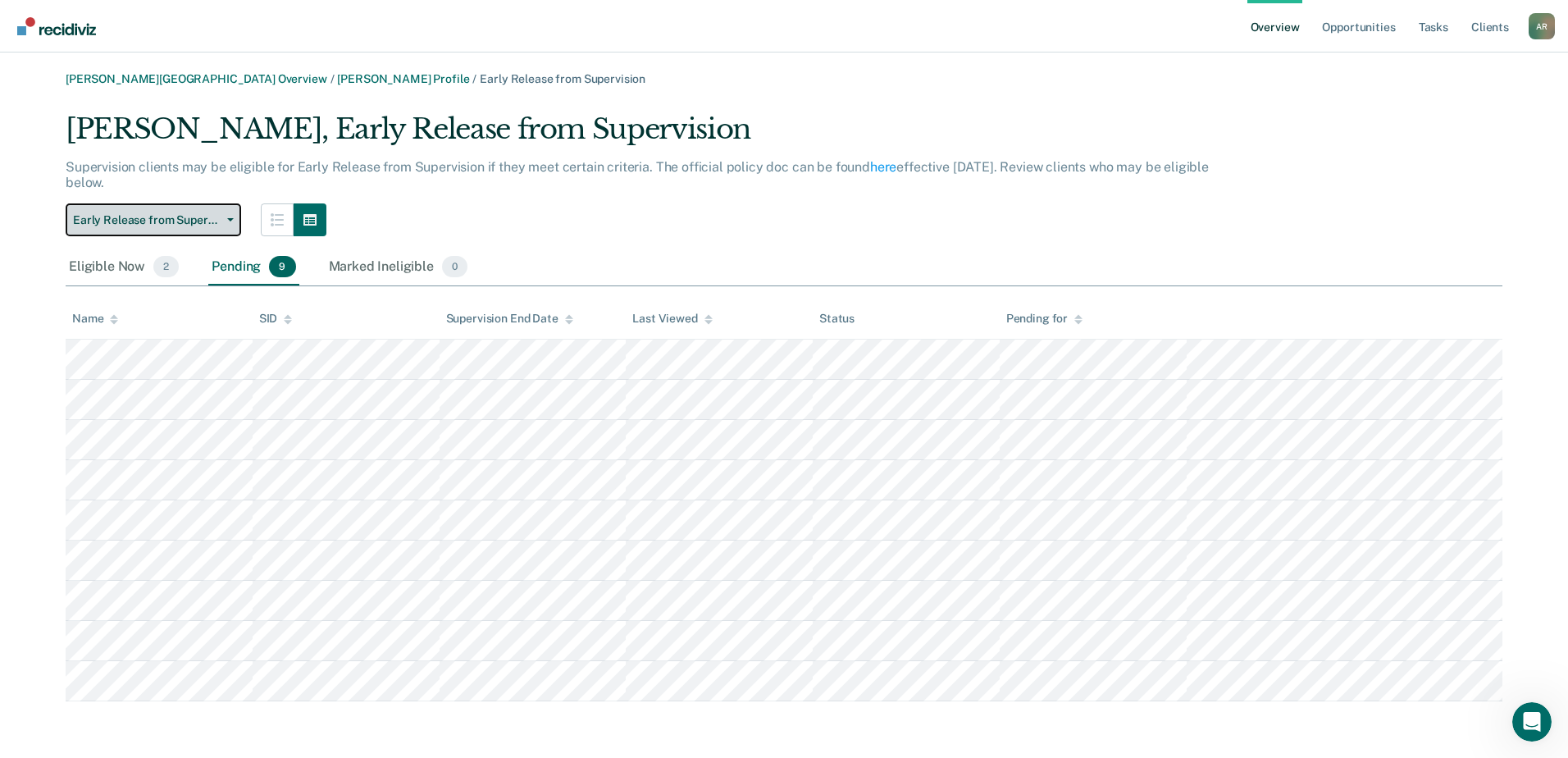
click at [226, 216] on button "Early Release from Supervision" at bounding box center [153, 219] width 176 height 33
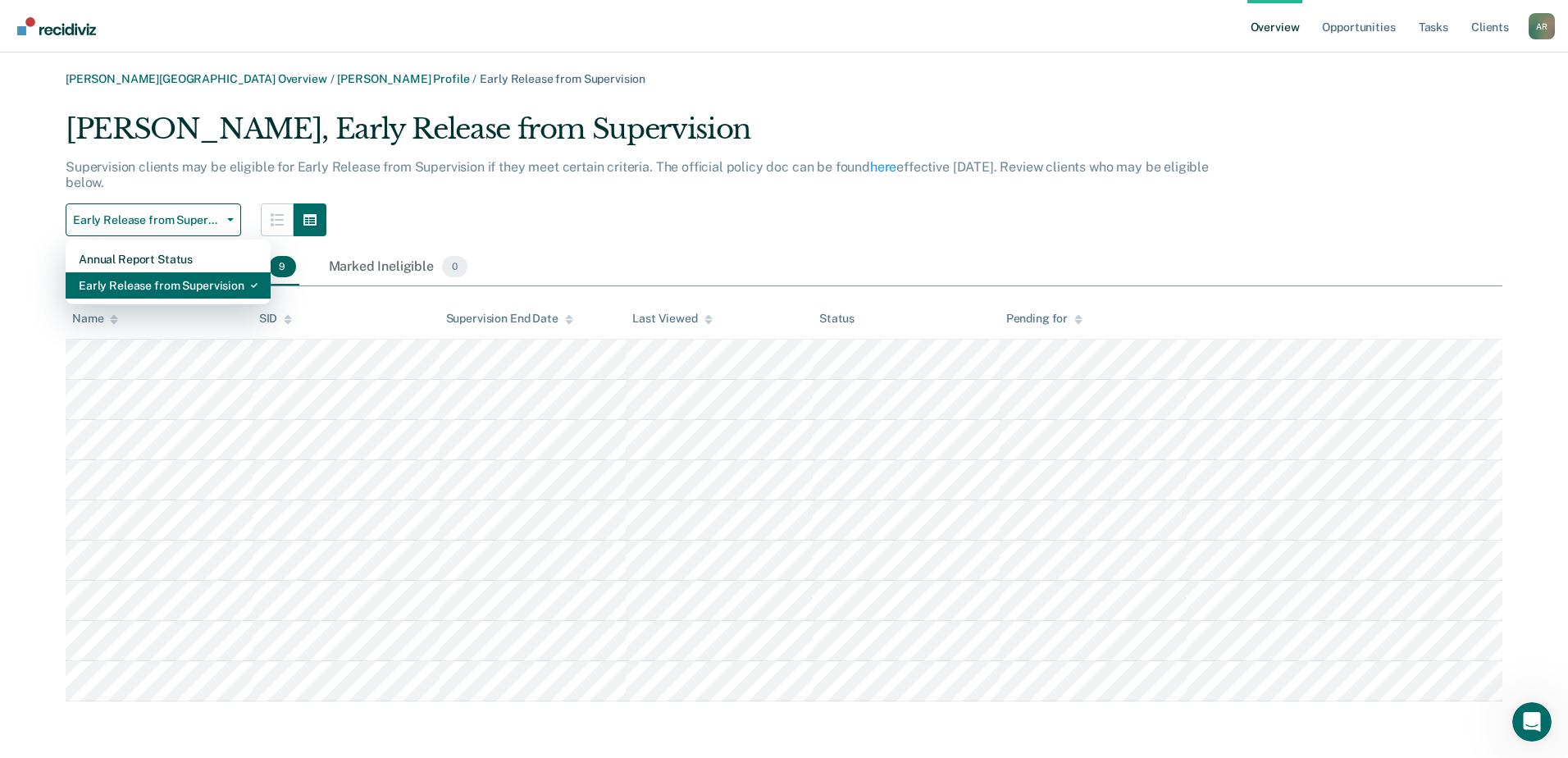
click at [194, 279] on div "Early Release from Supervision" at bounding box center [168, 285] width 179 height 27
